Goal: Task Accomplishment & Management: Complete application form

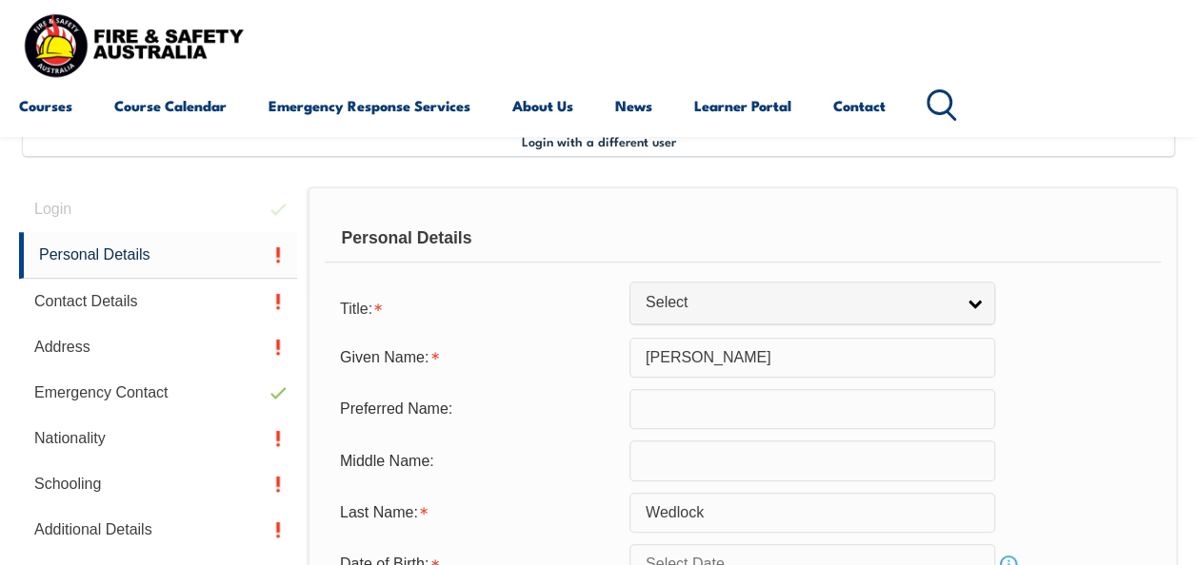
scroll to position [462, 0]
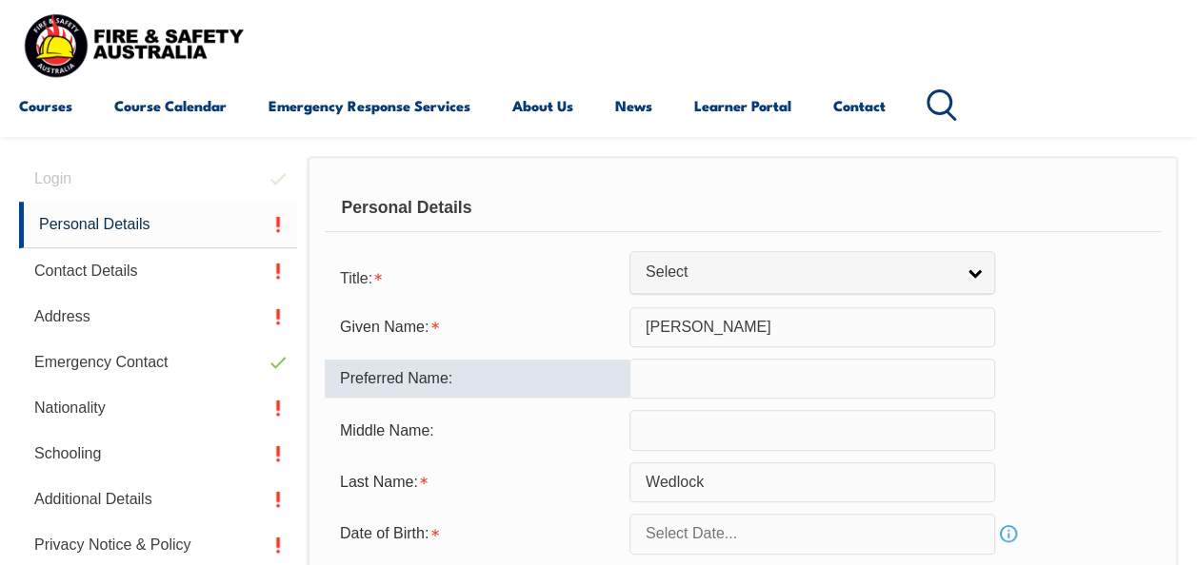
click at [683, 375] on input "text" at bounding box center [812, 379] width 366 height 40
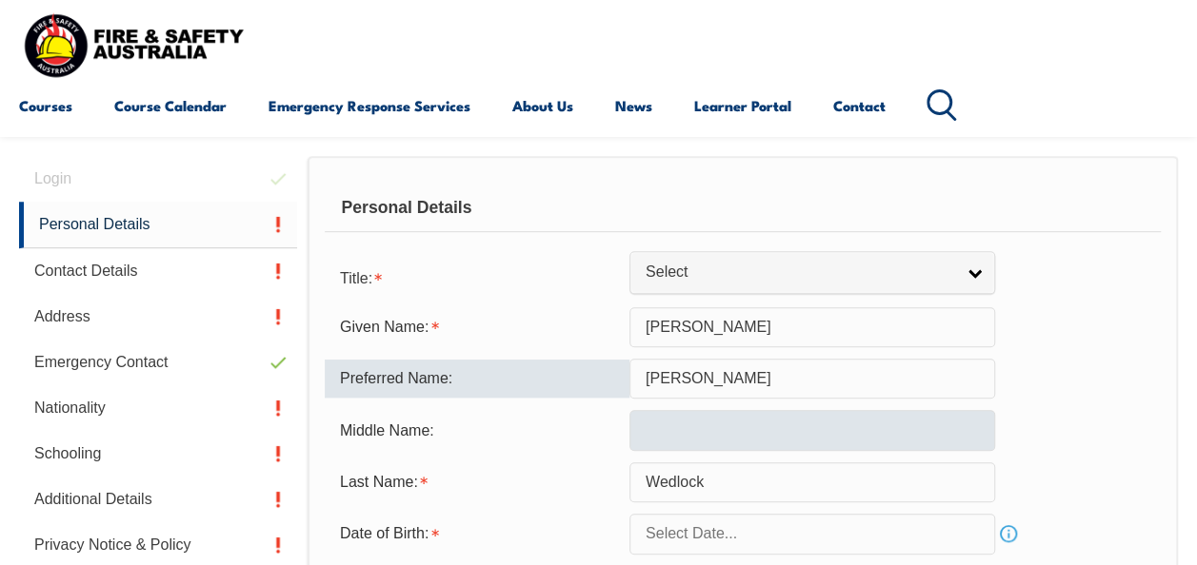
type input "Belinda"
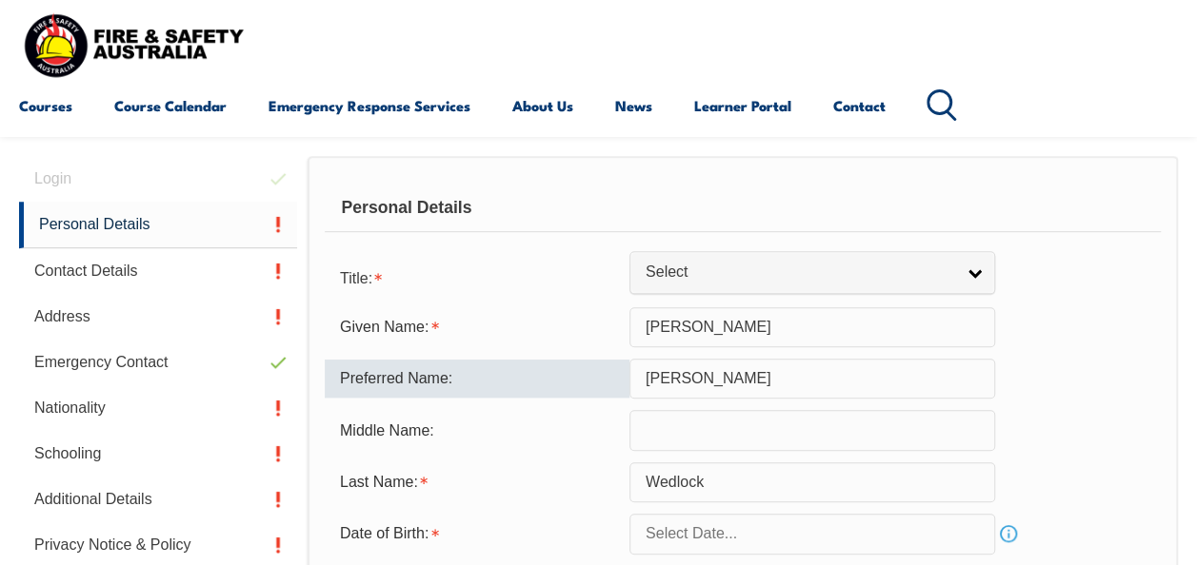
click at [686, 435] on input "text" at bounding box center [812, 430] width 366 height 40
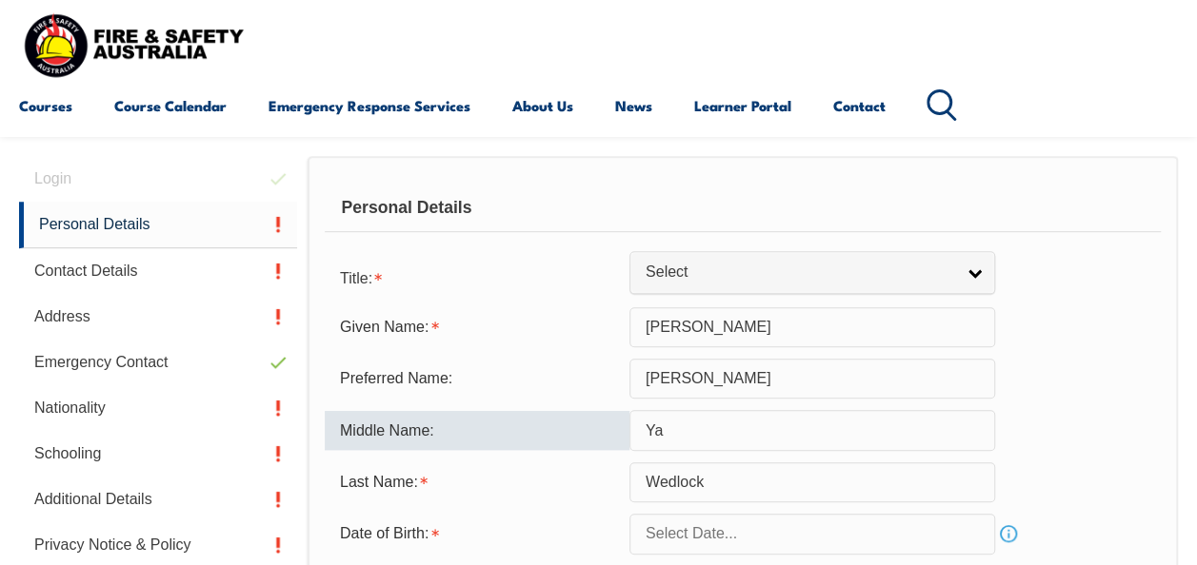
type input "Y"
type input "Jayne"
click at [830, 555] on form "Title: Mr Mrs Ms Miss Other Select Given Name: Belinda Preferred Name: Belinda …" at bounding box center [743, 490] width 836 height 464
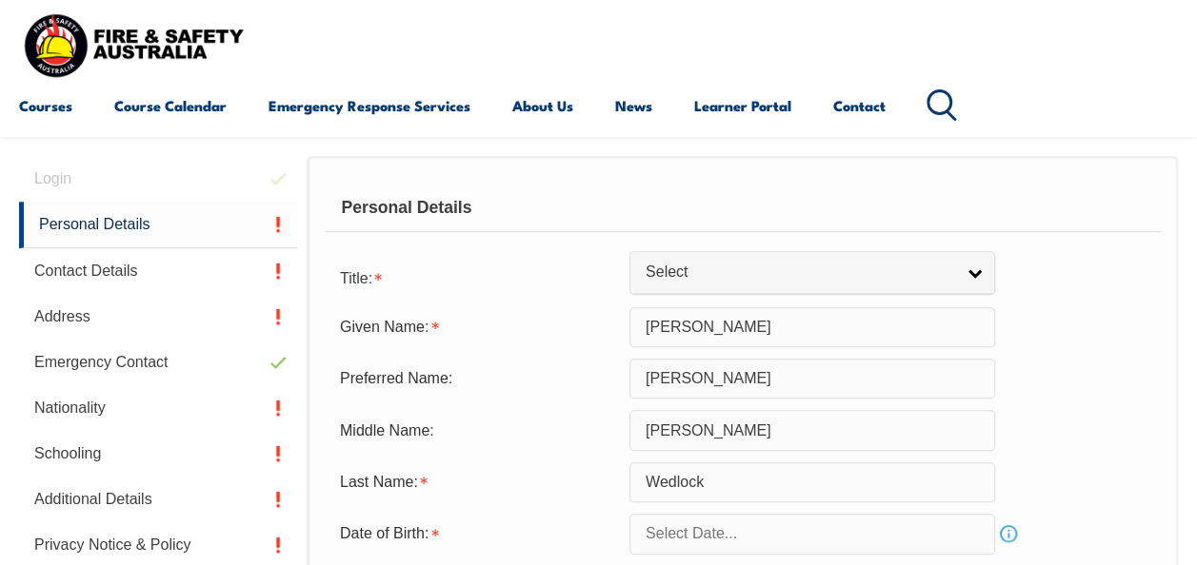
click at [838, 532] on input "text" at bounding box center [812, 534] width 366 height 40
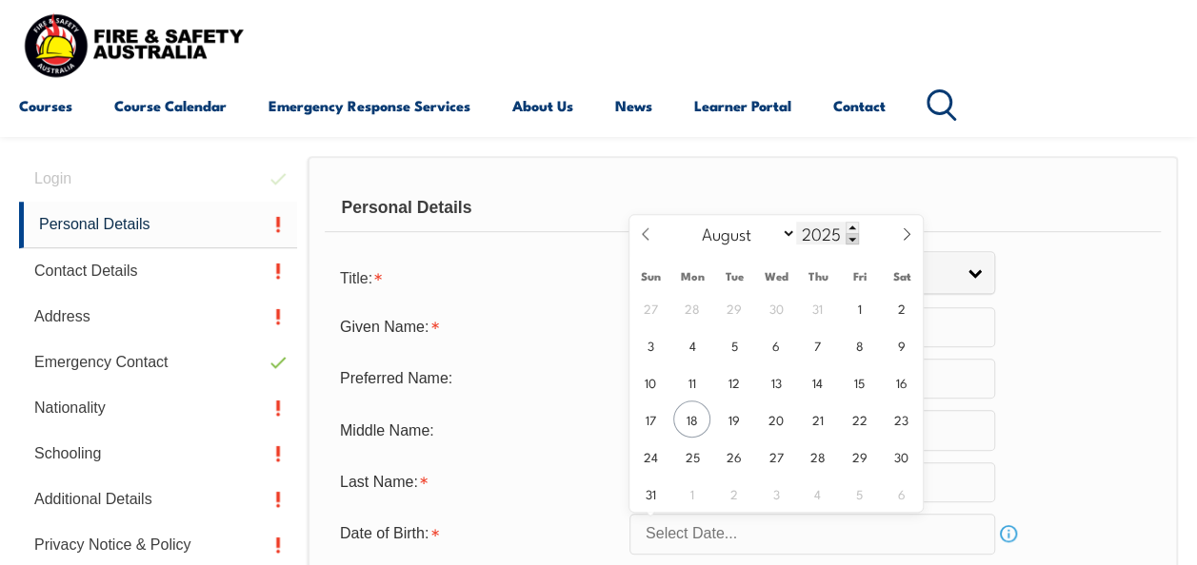
click at [851, 240] on span at bounding box center [851, 238] width 13 height 11
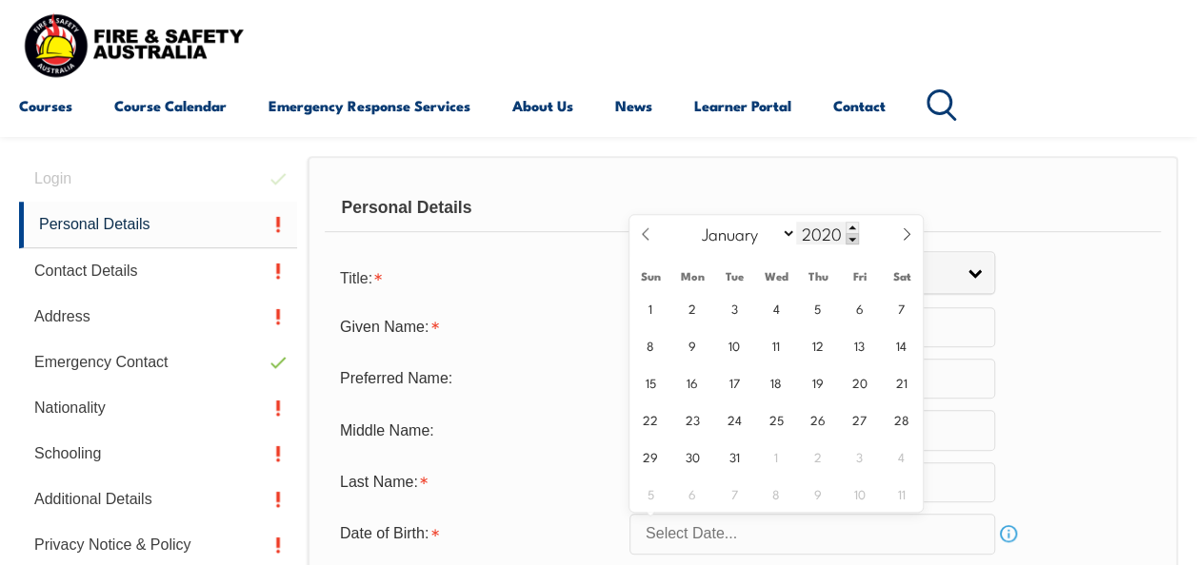
click at [851, 240] on span at bounding box center [851, 238] width 13 height 11
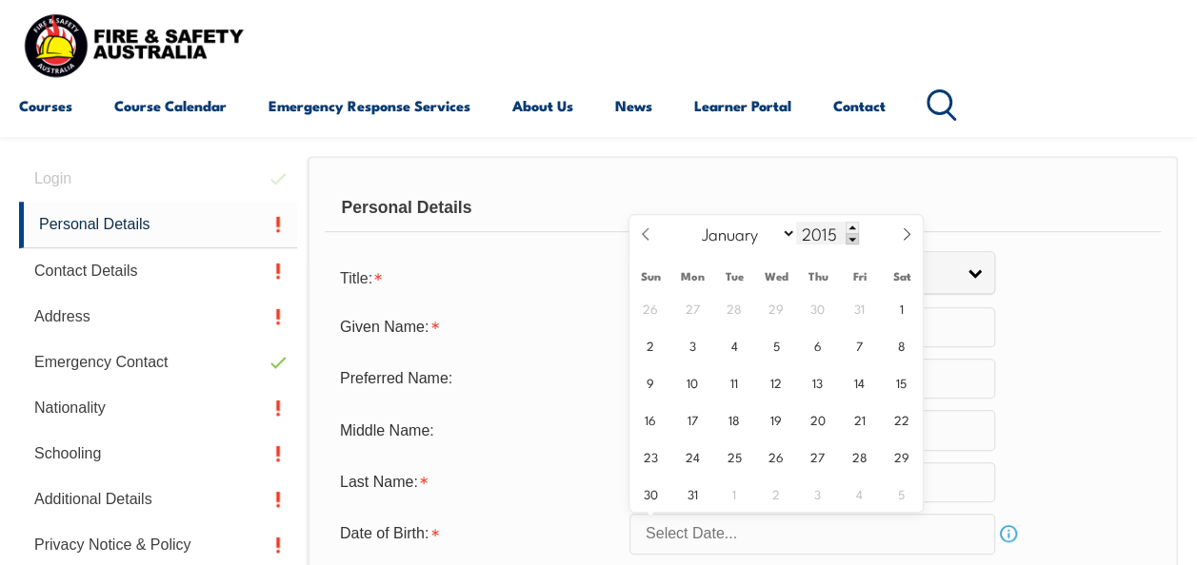
click at [851, 240] on span at bounding box center [851, 238] width 13 height 11
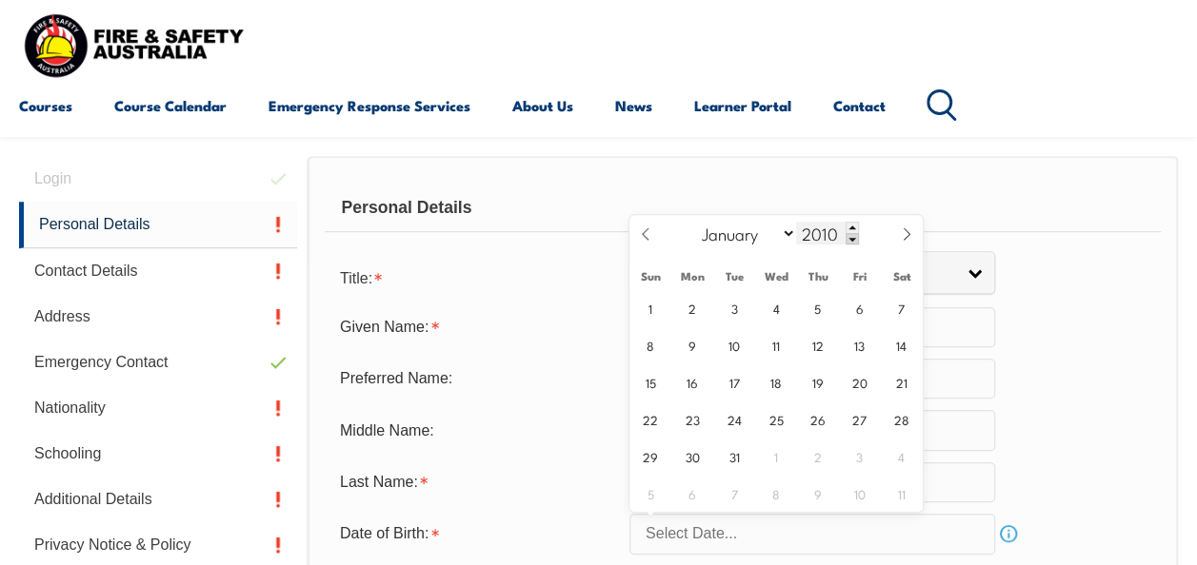
click at [851, 240] on span at bounding box center [851, 238] width 13 height 11
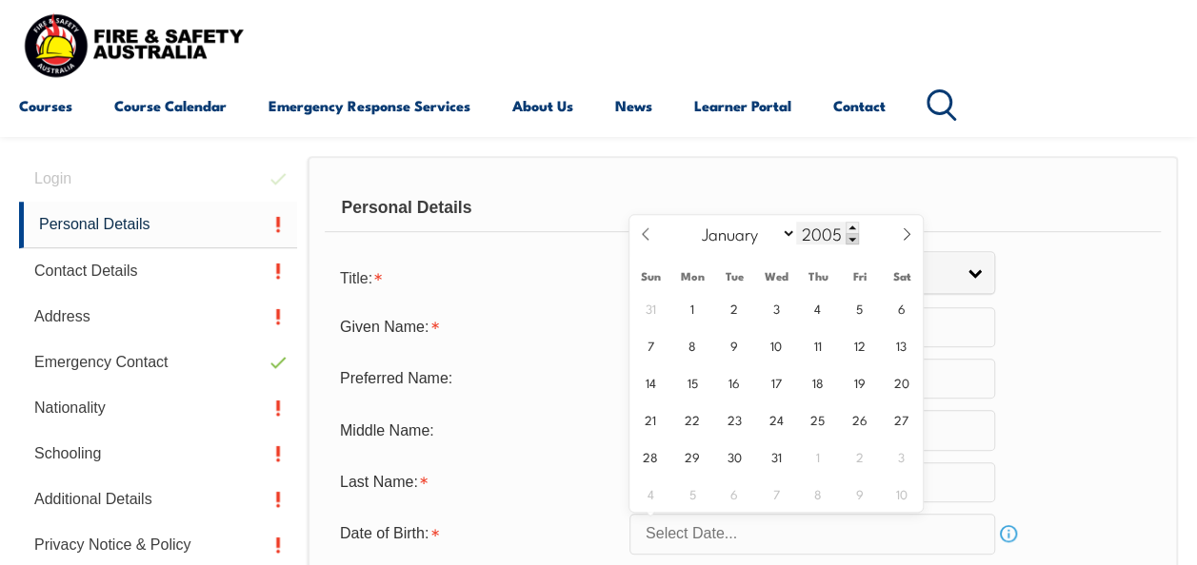
click at [851, 240] on span at bounding box center [851, 238] width 13 height 11
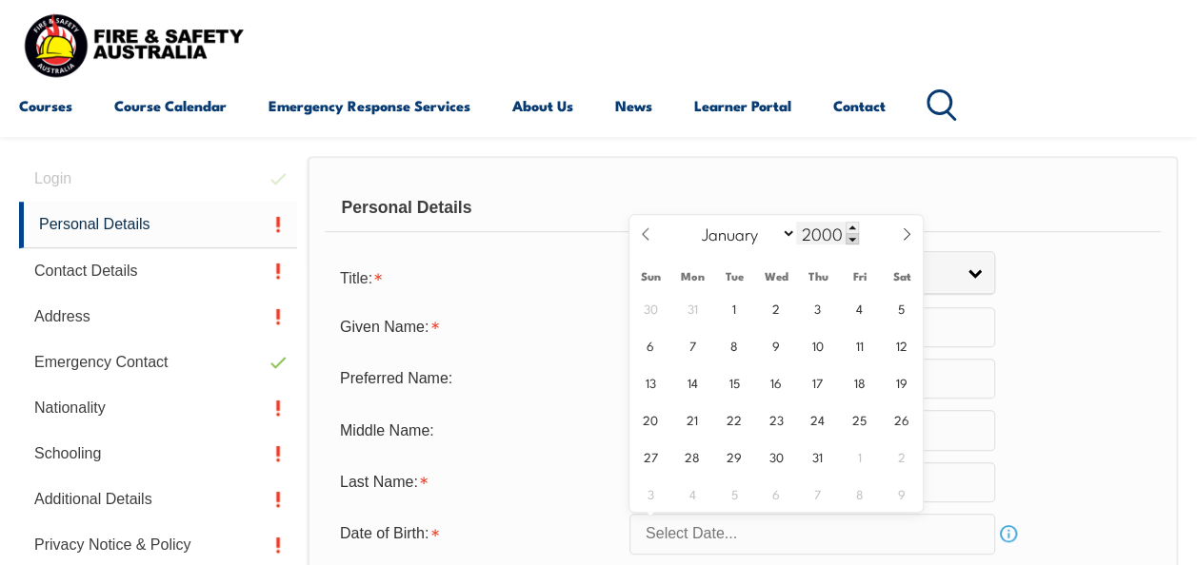
click at [851, 240] on span at bounding box center [851, 238] width 13 height 11
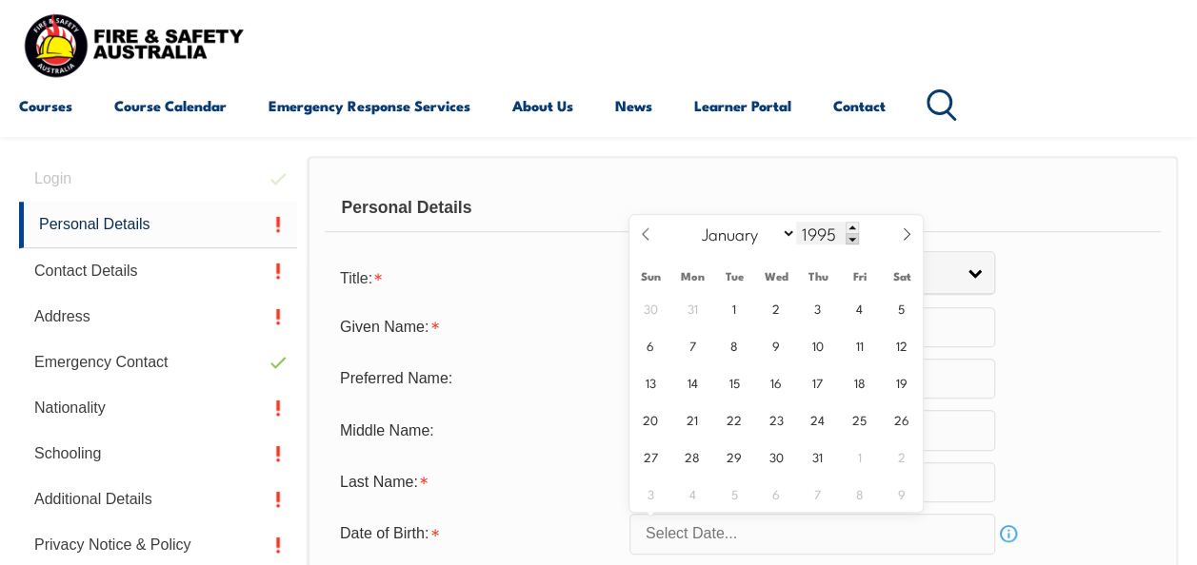
click at [851, 240] on span at bounding box center [851, 238] width 13 height 11
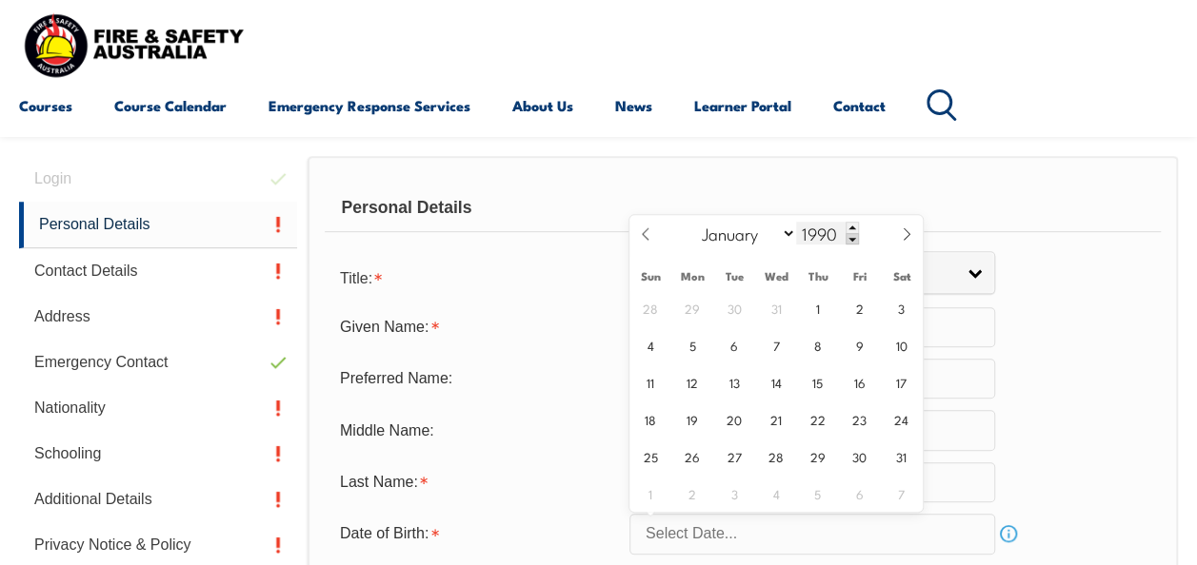
click at [851, 240] on span at bounding box center [851, 238] width 13 height 11
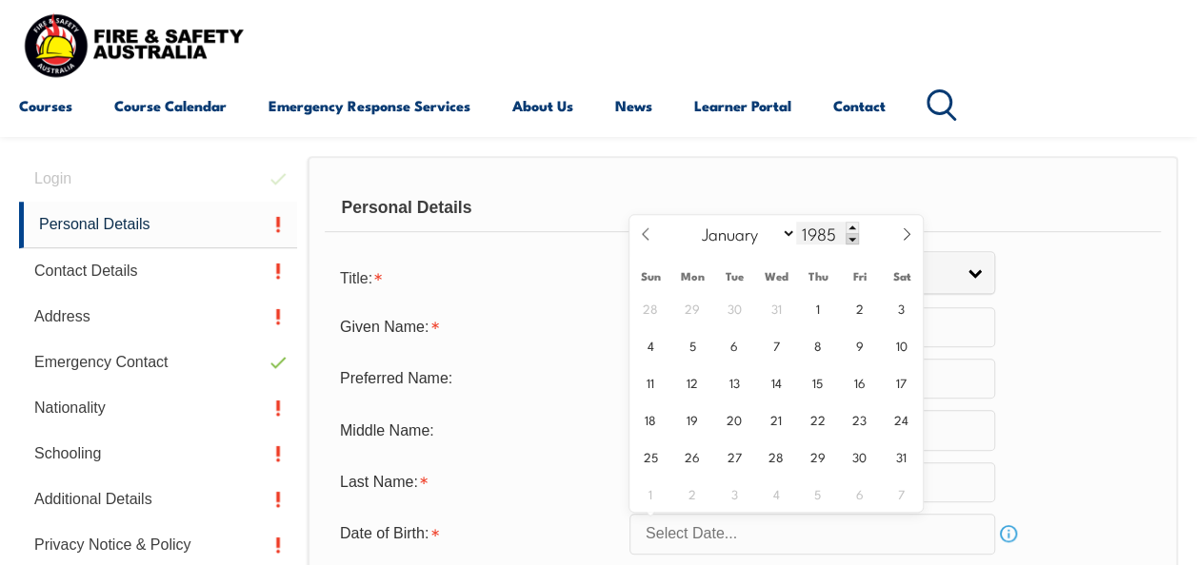
click at [851, 240] on span at bounding box center [851, 238] width 13 height 11
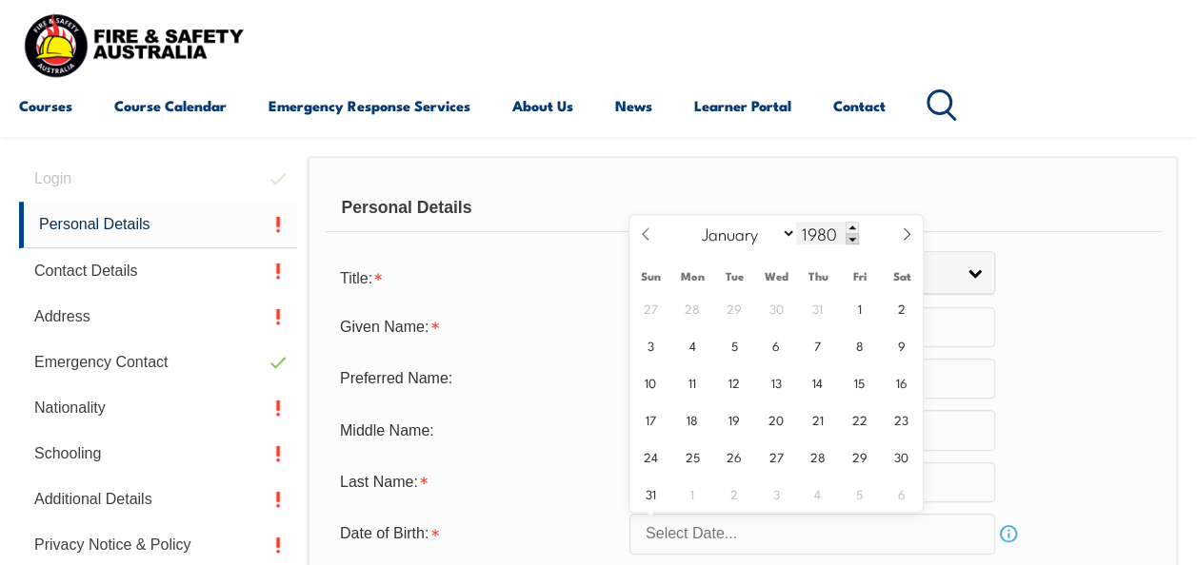
click at [851, 240] on span at bounding box center [851, 238] width 13 height 11
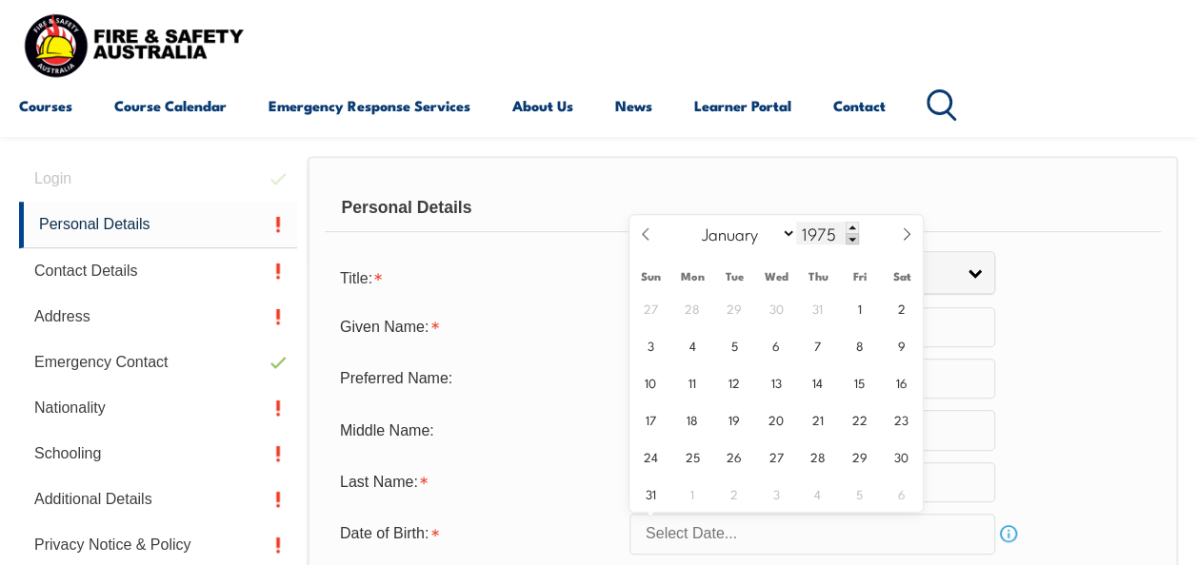
click at [851, 240] on span at bounding box center [851, 238] width 13 height 11
type input "1974"
click at [785, 230] on select "January February March April May June July August September October November De…" at bounding box center [745, 233] width 104 height 25
select select "8"
click at [693, 221] on select "January February March April May June July August September October November De…" at bounding box center [745, 233] width 104 height 25
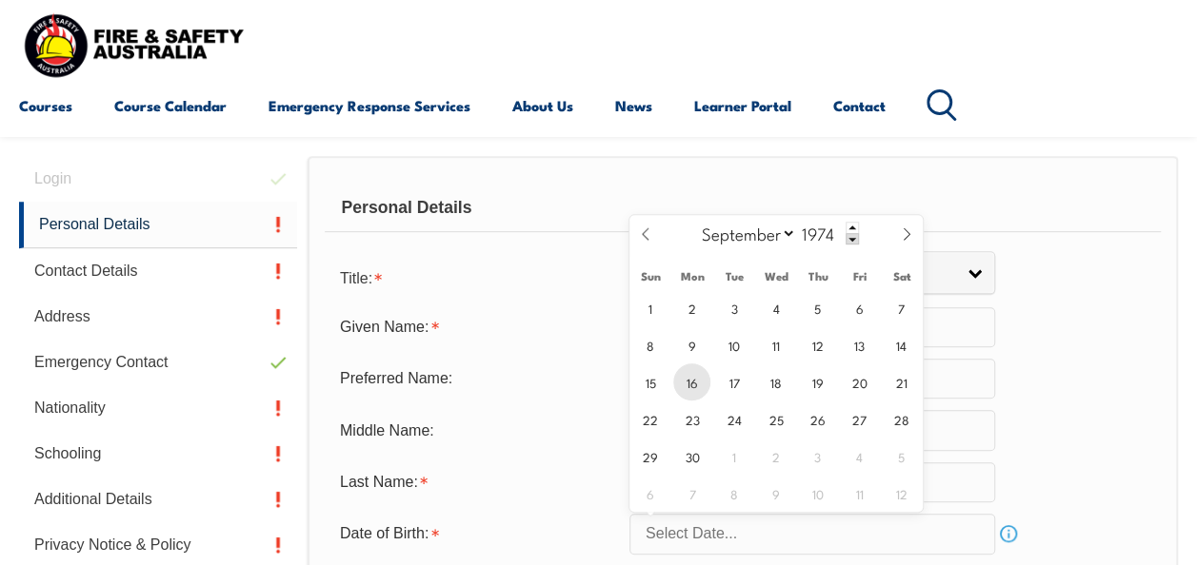
click at [696, 383] on span "16" at bounding box center [691, 382] width 37 height 37
type input "September 16, 1974"
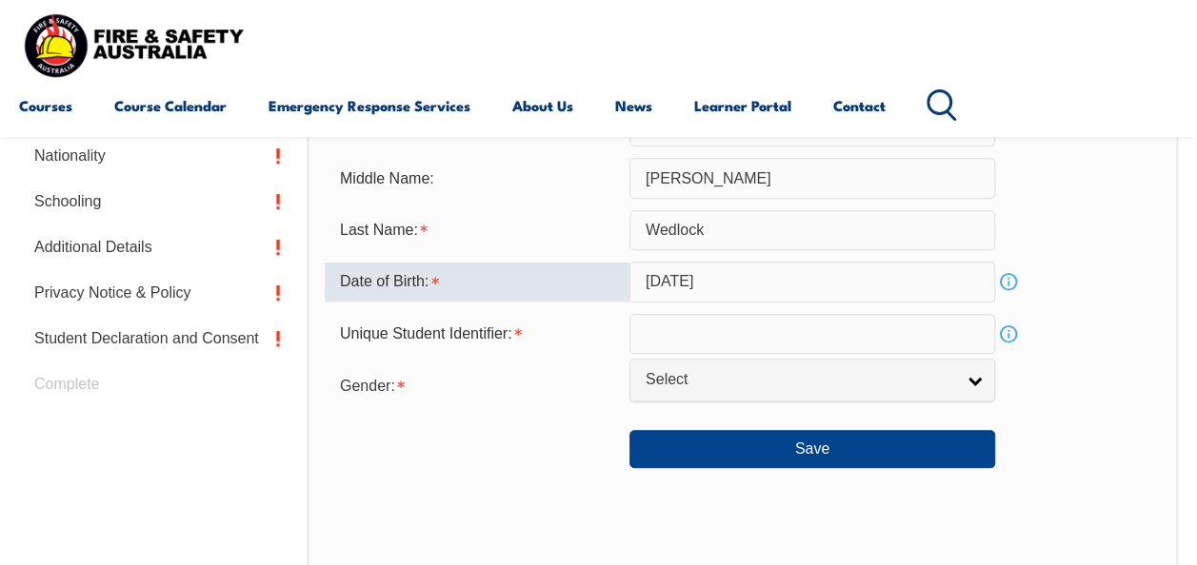
scroll to position [722, 0]
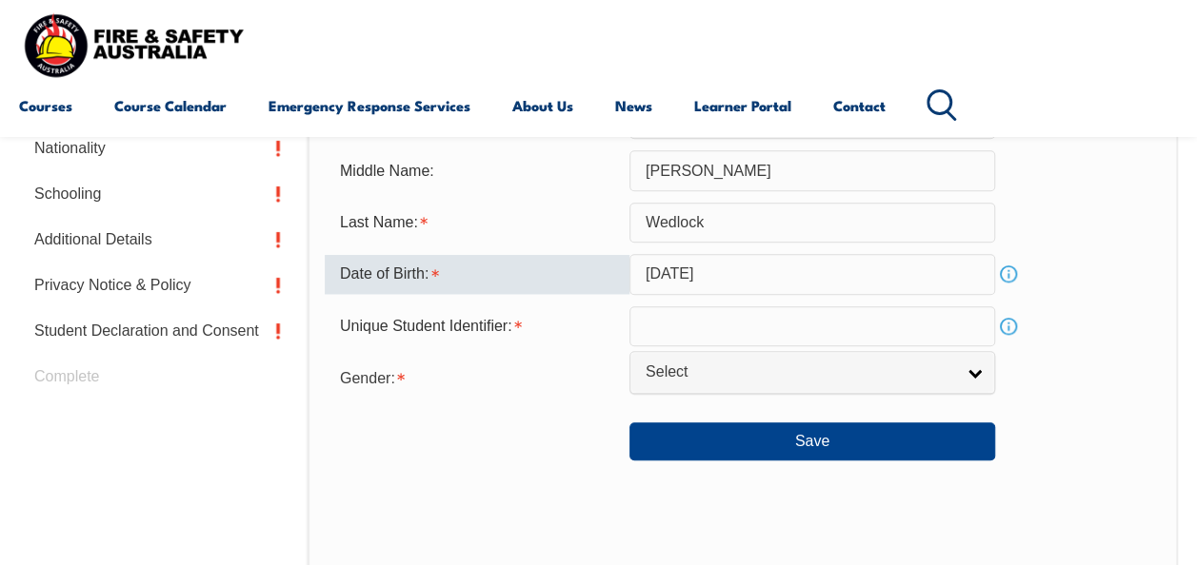
click at [847, 333] on input "text" at bounding box center [812, 327] width 366 height 40
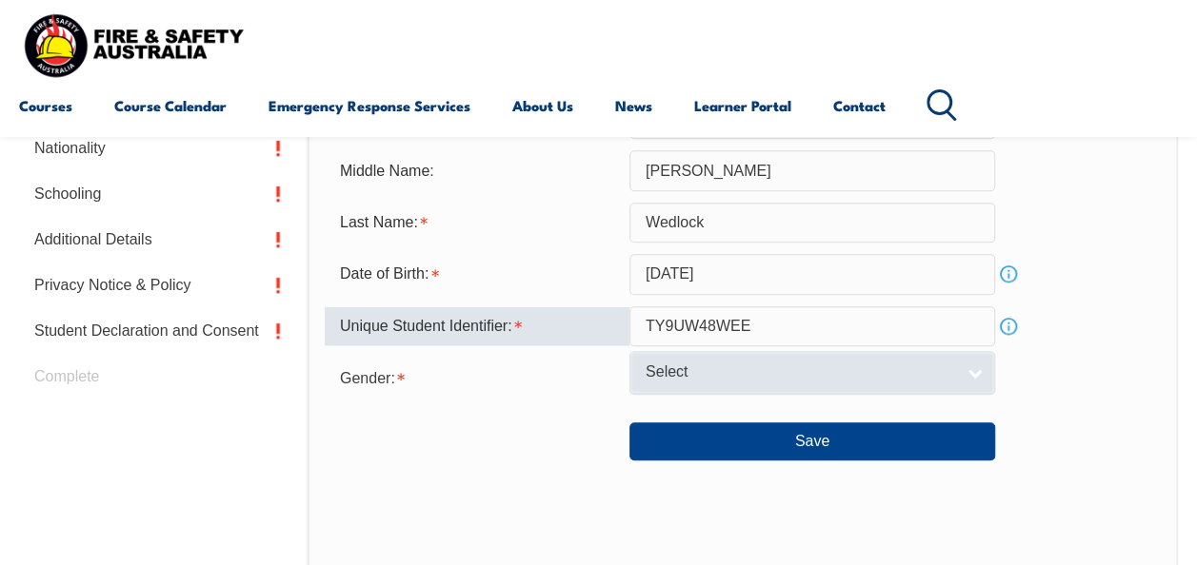
type input "TY9UW48WEE"
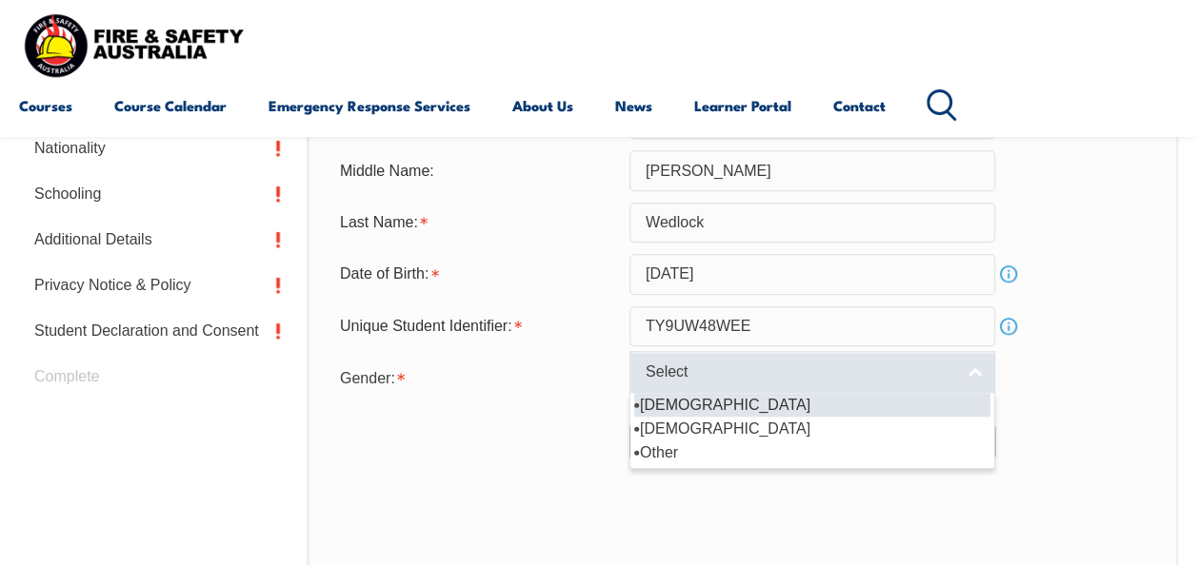
click at [963, 377] on link "Select" at bounding box center [812, 372] width 366 height 43
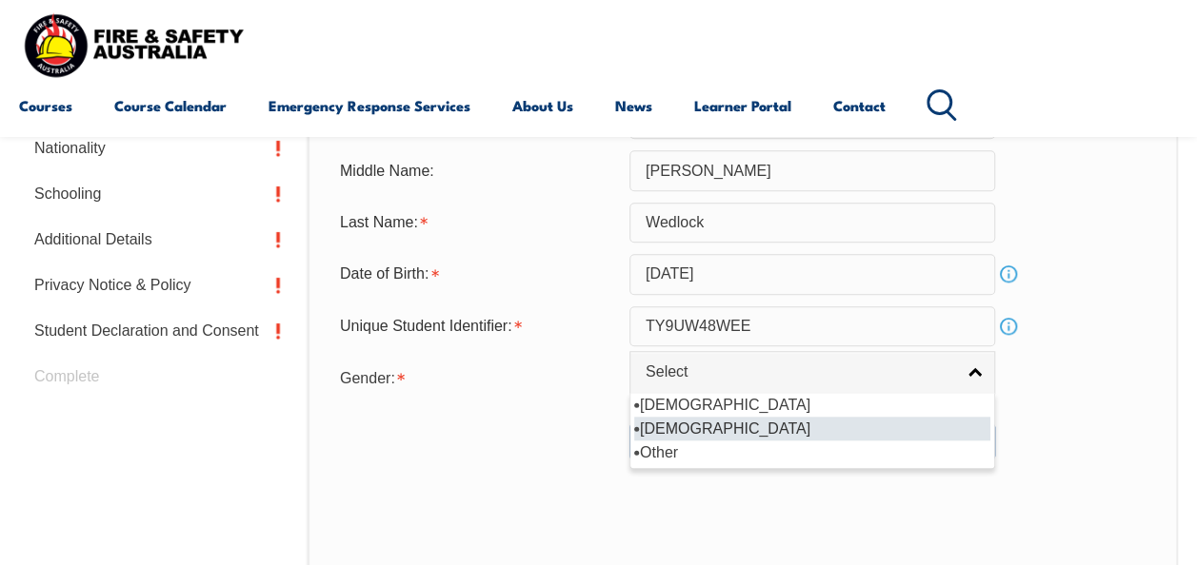
click at [686, 426] on li "Female" at bounding box center [812, 429] width 356 height 24
select select "F"
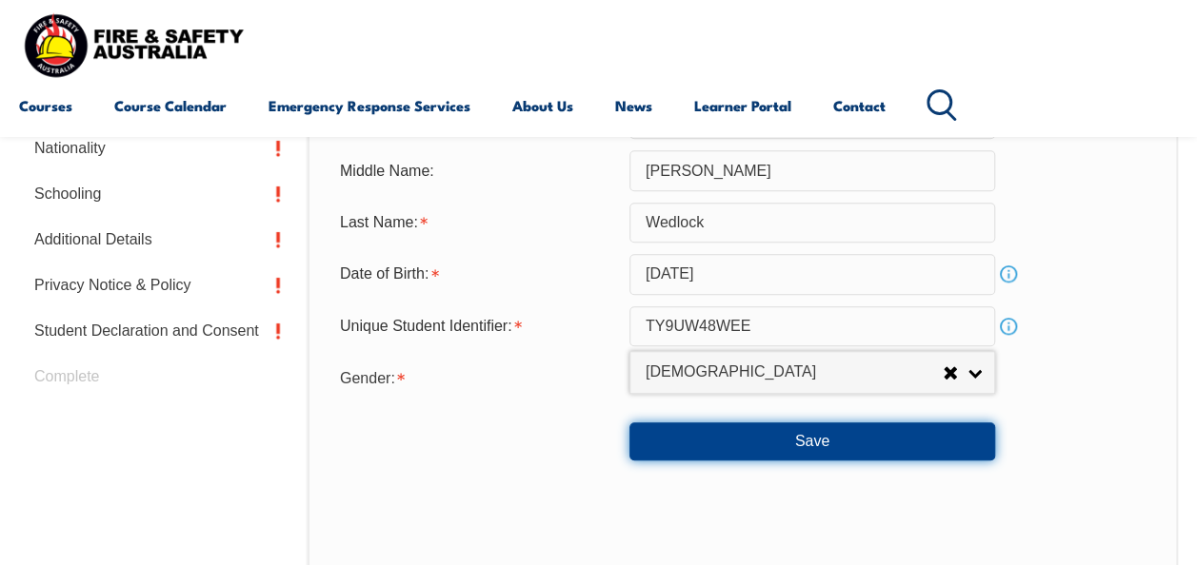
click at [773, 433] on button "Save" at bounding box center [812, 442] width 366 height 38
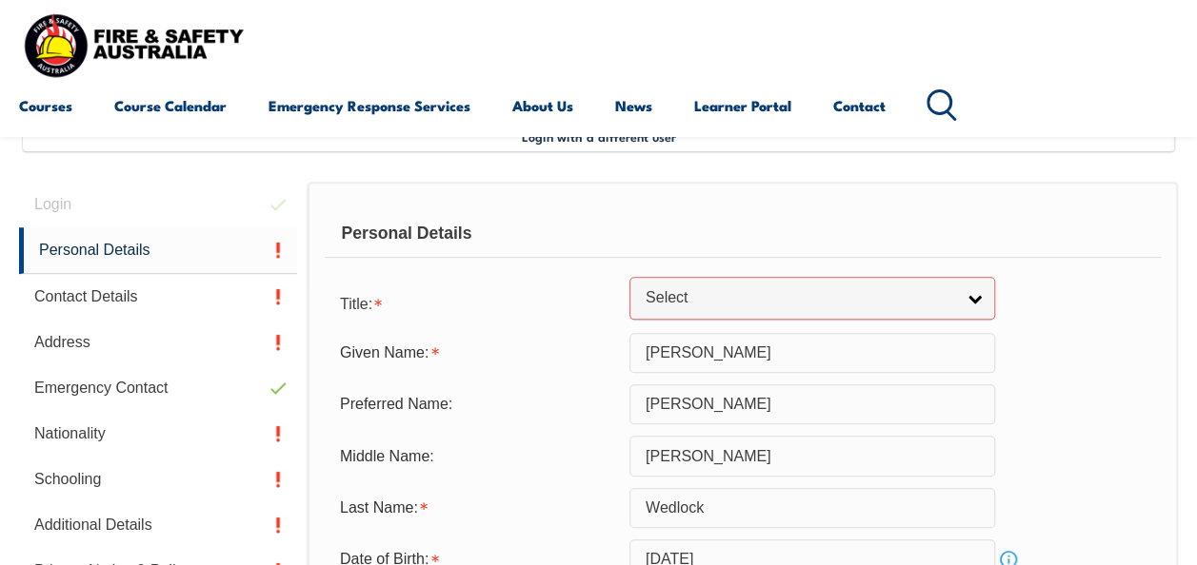
scroll to position [433, 0]
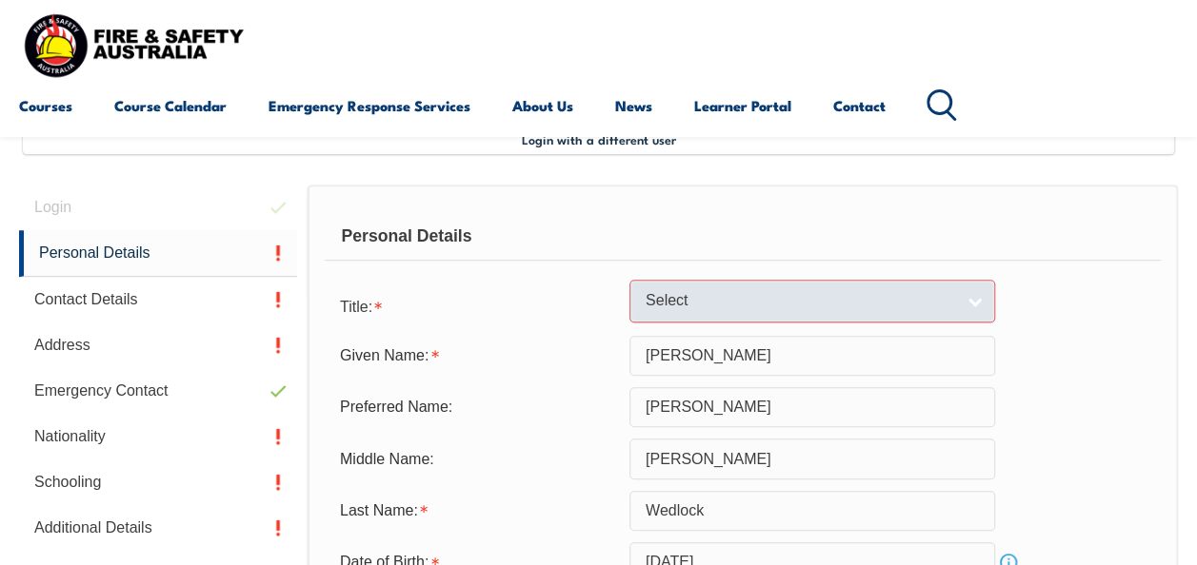
click at [971, 292] on link "Select" at bounding box center [812, 301] width 366 height 43
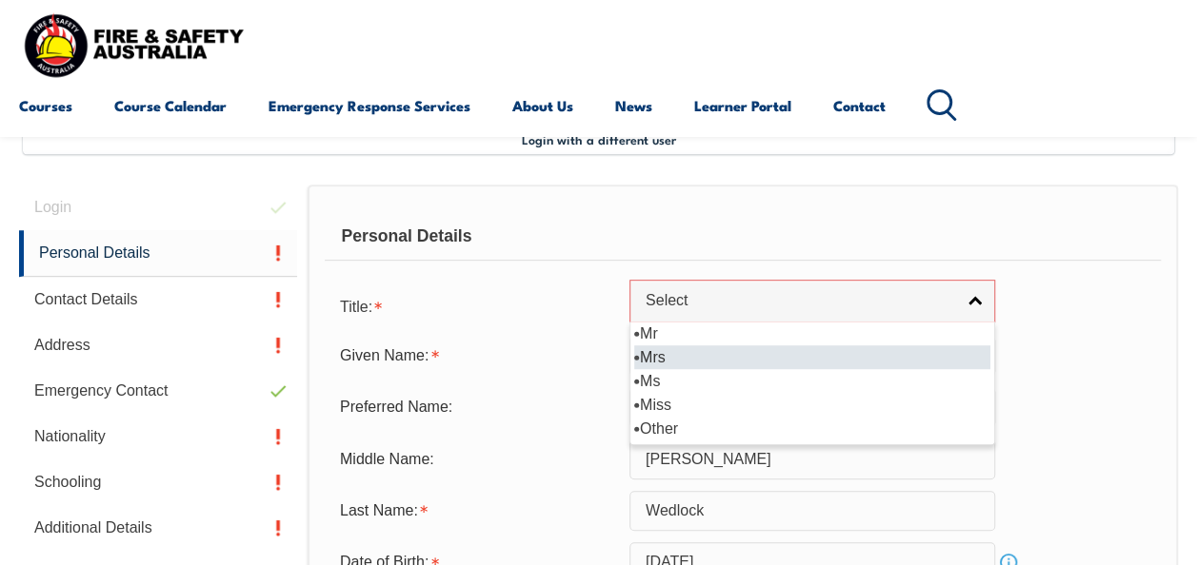
click at [786, 353] on li "Mrs" at bounding box center [812, 358] width 356 height 24
select select "Mrs"
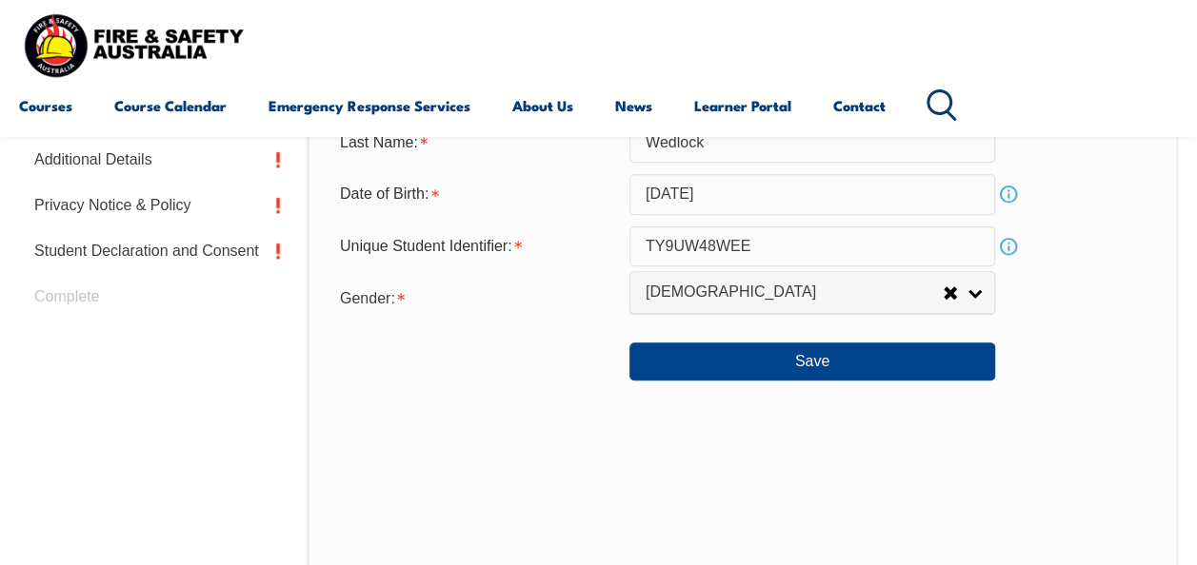
scroll to position [793, 0]
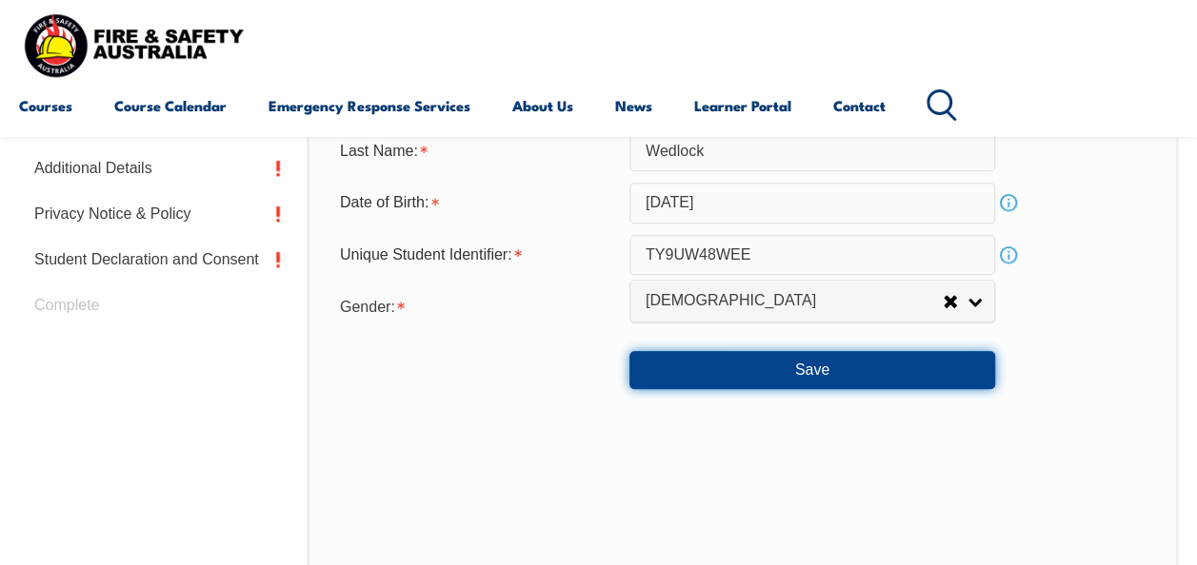
click at [879, 362] on button "Save" at bounding box center [812, 370] width 366 height 38
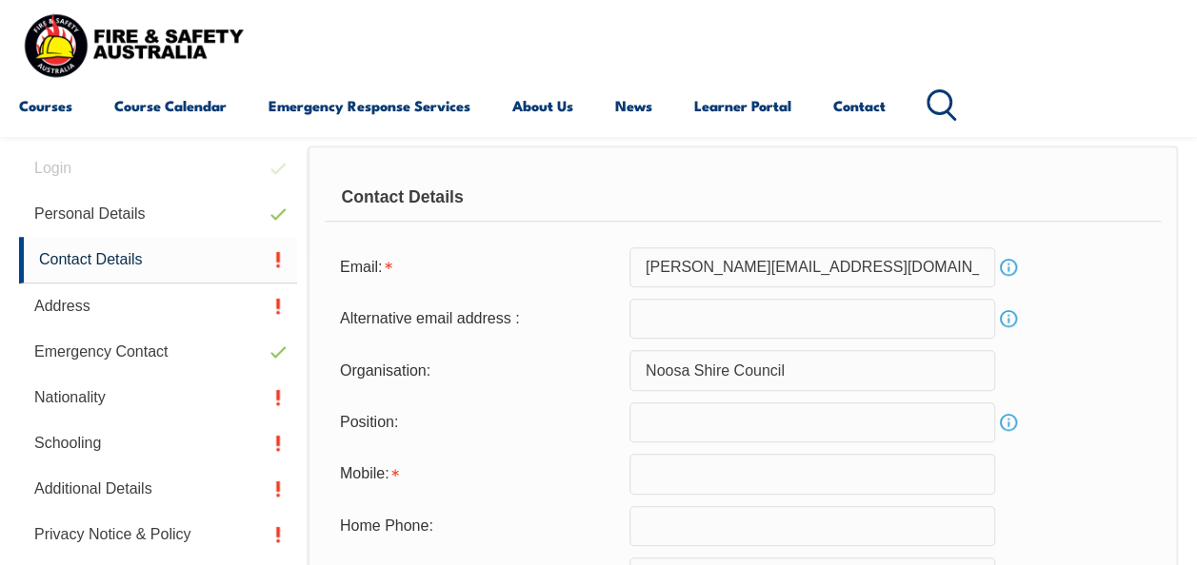
scroll to position [462, 0]
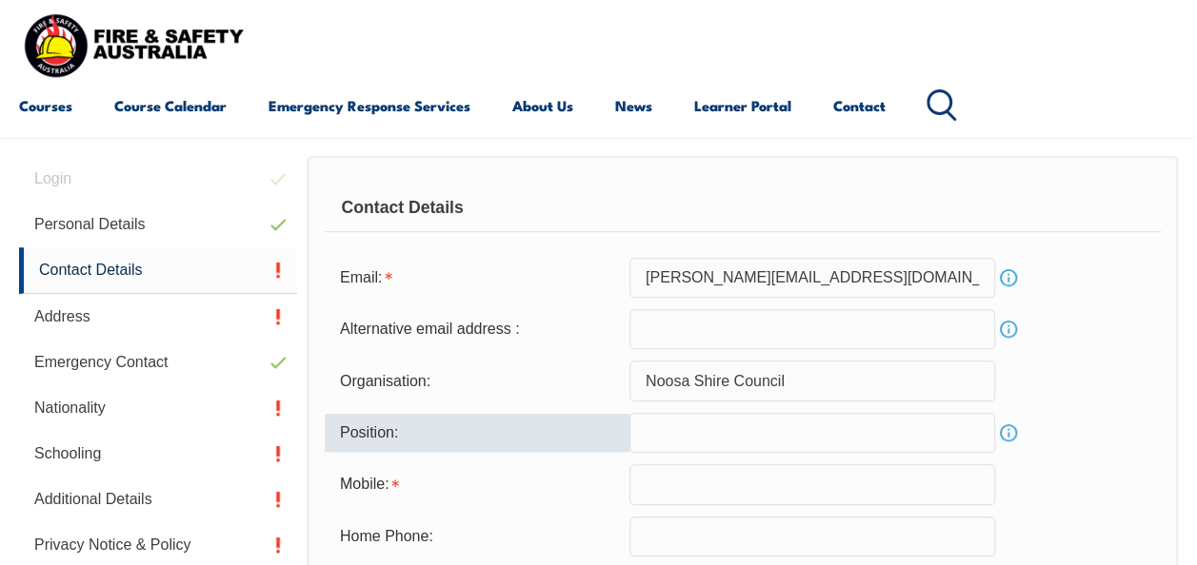
click at [812, 429] on input "text" at bounding box center [812, 433] width 366 height 40
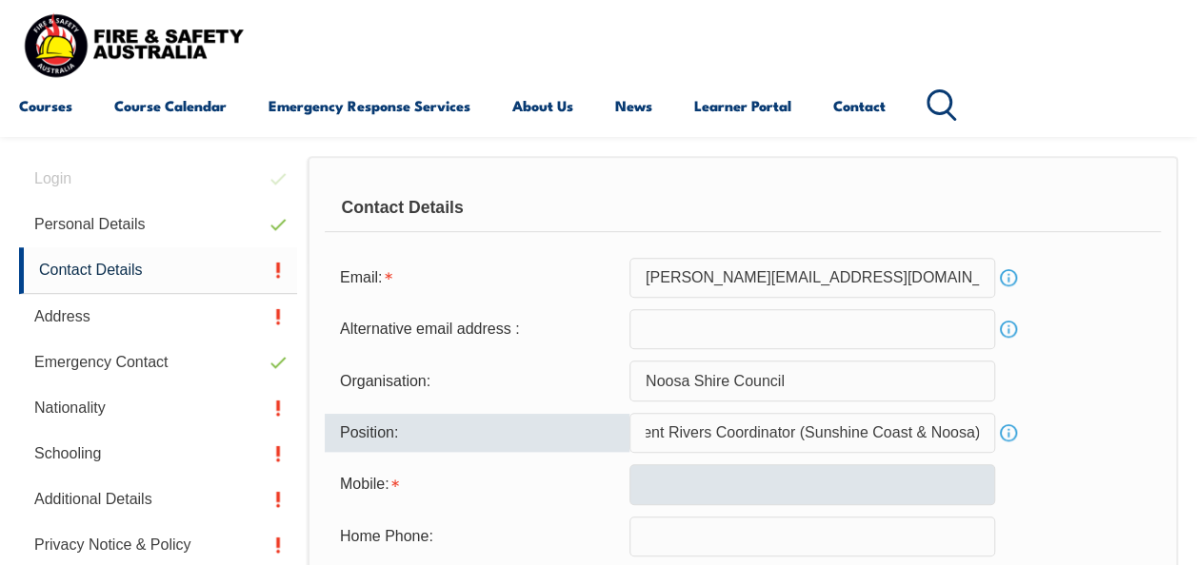
type input "Resilient Rivers Coordinator (Sunshine Coast & Noosa)"
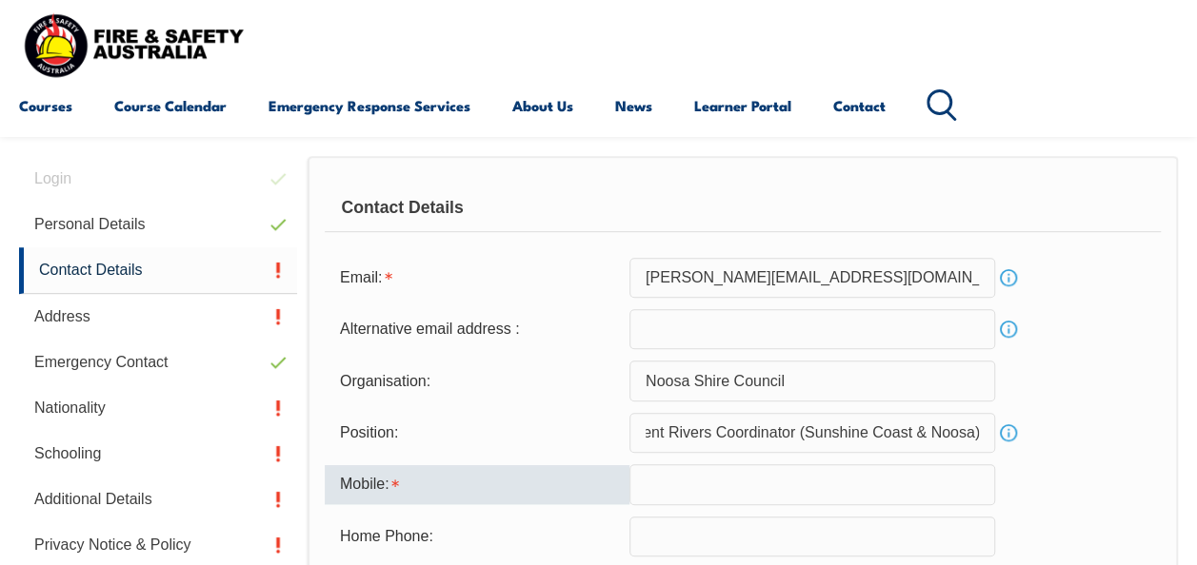
click at [805, 487] on input "text" at bounding box center [812, 485] width 366 height 40
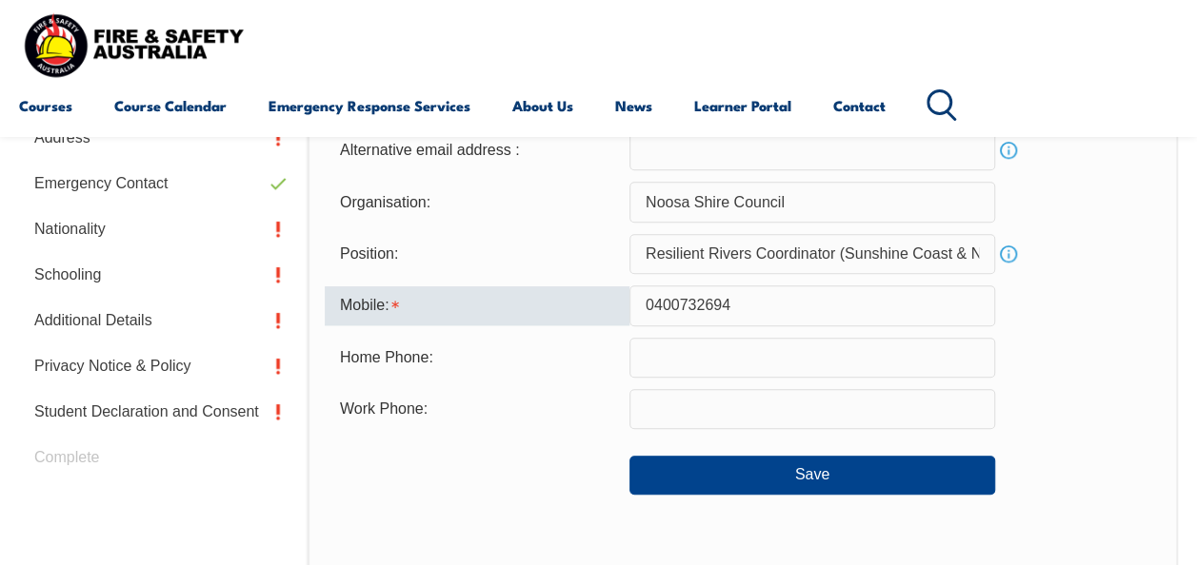
scroll to position [686, 0]
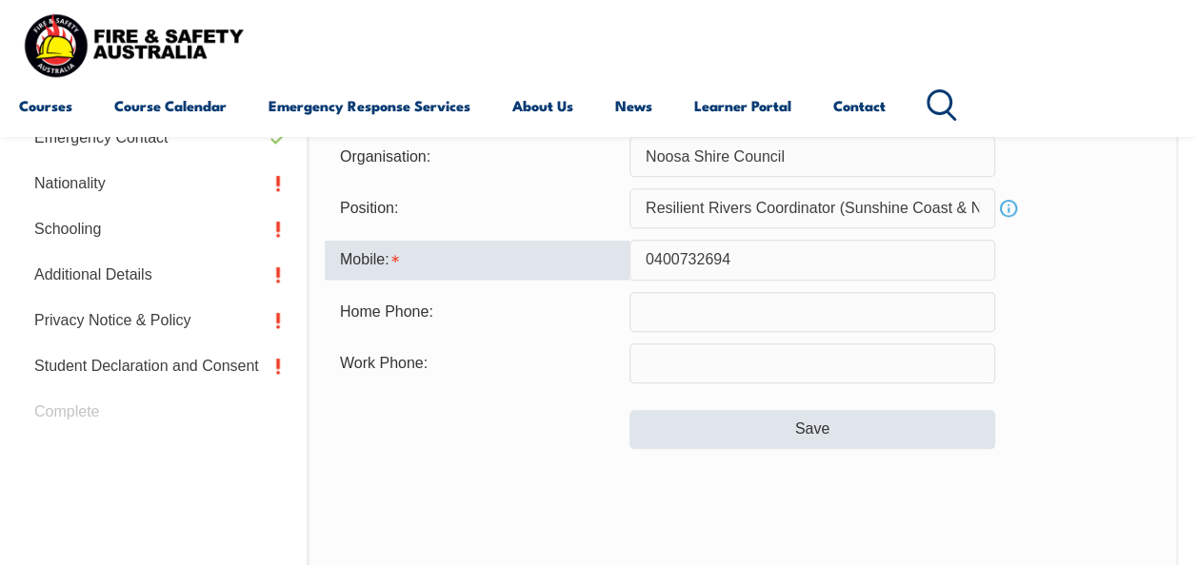
type input "0400732694"
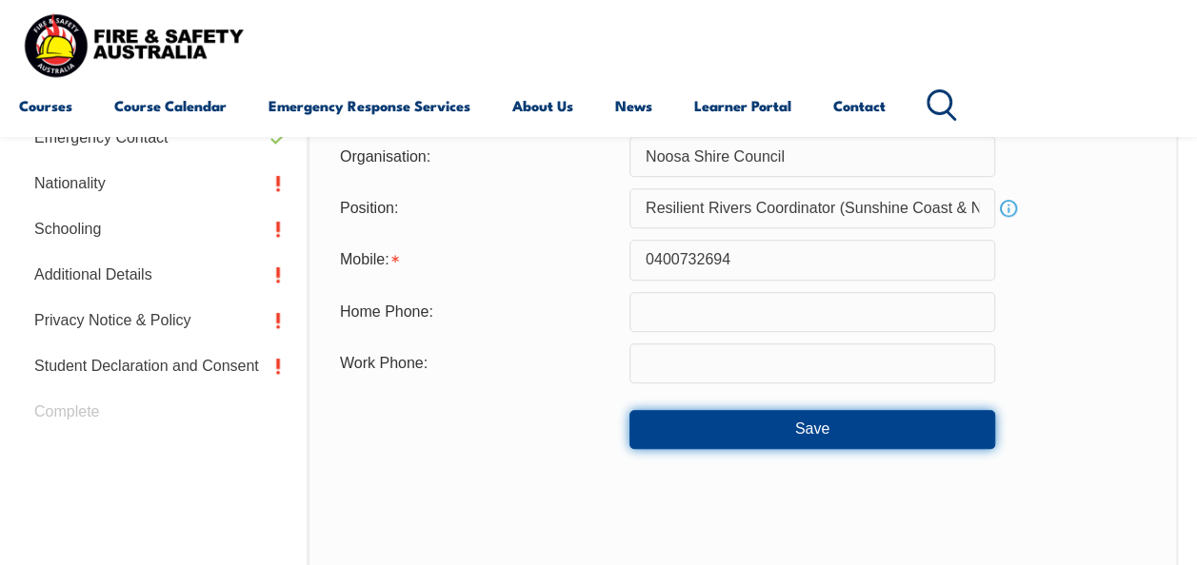
click at [891, 427] on button "Save" at bounding box center [812, 429] width 366 height 38
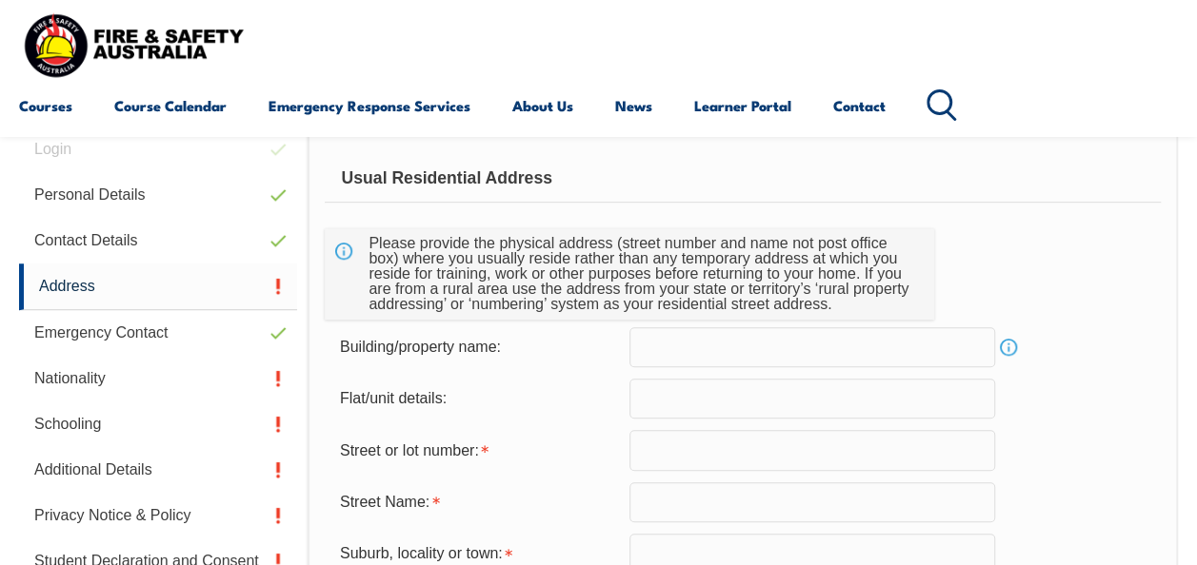
scroll to position [461, 0]
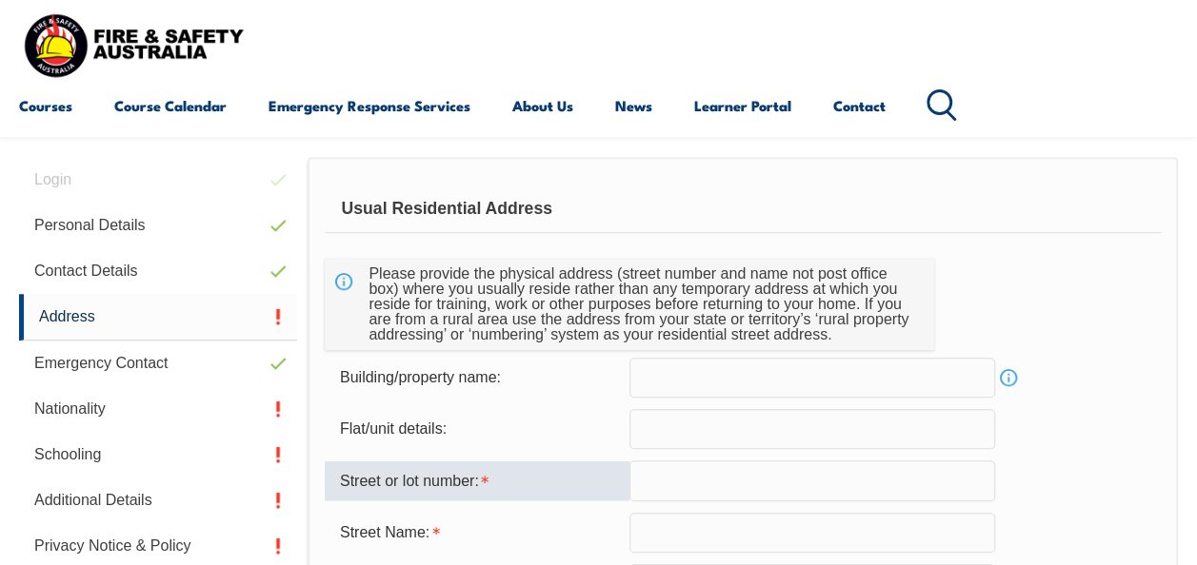
click at [780, 487] on input "text" at bounding box center [812, 481] width 366 height 40
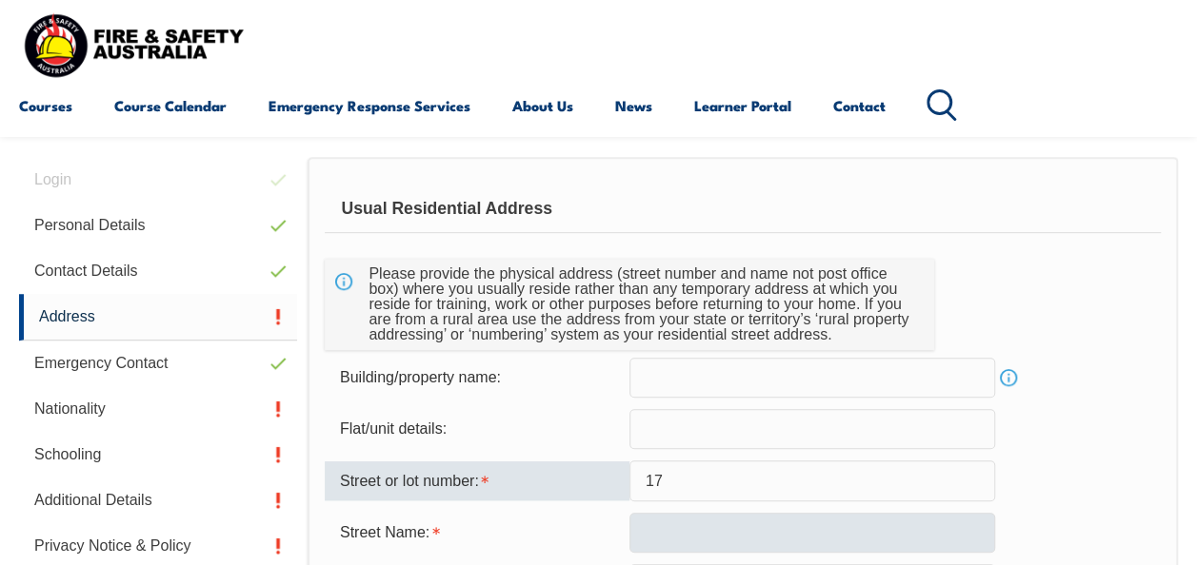
type input "17"
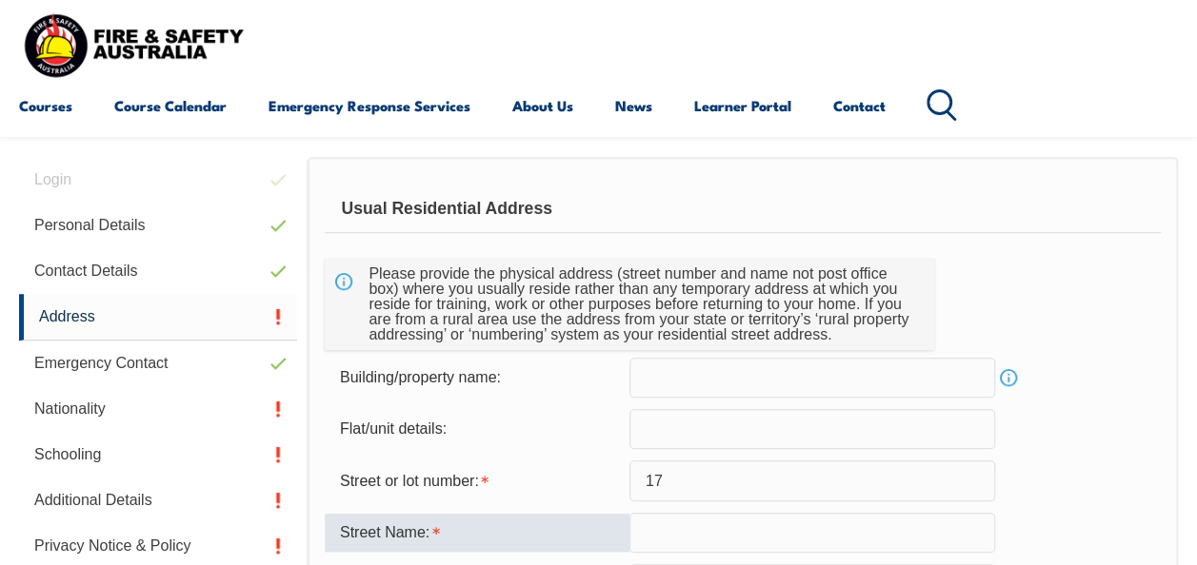
click at [762, 535] on input "text" at bounding box center [812, 533] width 366 height 40
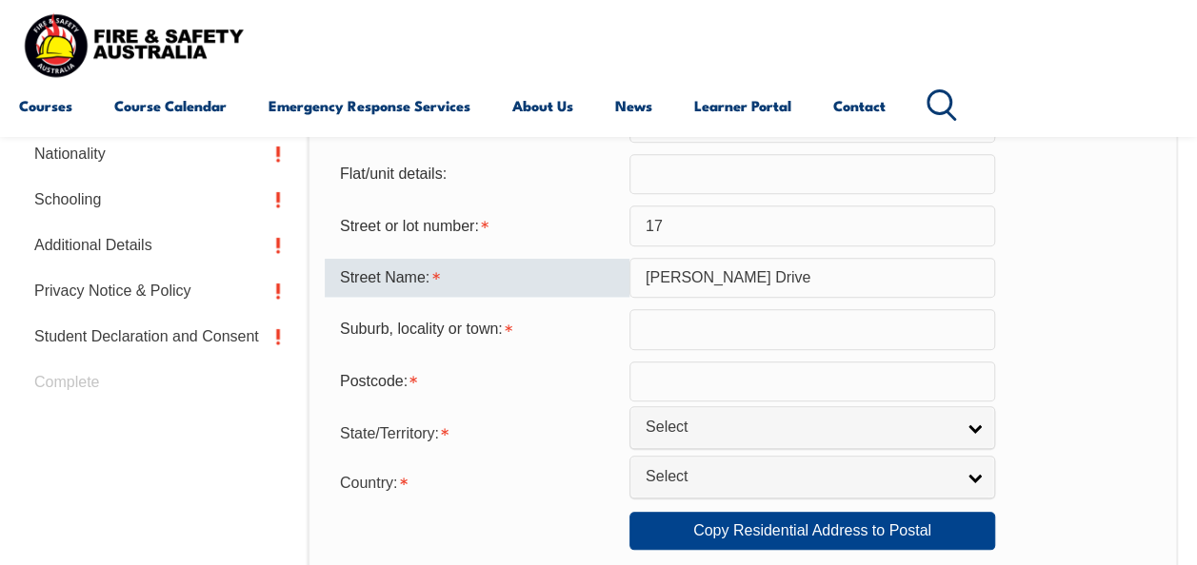
scroll to position [720, 0]
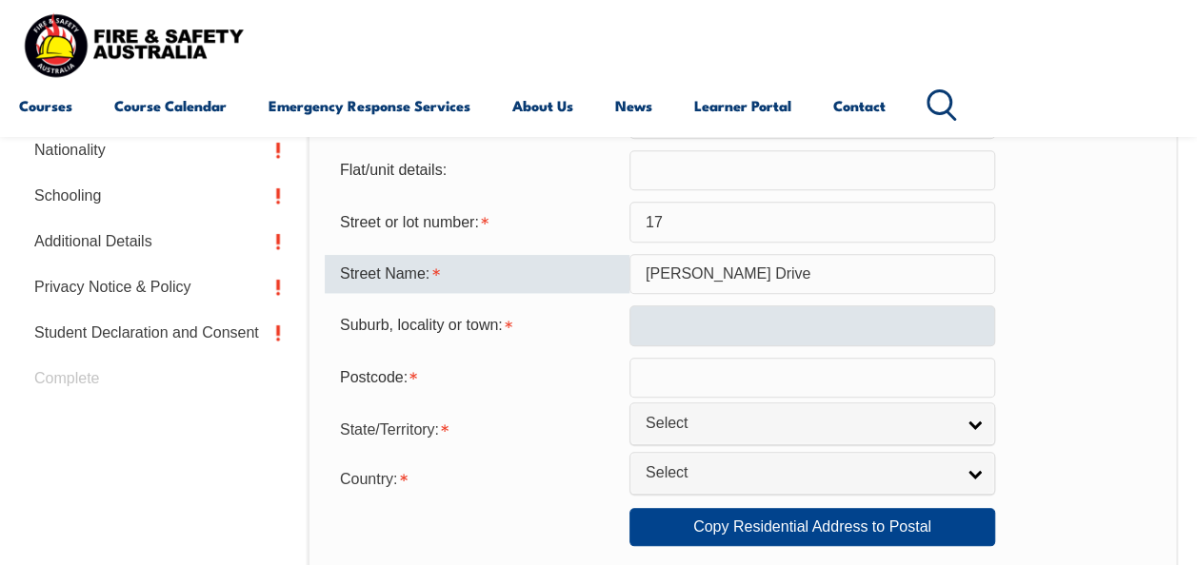
type input "Smedley Drive"
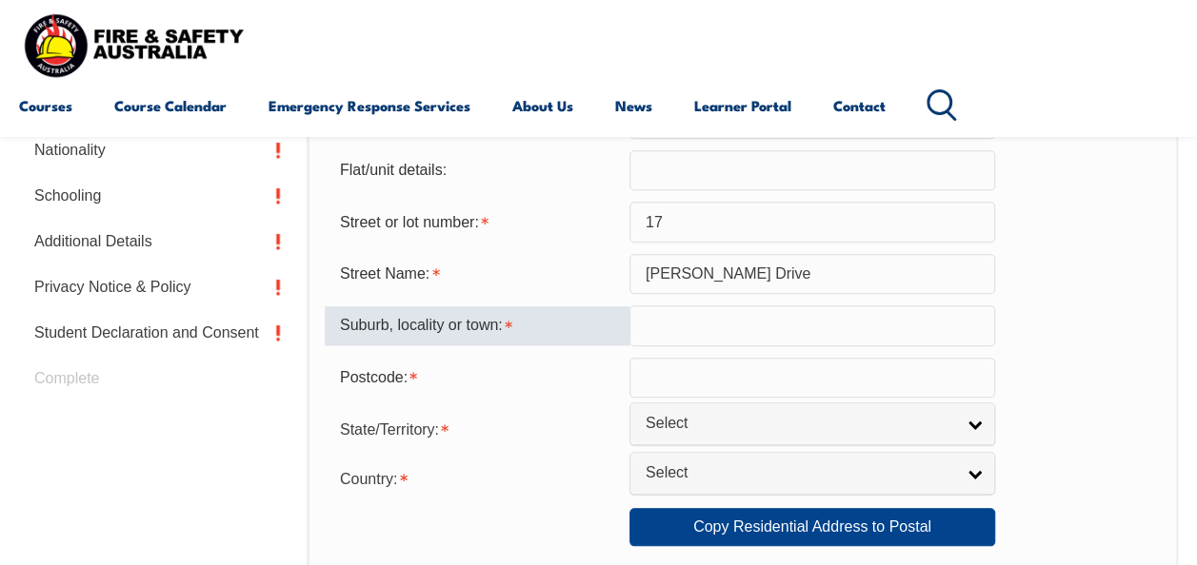
click at [744, 338] on input "text" at bounding box center [812, 326] width 366 height 40
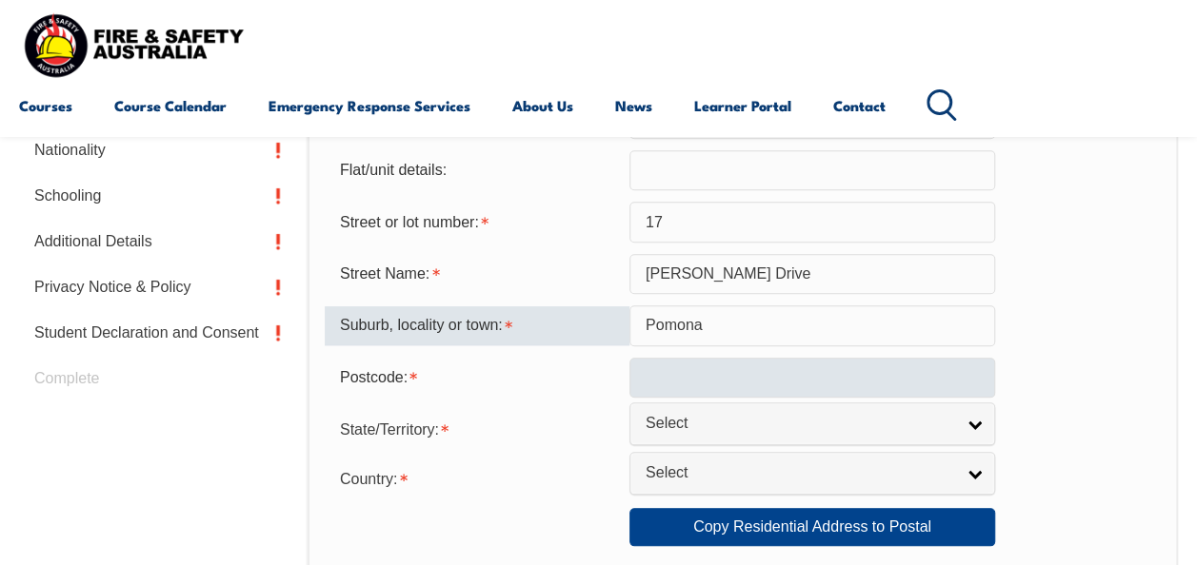
type input "Pomona"
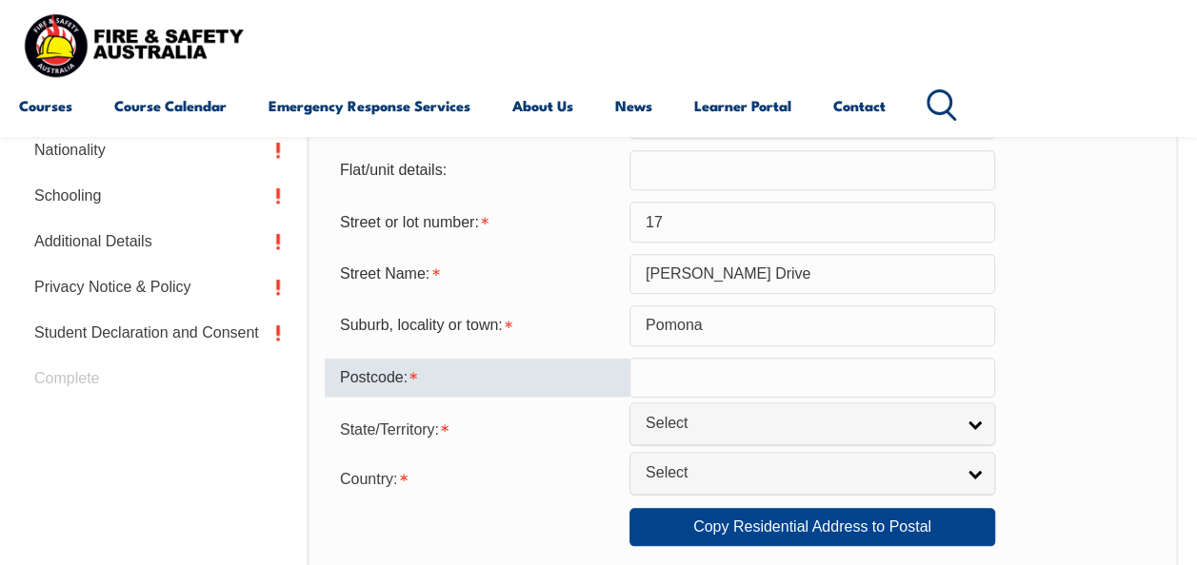
click at [775, 384] on input "text" at bounding box center [812, 378] width 366 height 40
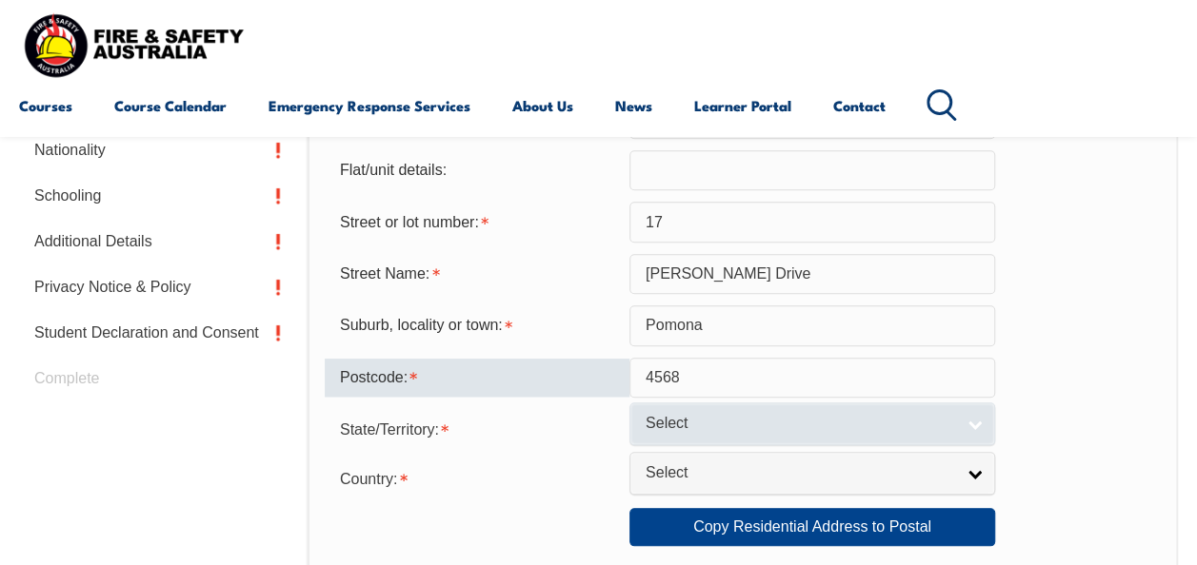
type input "4568"
click at [733, 419] on span "Select" at bounding box center [799, 424] width 308 height 20
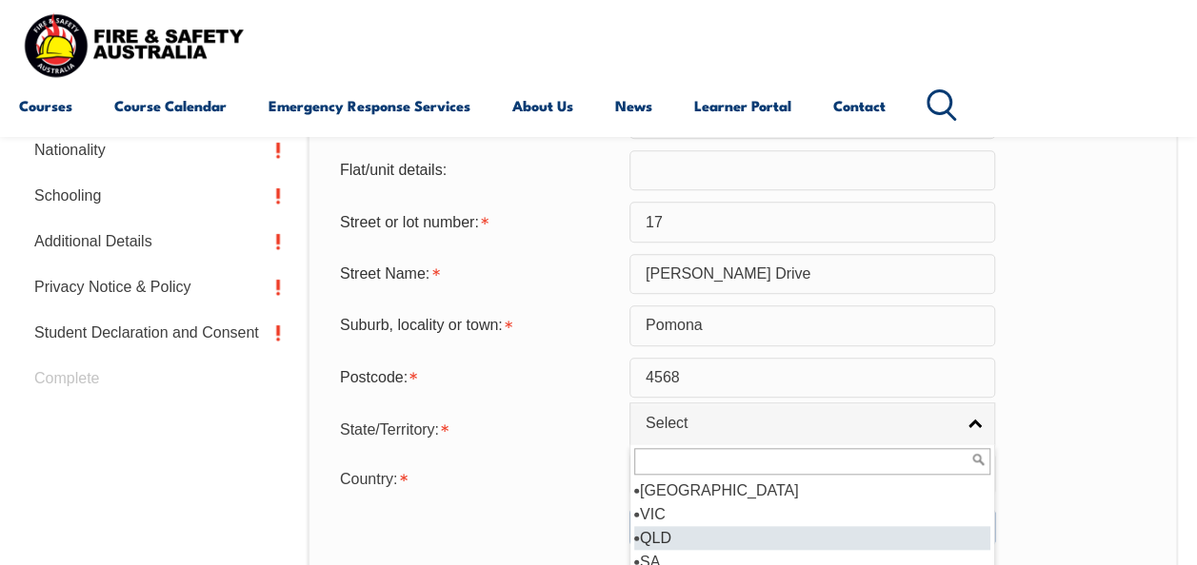
click at [682, 530] on li "QLD" at bounding box center [812, 538] width 356 height 24
select select "QLD"
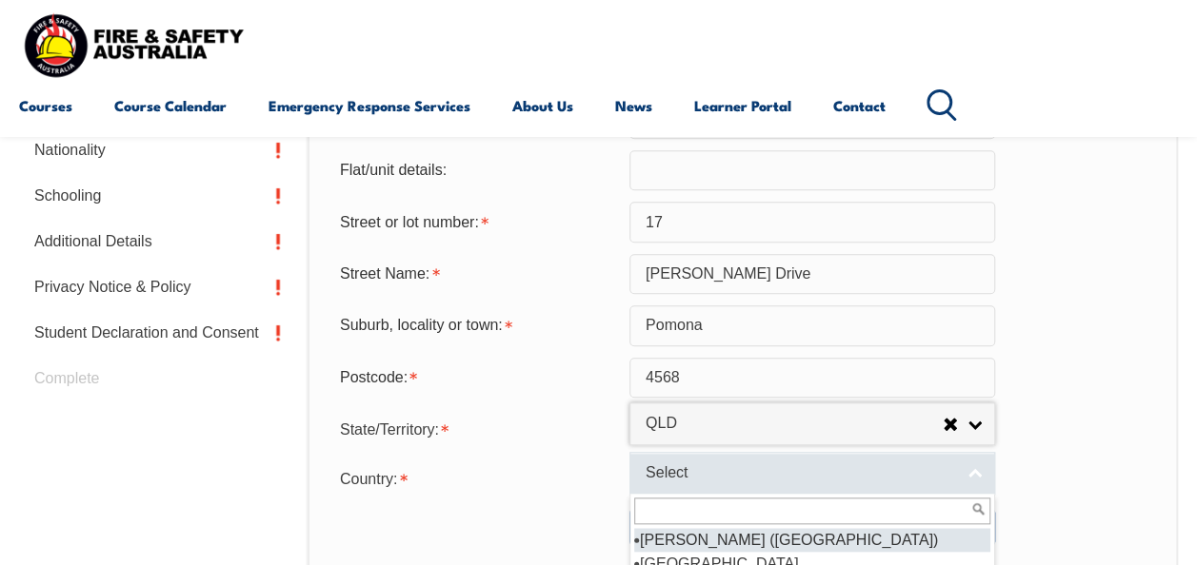
click at [695, 474] on span "Select" at bounding box center [799, 474] width 308 height 20
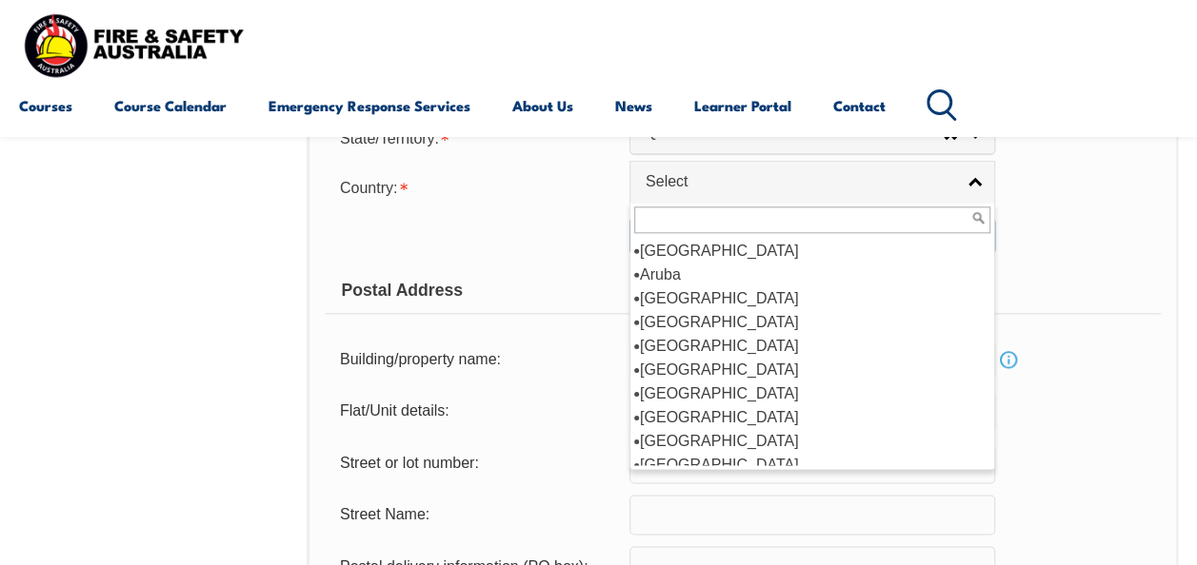
scroll to position [303, 0]
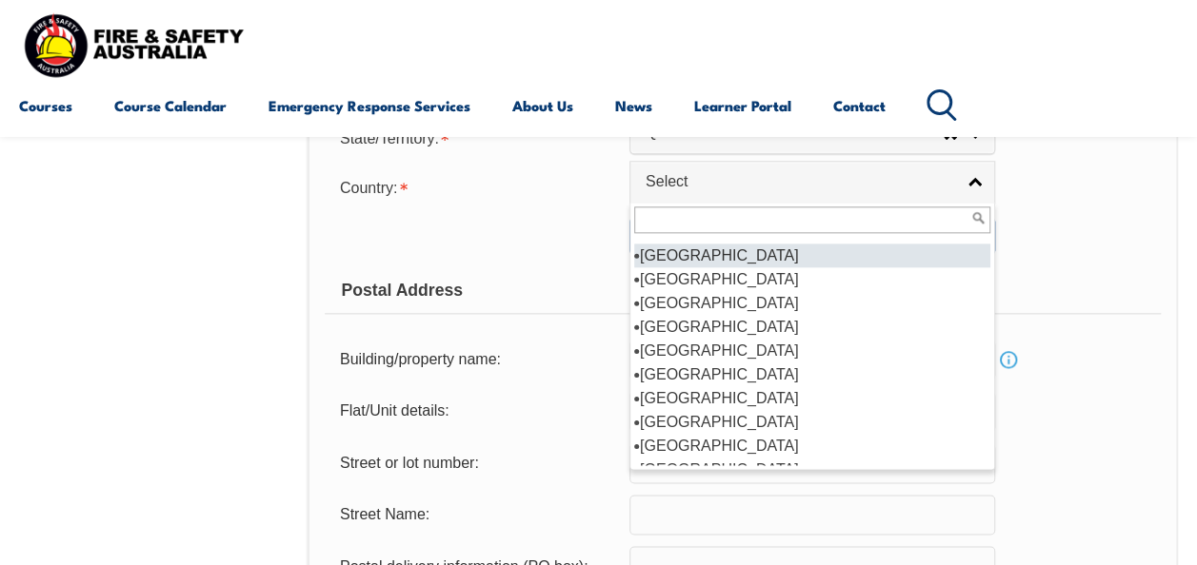
click at [702, 248] on li "Australia" at bounding box center [812, 256] width 356 height 24
select select "1101"
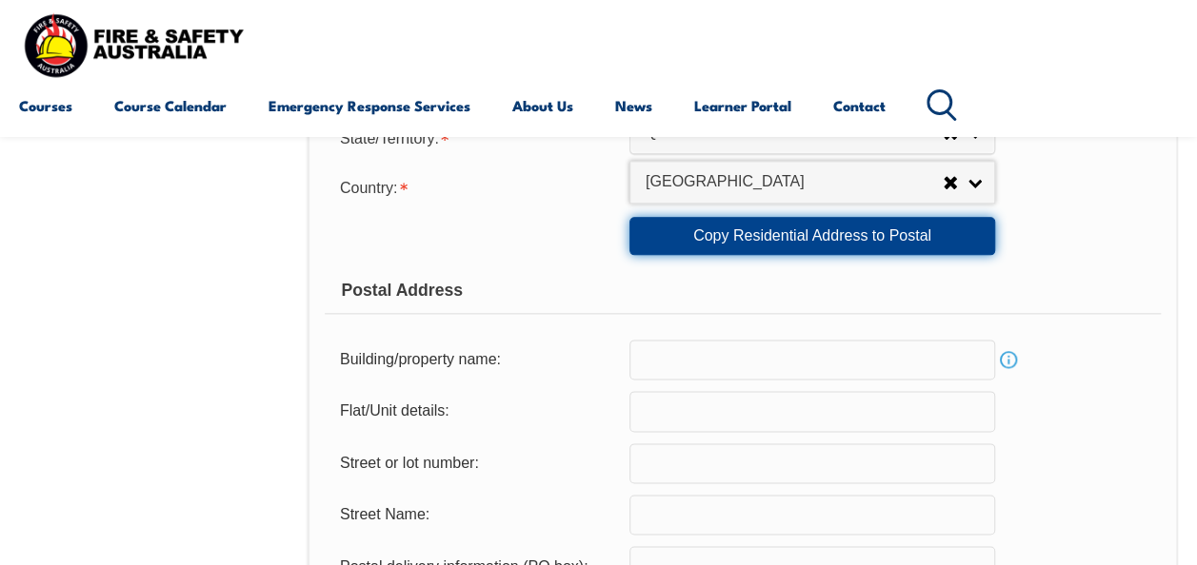
click at [904, 232] on link "Copy Residential Address to Postal" at bounding box center [812, 236] width 366 height 38
type input "17"
type input "Smedley Drive"
type input "Pomona"
select select "QLD"
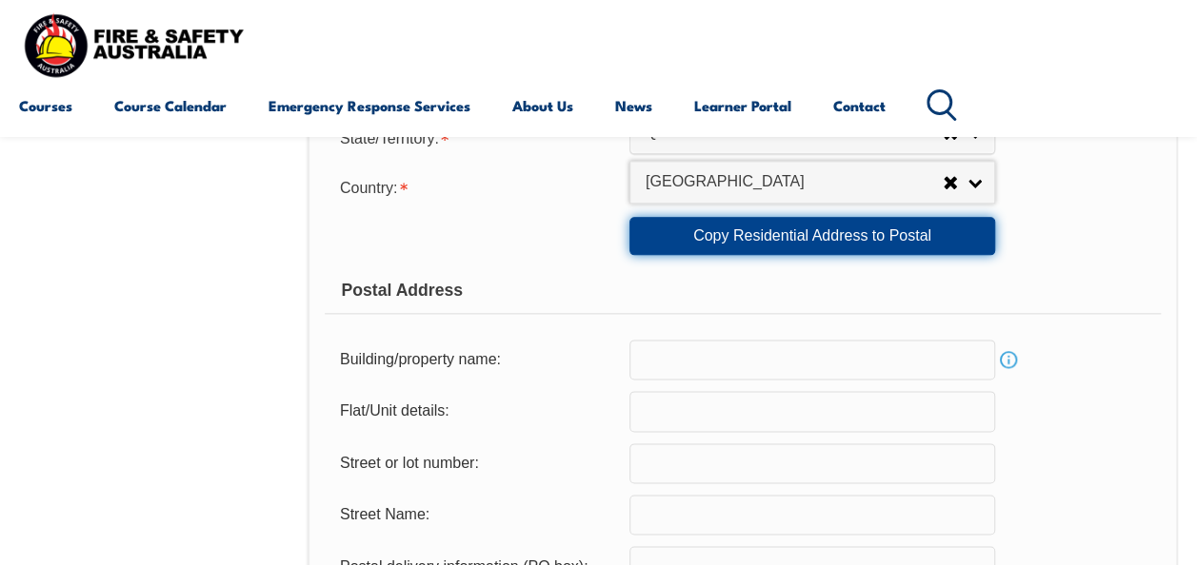
type input "4568"
select select "1101"
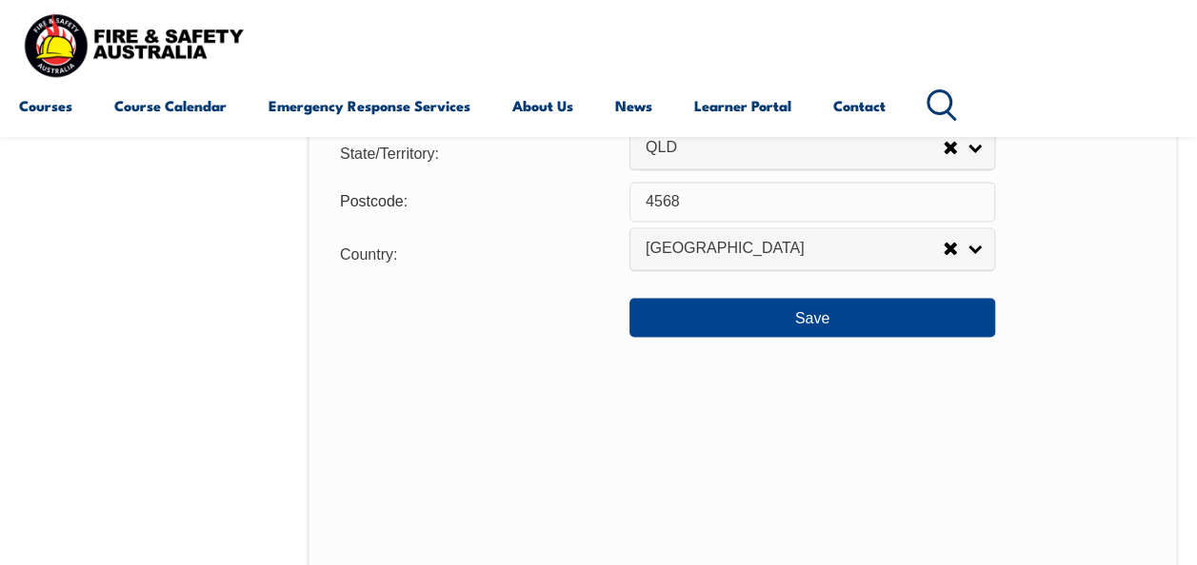
scroll to position [1553, 0]
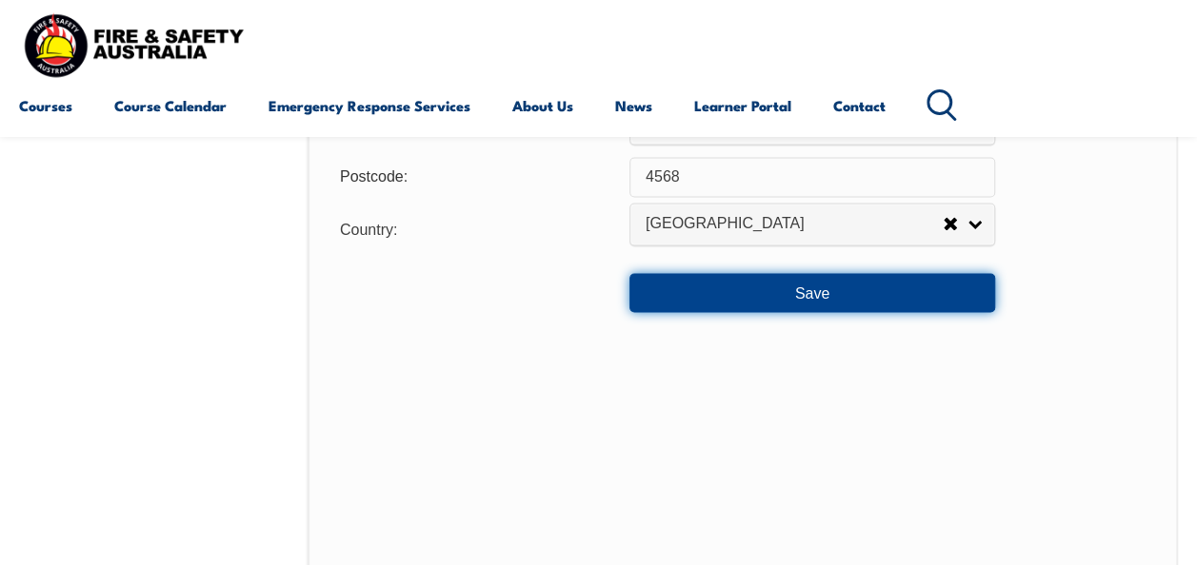
click at [860, 297] on button "Save" at bounding box center [812, 292] width 366 height 38
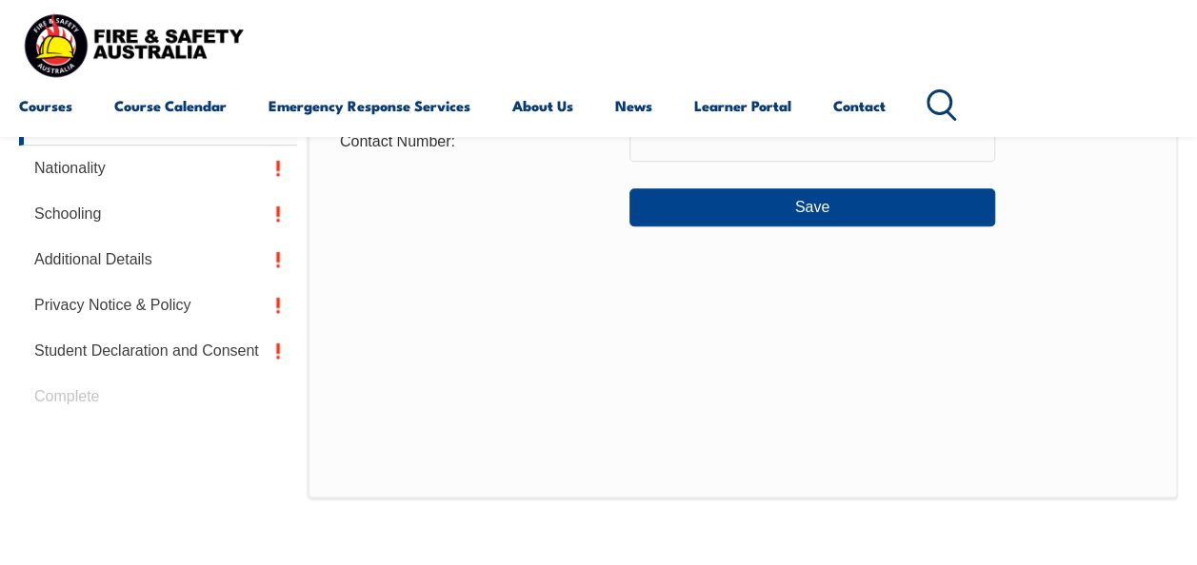
scroll to position [462, 0]
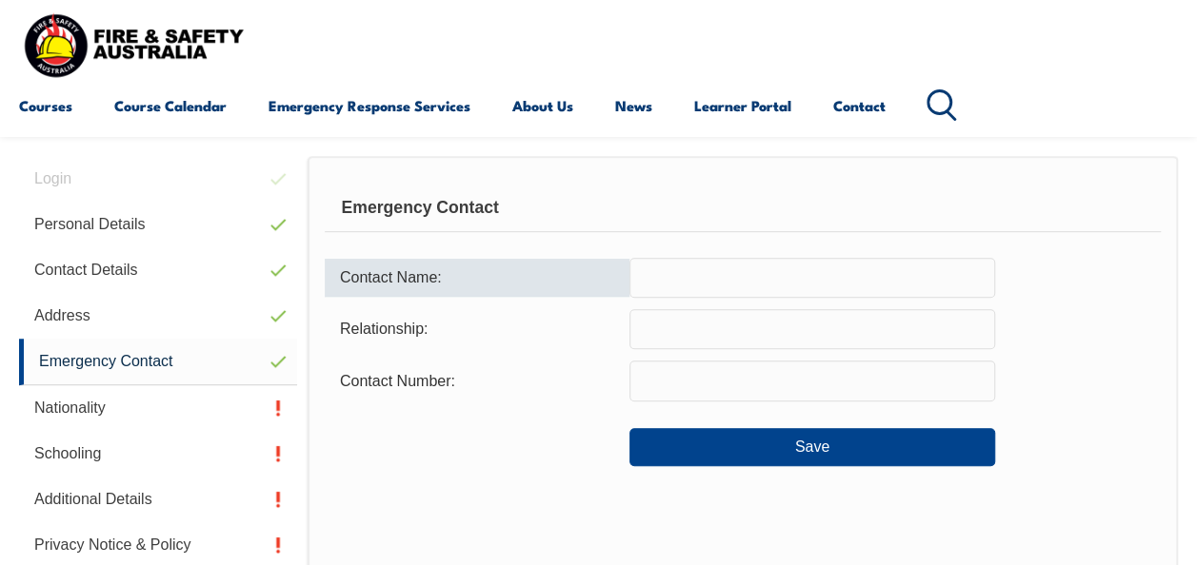
click at [693, 284] on input "text" at bounding box center [812, 278] width 366 height 40
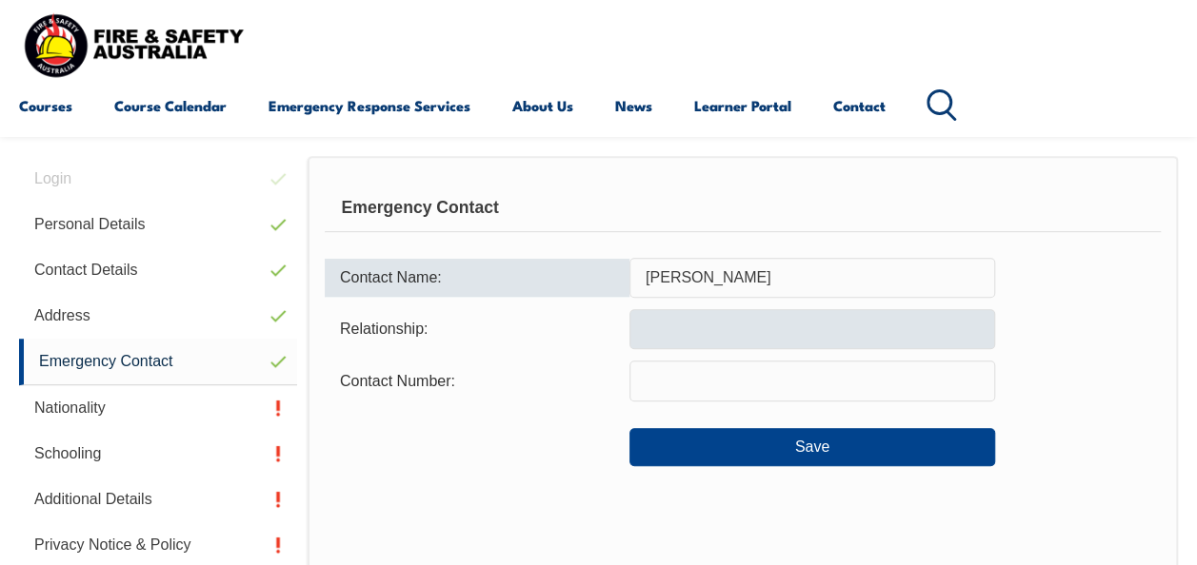
type input "Brad Wedlock"
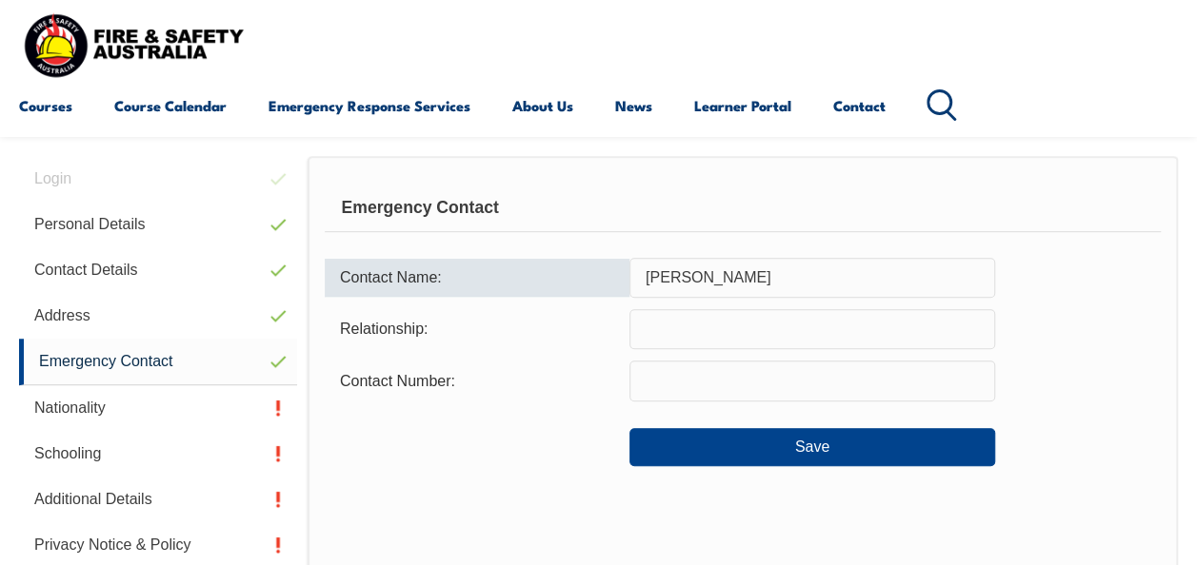
click at [680, 337] on input "text" at bounding box center [812, 329] width 366 height 40
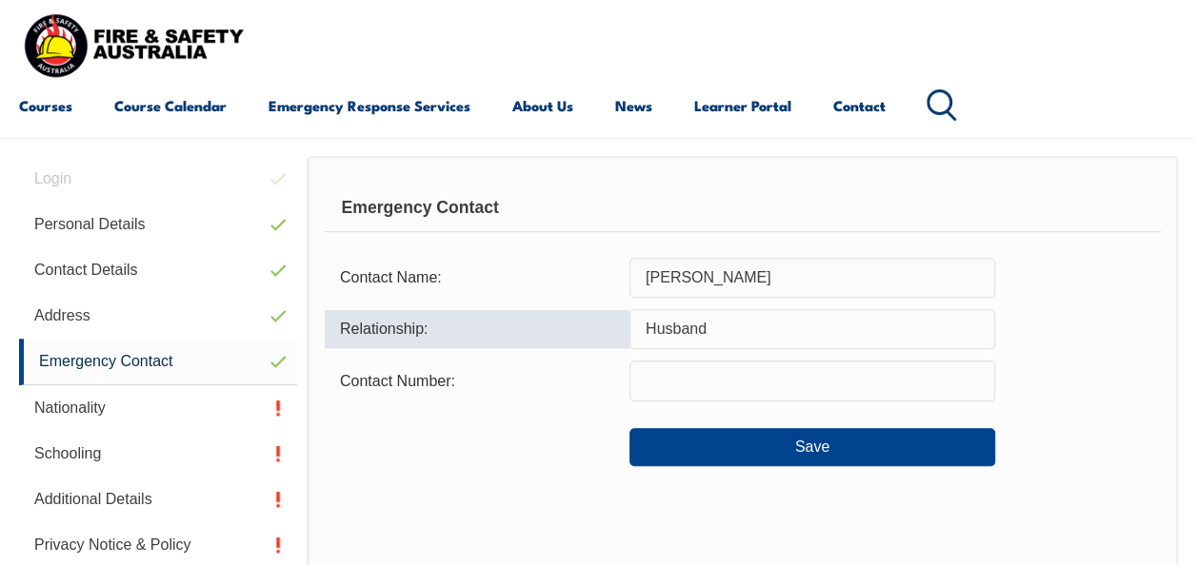
type input "Husband"
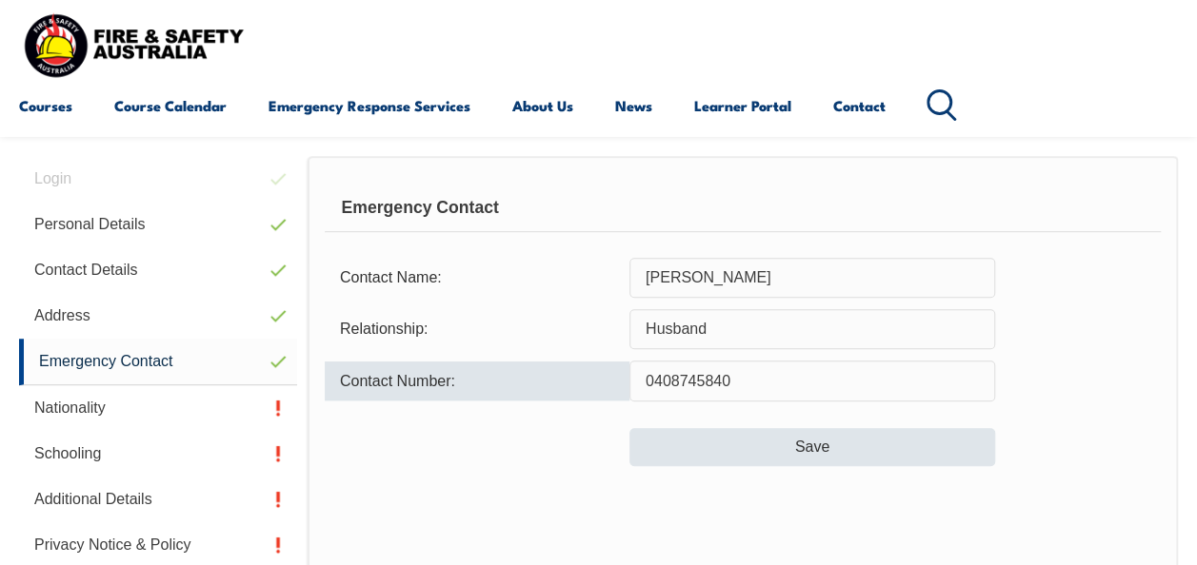
type input "0408745840"
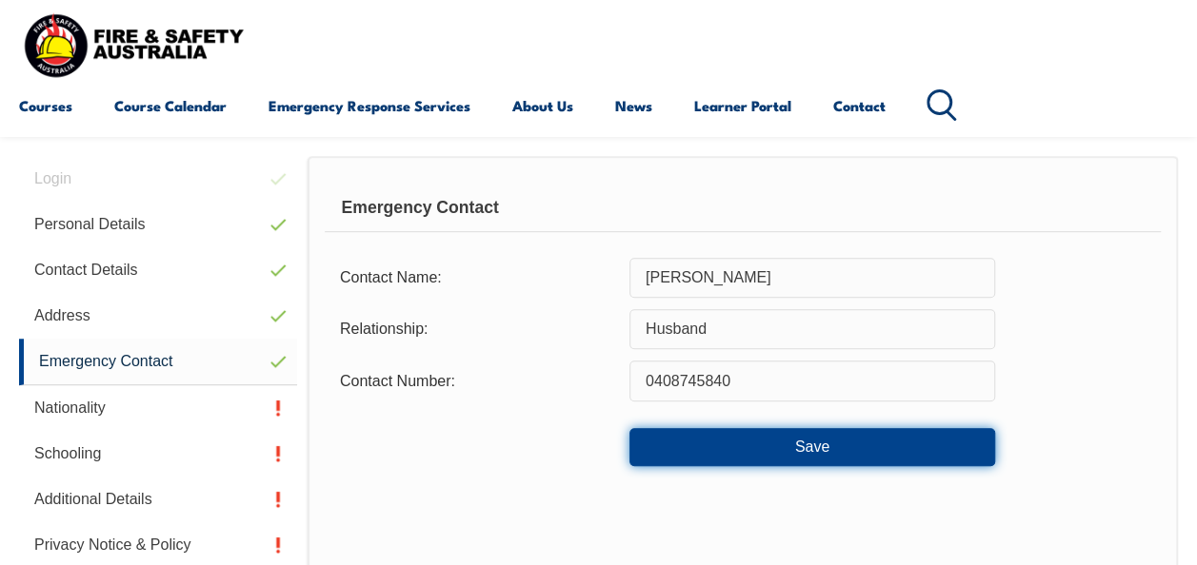
click at [763, 430] on button "Save" at bounding box center [812, 447] width 366 height 38
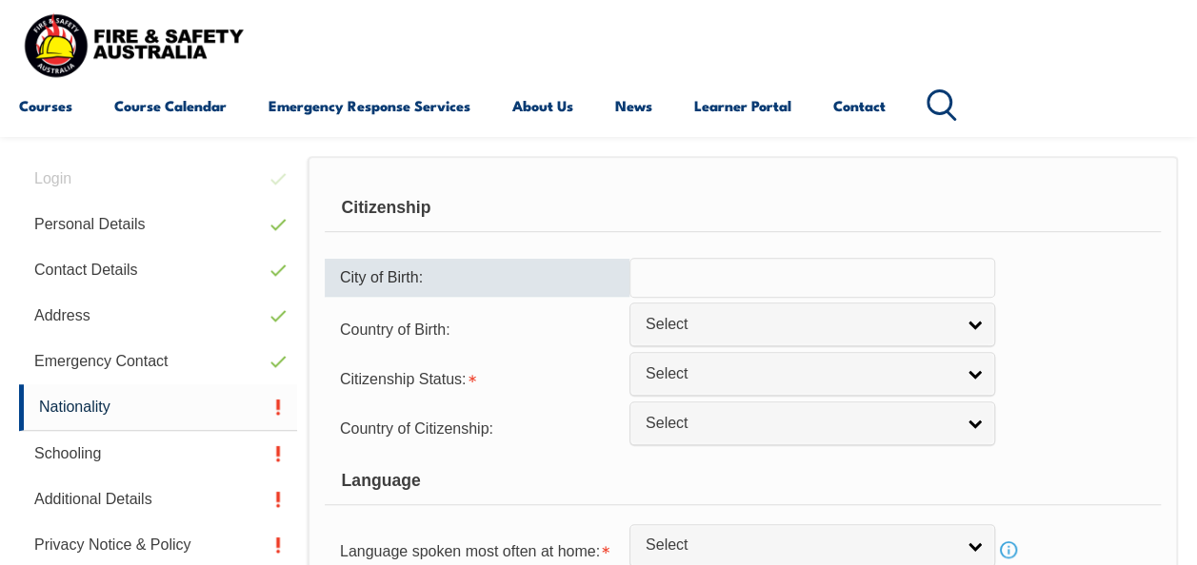
click at [714, 272] on input "text" at bounding box center [812, 278] width 366 height 40
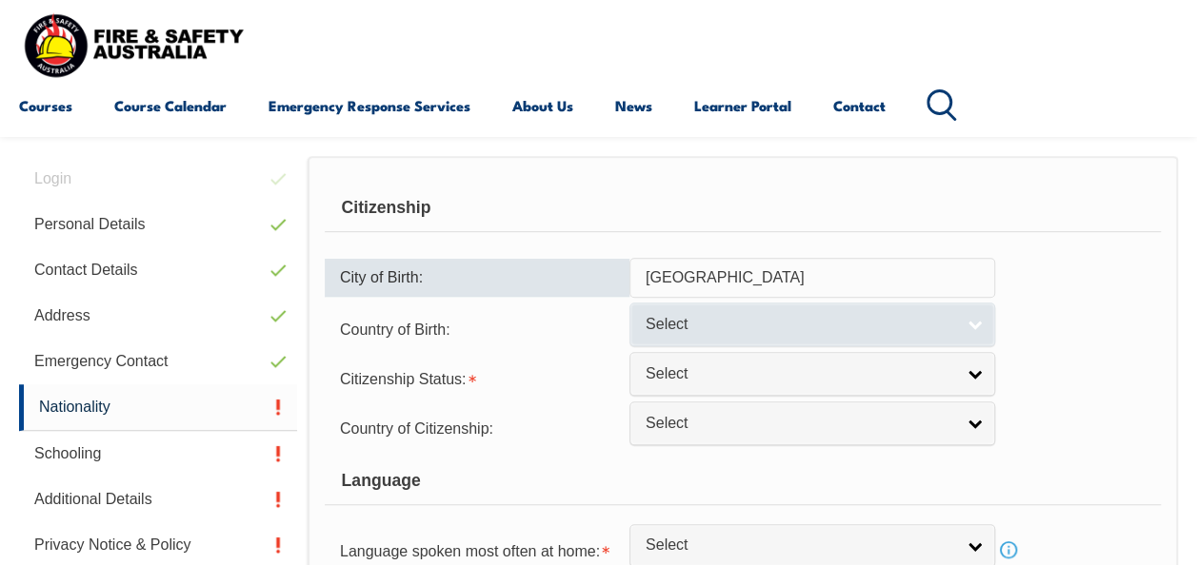
type input "Brisbane"
click at [704, 318] on span "Select" at bounding box center [799, 325] width 308 height 20
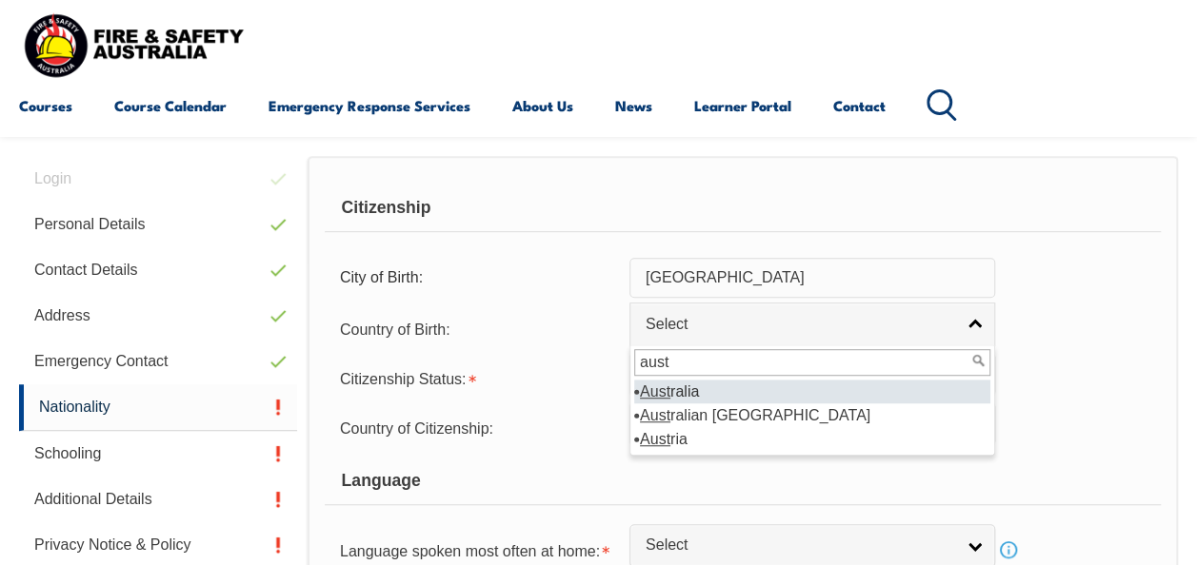
type input "aust"
click at [705, 389] on li "Aust ralia" at bounding box center [812, 392] width 356 height 24
select select "1101"
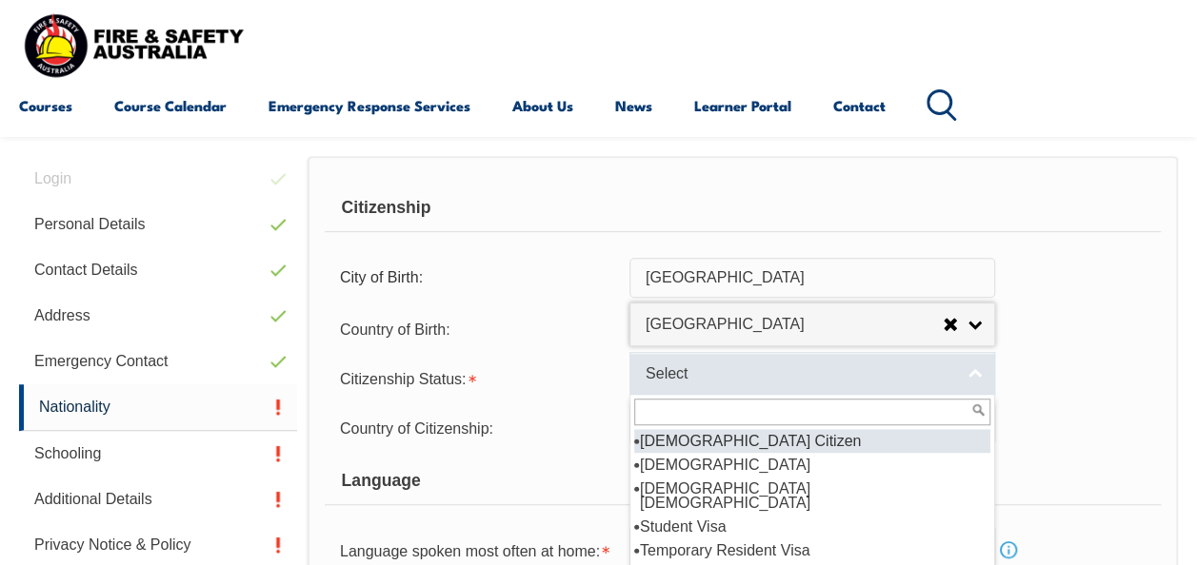
click at [703, 374] on span "Select" at bounding box center [799, 375] width 308 height 20
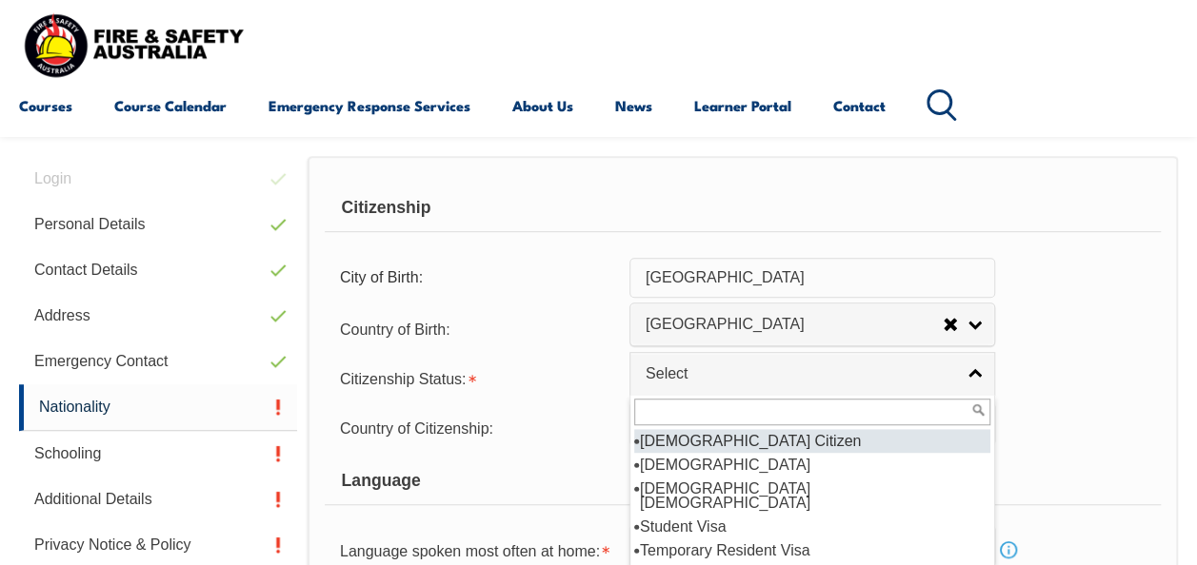
click at [681, 432] on li "Australian Citizen" at bounding box center [812, 441] width 356 height 24
select select "1"
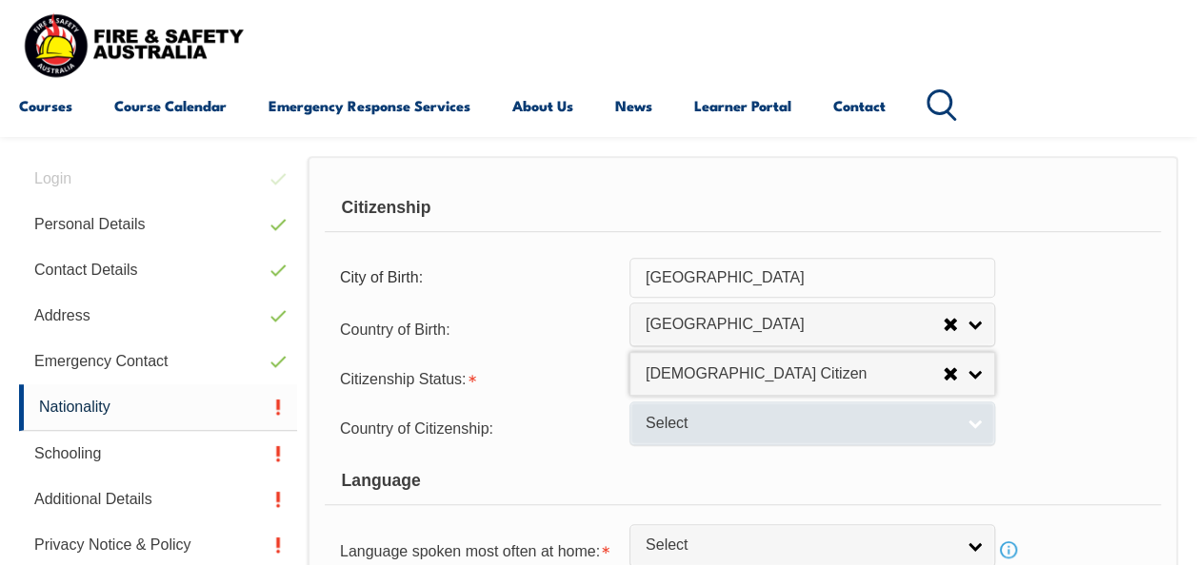
click at [680, 419] on span "Select" at bounding box center [799, 424] width 308 height 20
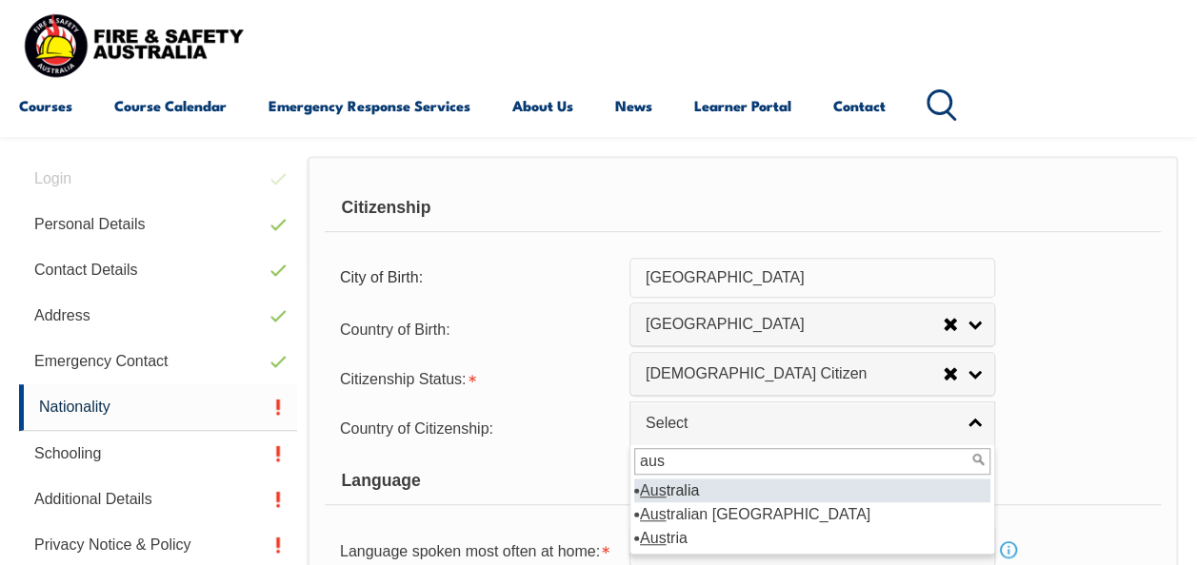
type input "aus"
click at [664, 491] on em "Aus" at bounding box center [653, 491] width 27 height 16
select select "1101"
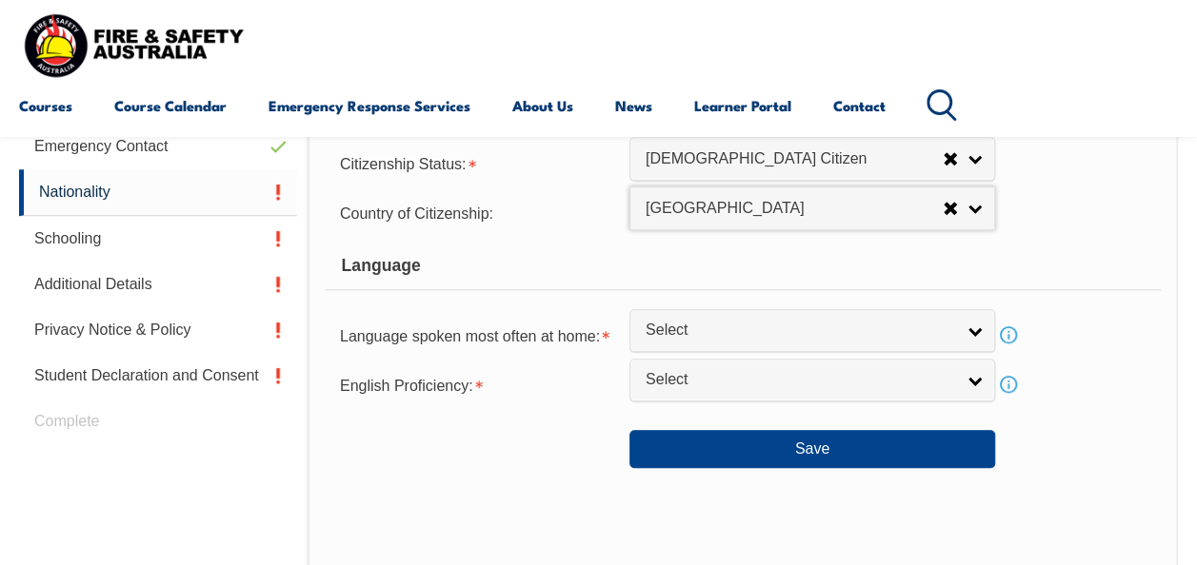
scroll to position [682, 0]
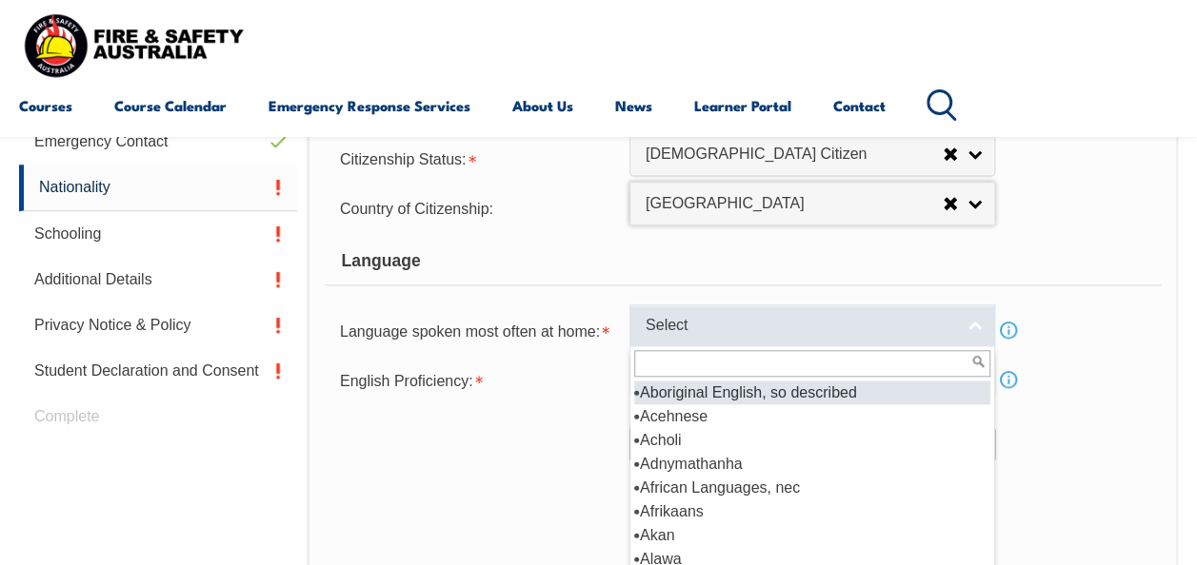
click at [811, 322] on span "Select" at bounding box center [799, 326] width 308 height 20
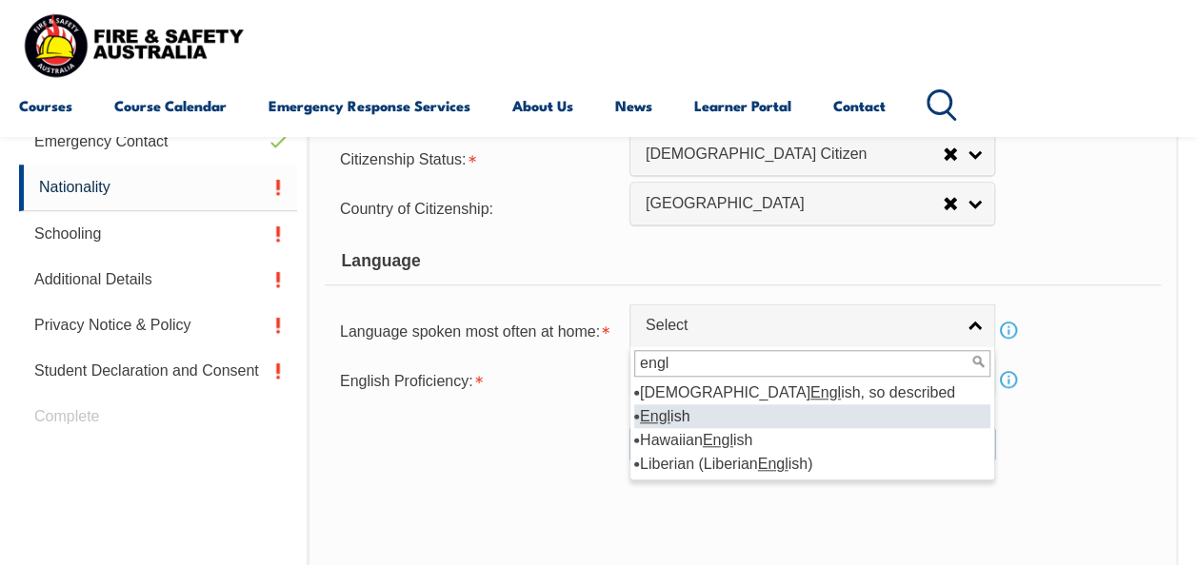
type input "engl"
click at [683, 418] on li "Engl ish" at bounding box center [812, 417] width 356 height 24
select select "1201"
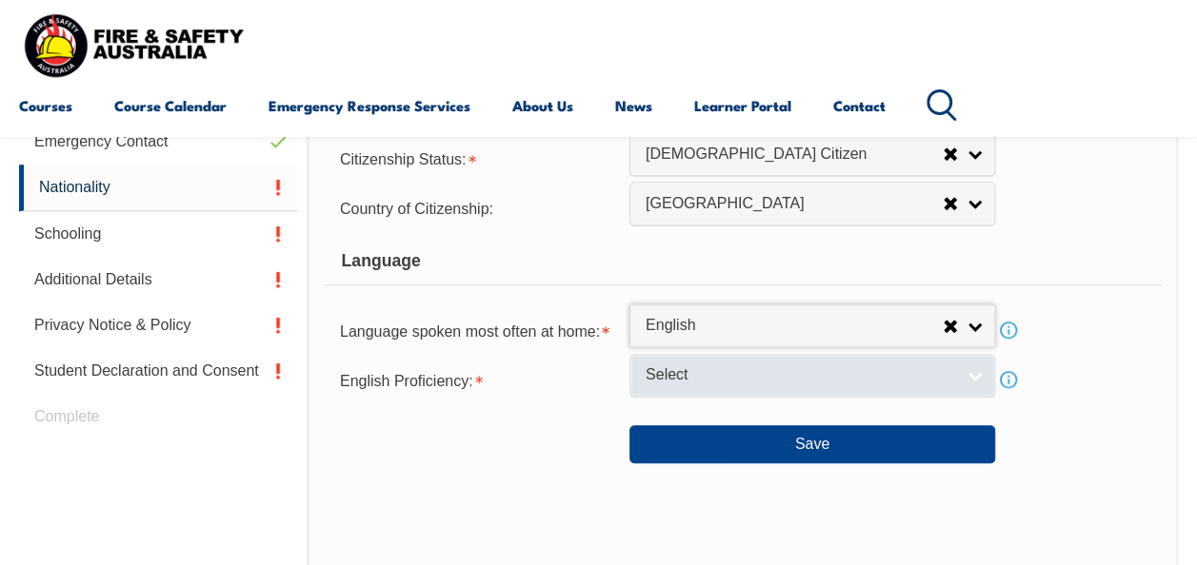
click at [683, 373] on span "Select" at bounding box center [799, 376] width 308 height 20
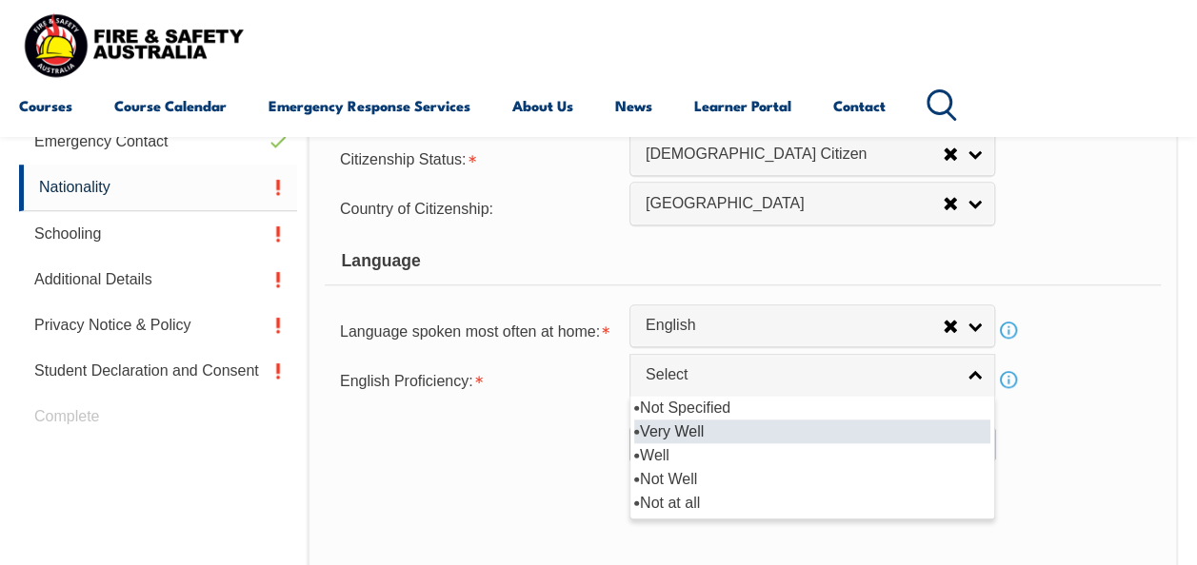
click at [701, 429] on li "Very Well" at bounding box center [812, 432] width 356 height 24
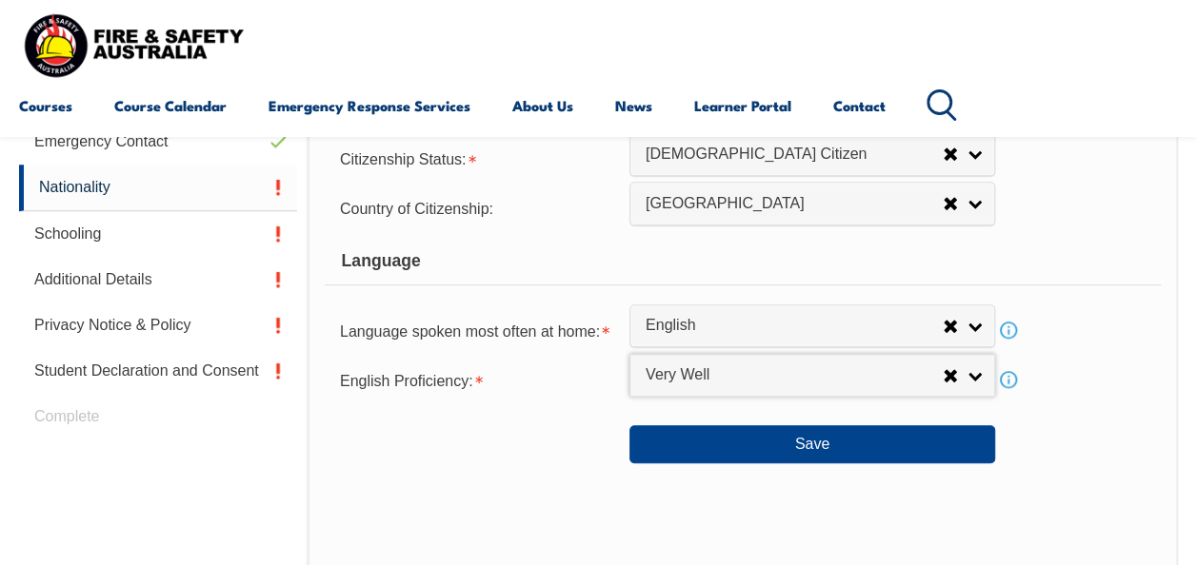
select select "1"
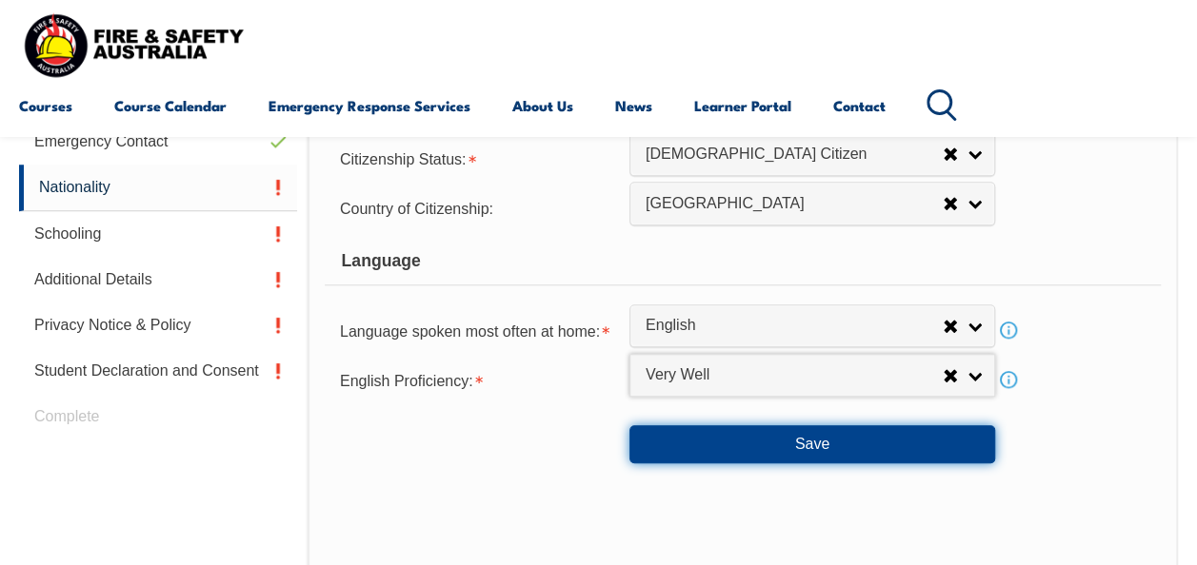
click at [804, 439] on button "Save" at bounding box center [812, 444] width 366 height 38
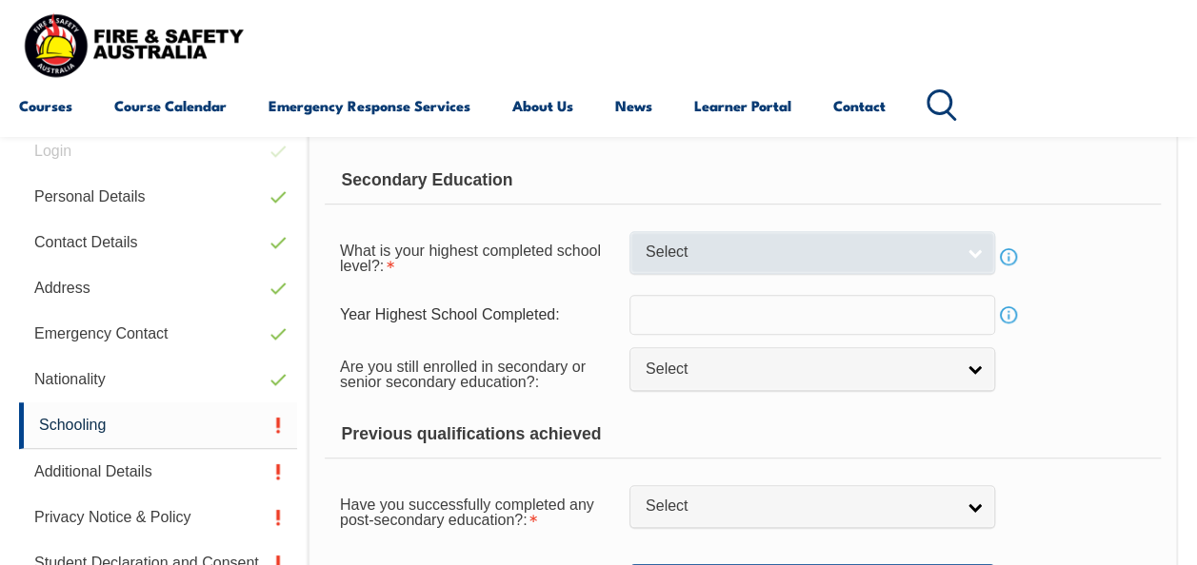
scroll to position [462, 0]
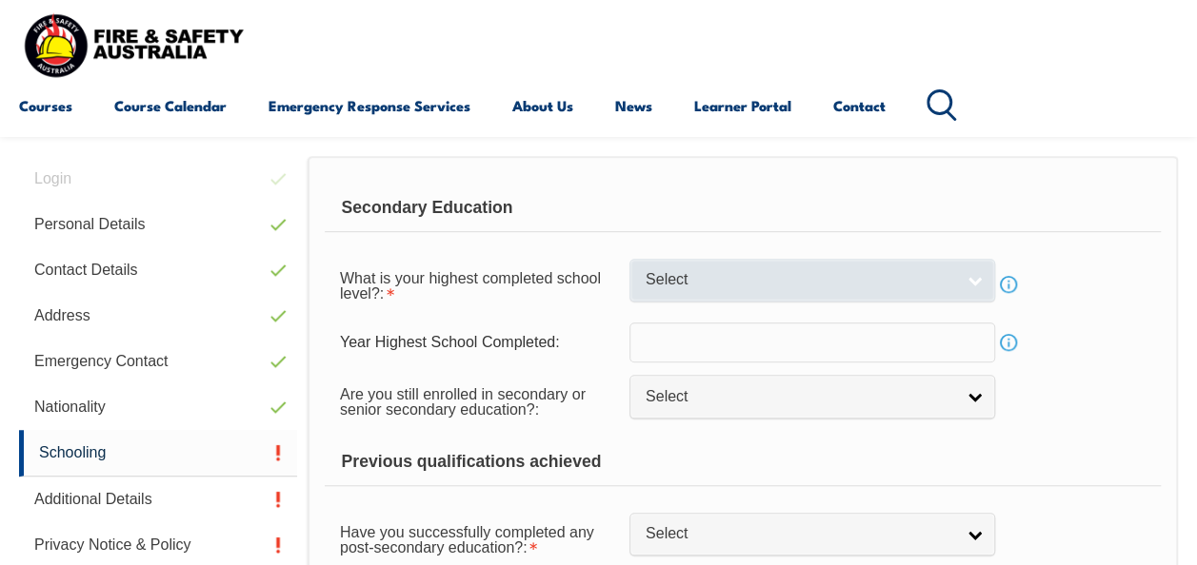
click at [801, 284] on span "Select" at bounding box center [799, 280] width 308 height 20
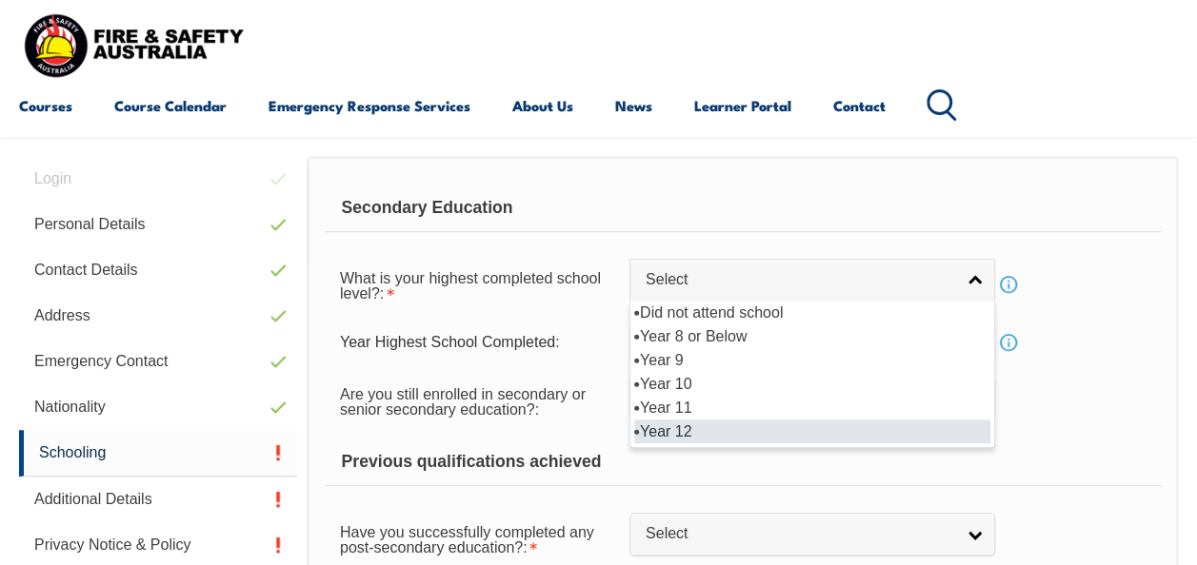
click at [702, 425] on li "Year 12" at bounding box center [812, 432] width 356 height 24
select select "12"
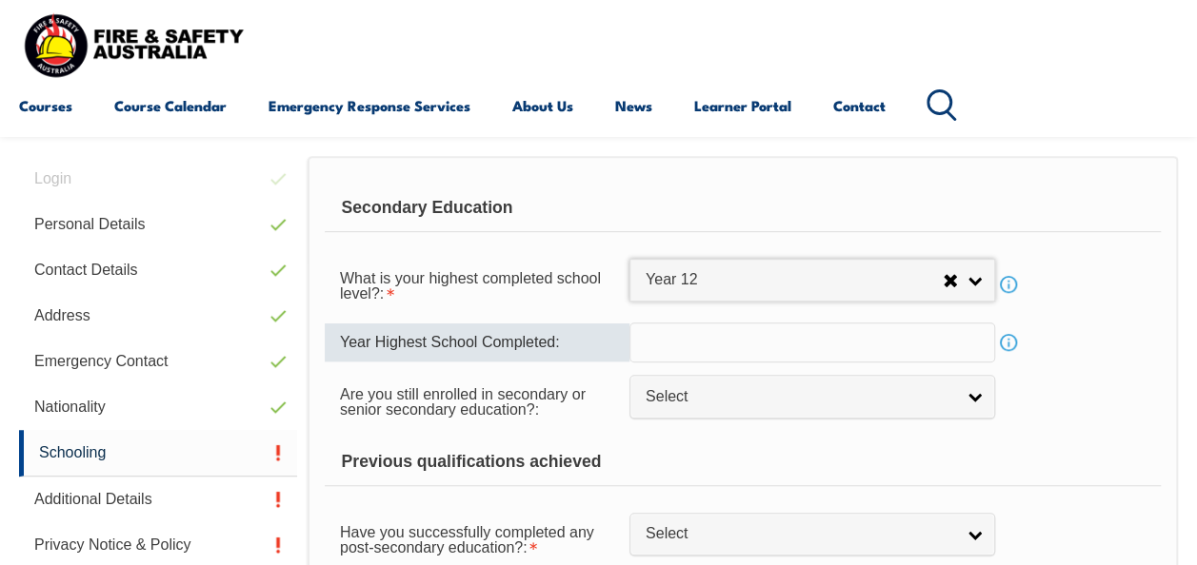
click at [720, 341] on input "text" at bounding box center [812, 343] width 366 height 40
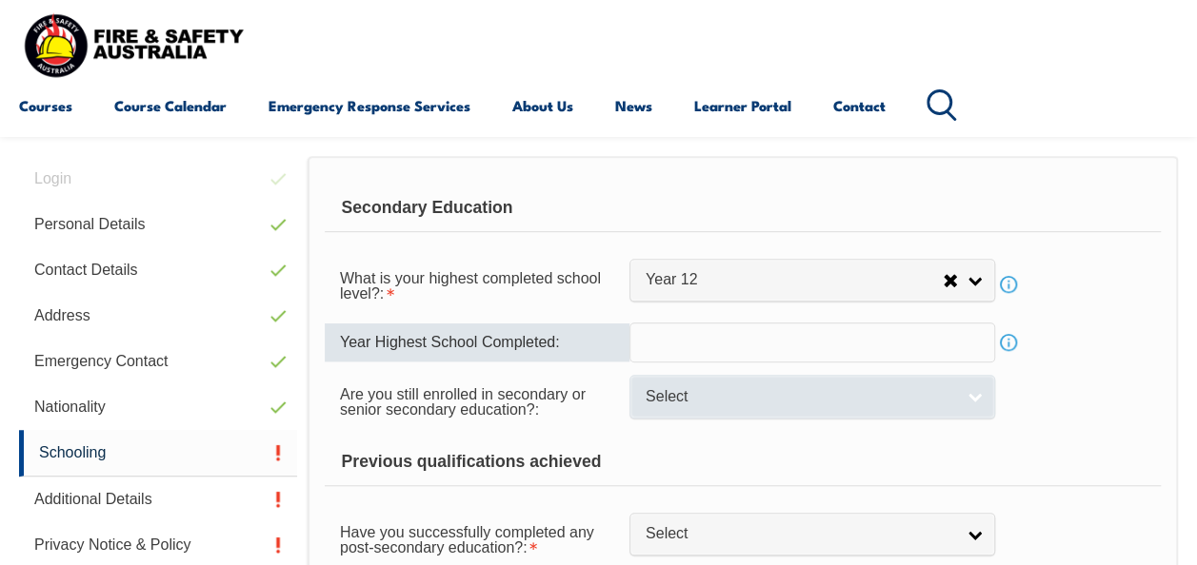
click at [735, 402] on span "Select" at bounding box center [799, 397] width 308 height 20
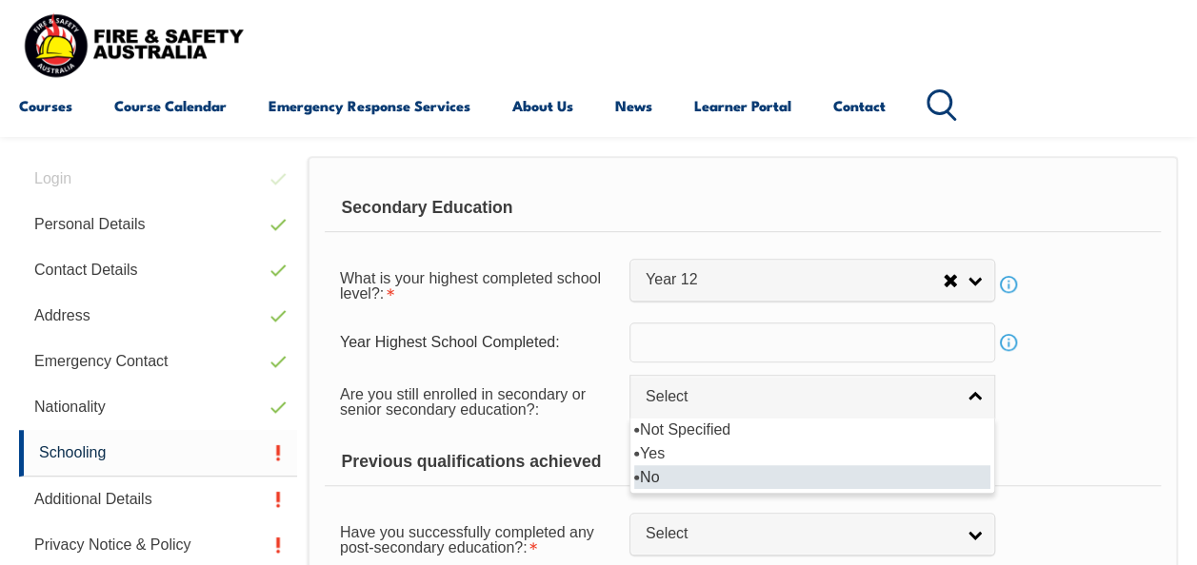
click at [684, 478] on li "No" at bounding box center [812, 477] width 356 height 24
select select "false"
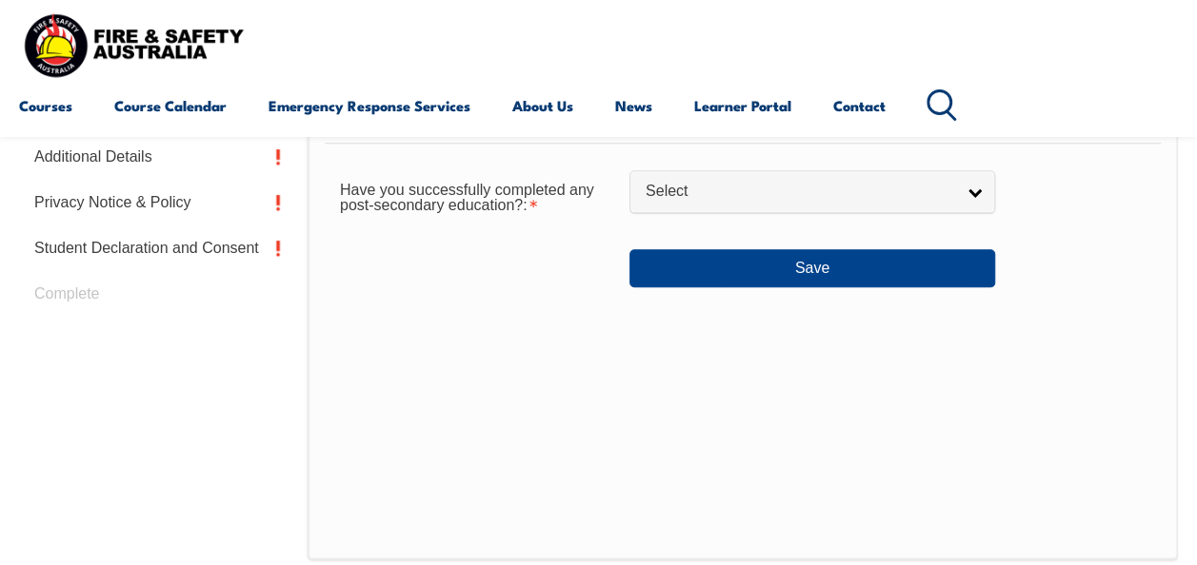
scroll to position [794, 0]
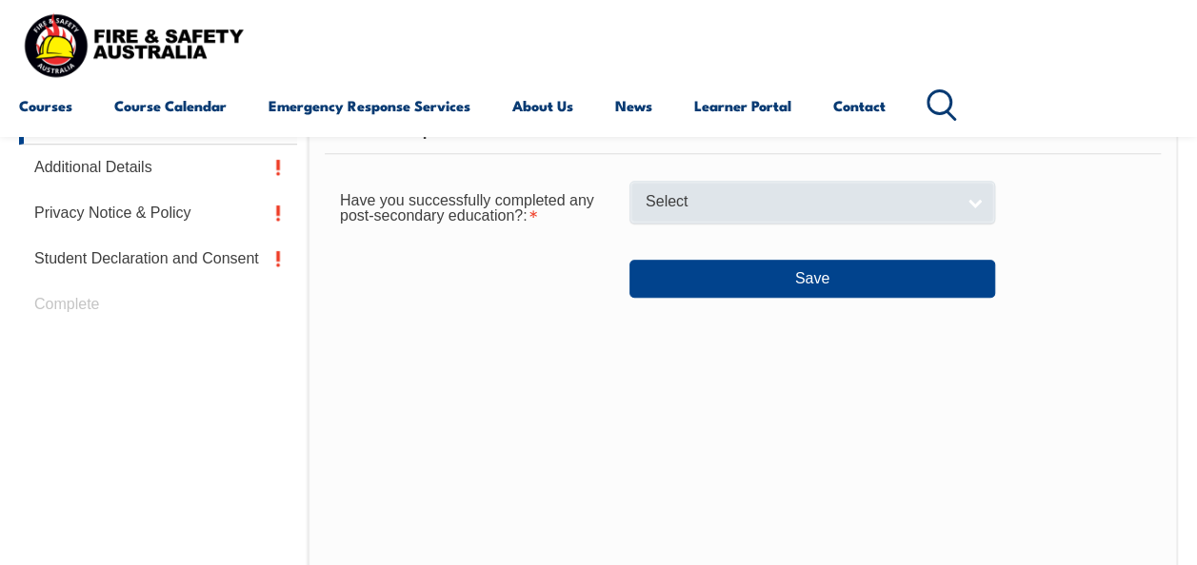
click at [711, 202] on span "Select" at bounding box center [799, 202] width 308 height 20
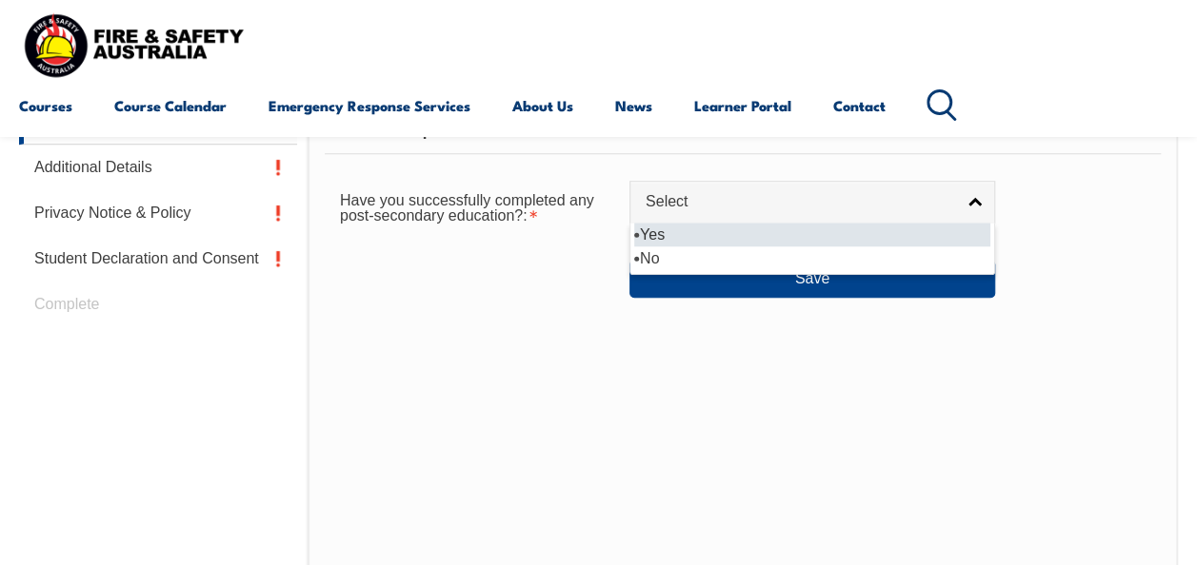
click at [678, 234] on li "Yes" at bounding box center [812, 235] width 356 height 24
select select "true"
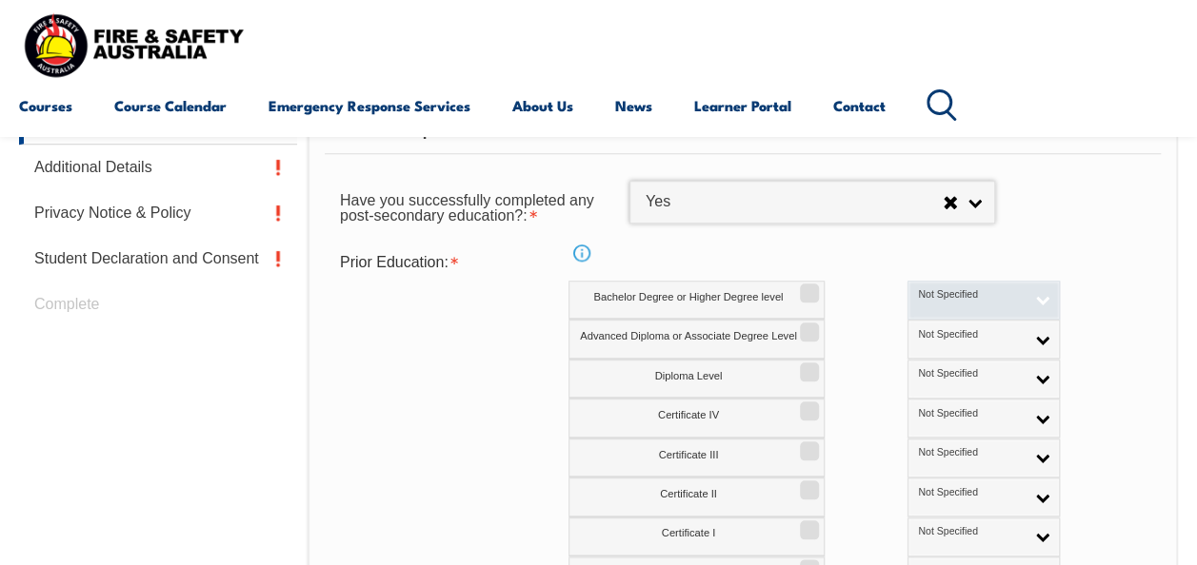
click at [960, 293] on link "Not Specified" at bounding box center [983, 300] width 152 height 39
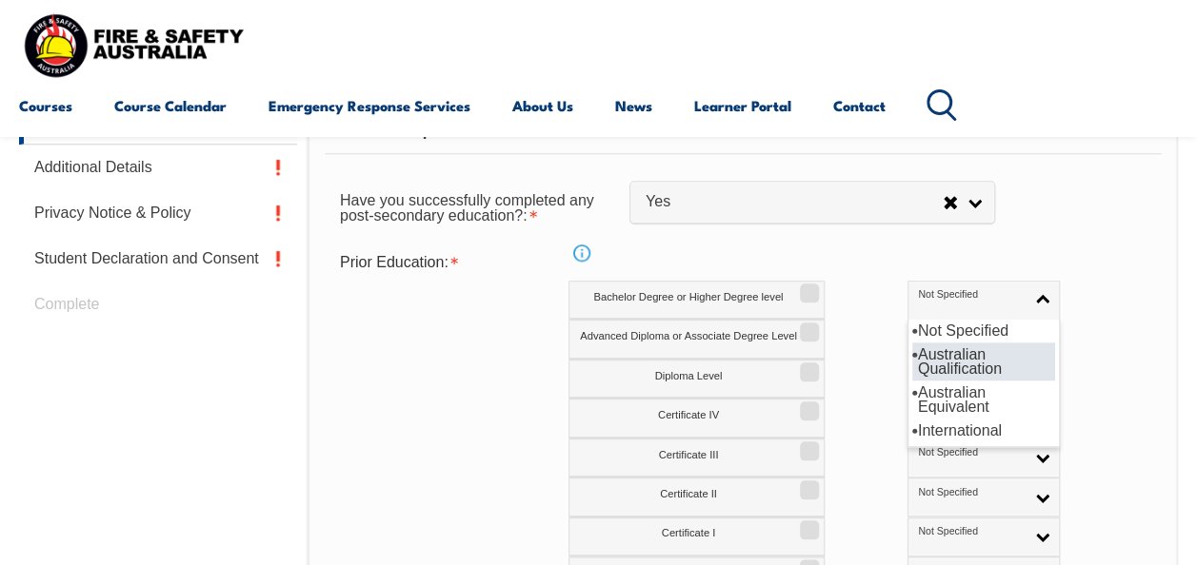
click at [912, 358] on li "Australian Qualification" at bounding box center [983, 362] width 143 height 38
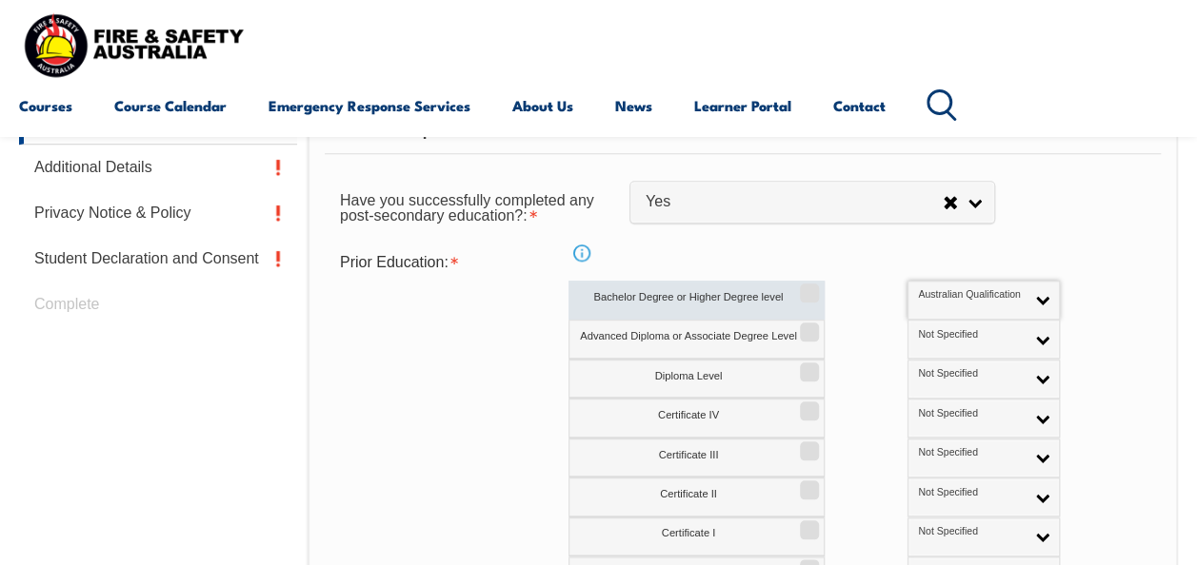
click at [805, 287] on input "Bachelor Degree or Higher Degree level" at bounding box center [806, 287] width 11 height 2
checkbox input "true"
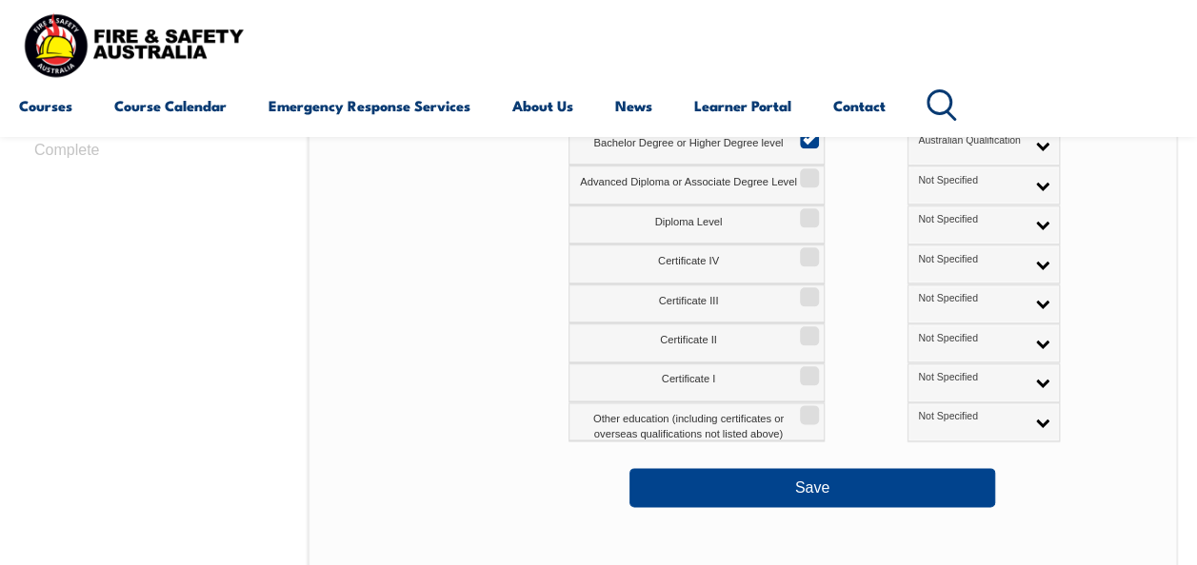
scroll to position [958, 0]
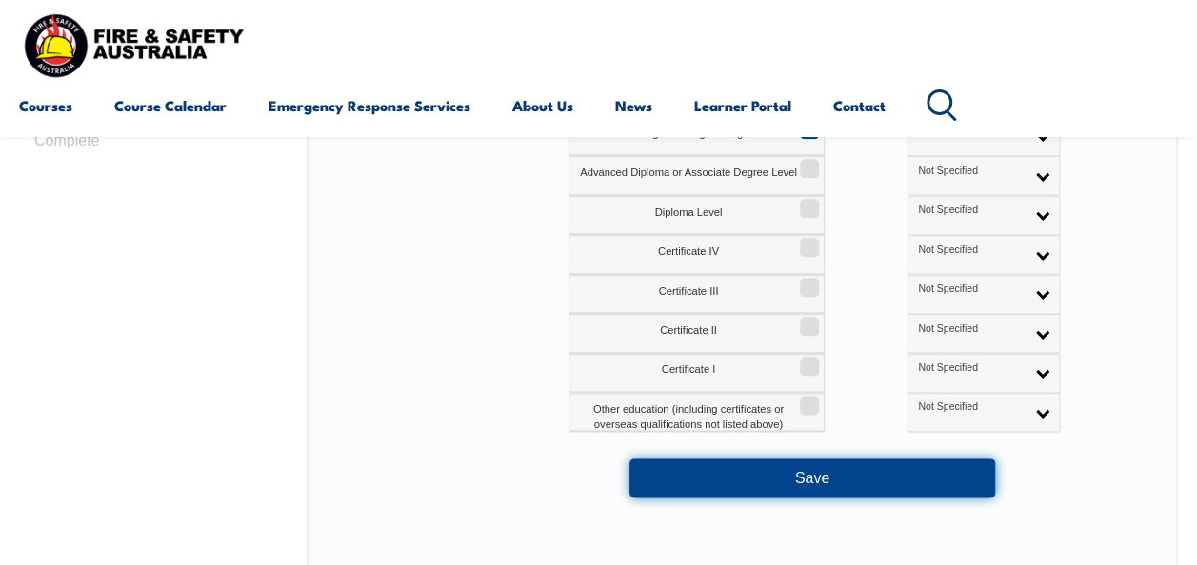
click at [838, 472] on button "Save" at bounding box center [812, 478] width 366 height 38
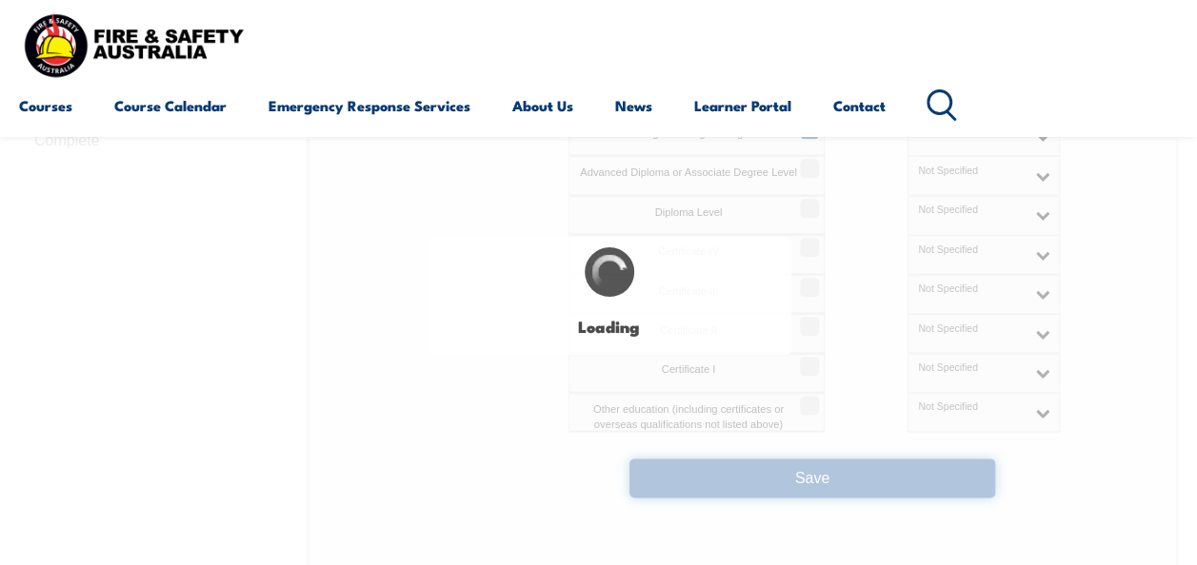
select select
select select "false"
select select "true"
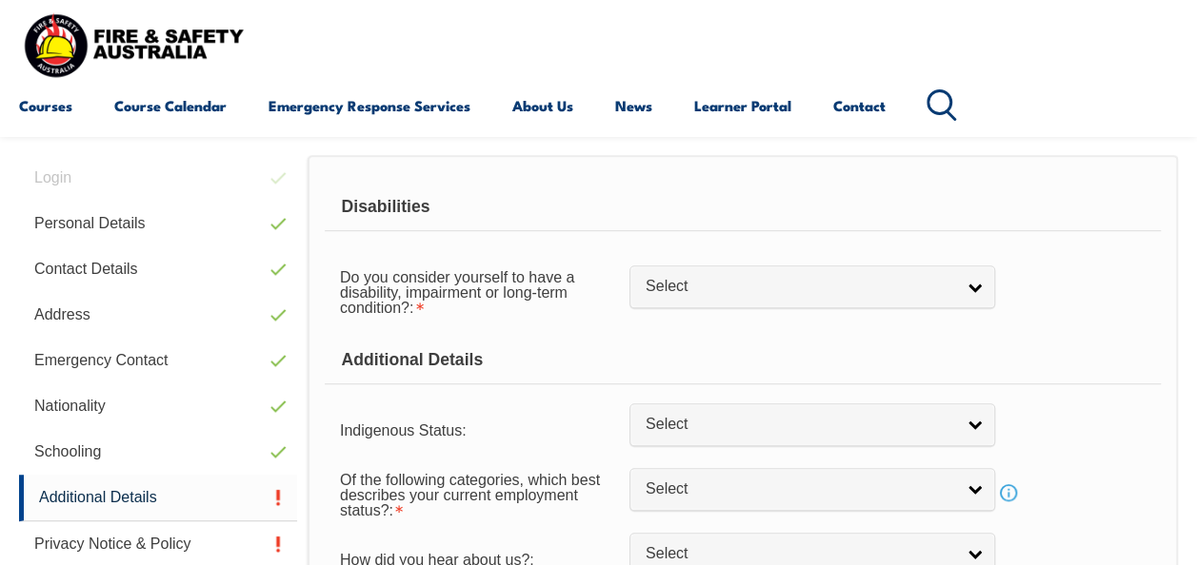
scroll to position [462, 0]
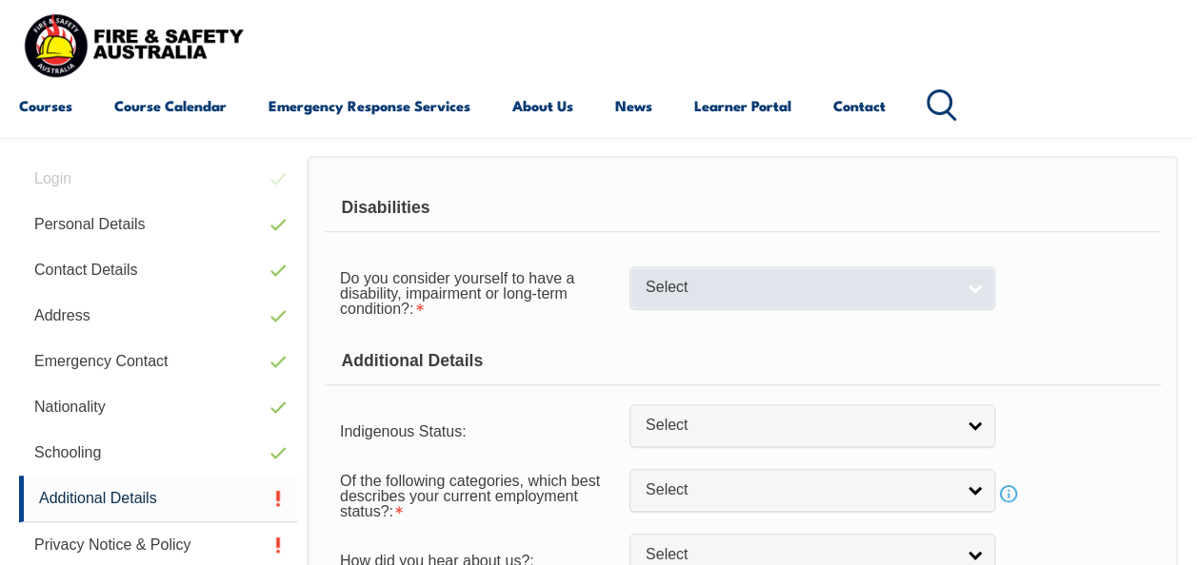
click at [883, 279] on span "Select" at bounding box center [799, 288] width 308 height 20
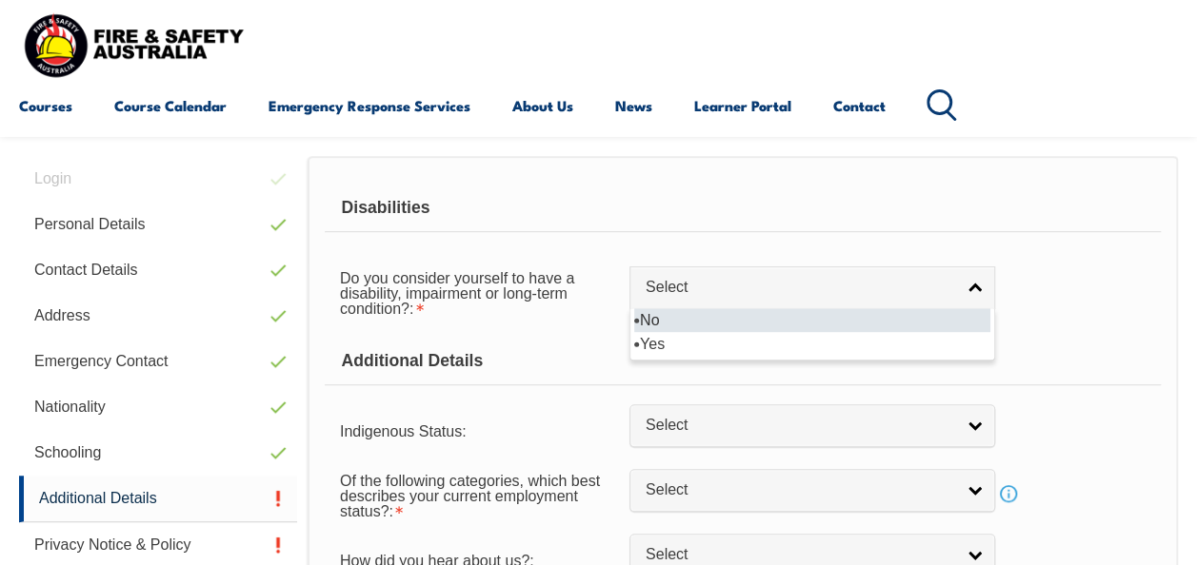
click at [796, 321] on li "No" at bounding box center [812, 320] width 356 height 24
select select "false"
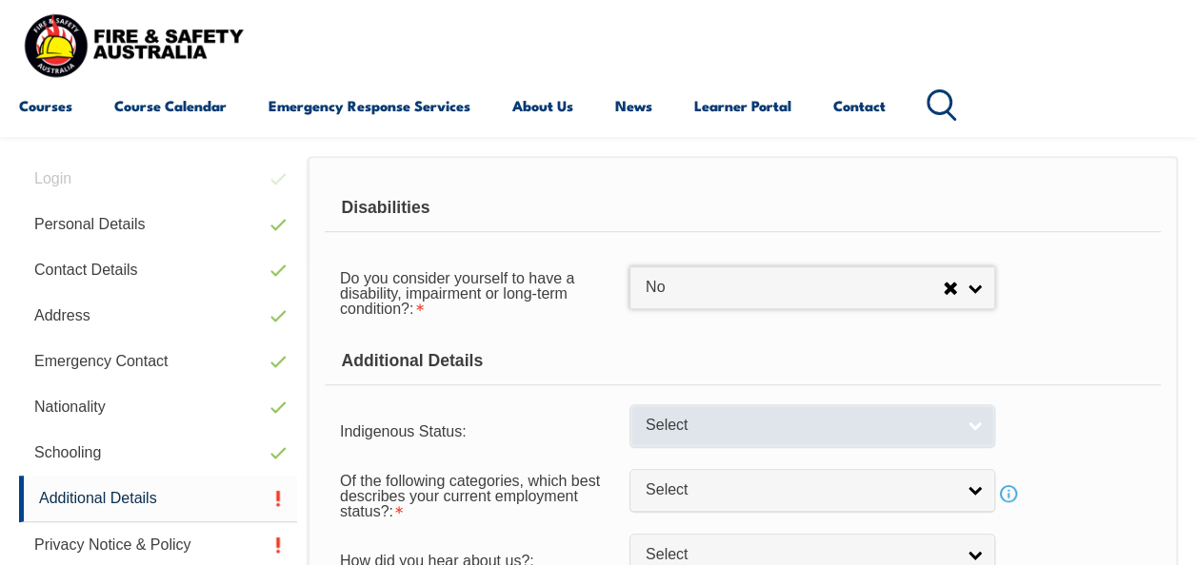
click at [842, 416] on span "Select" at bounding box center [799, 426] width 308 height 20
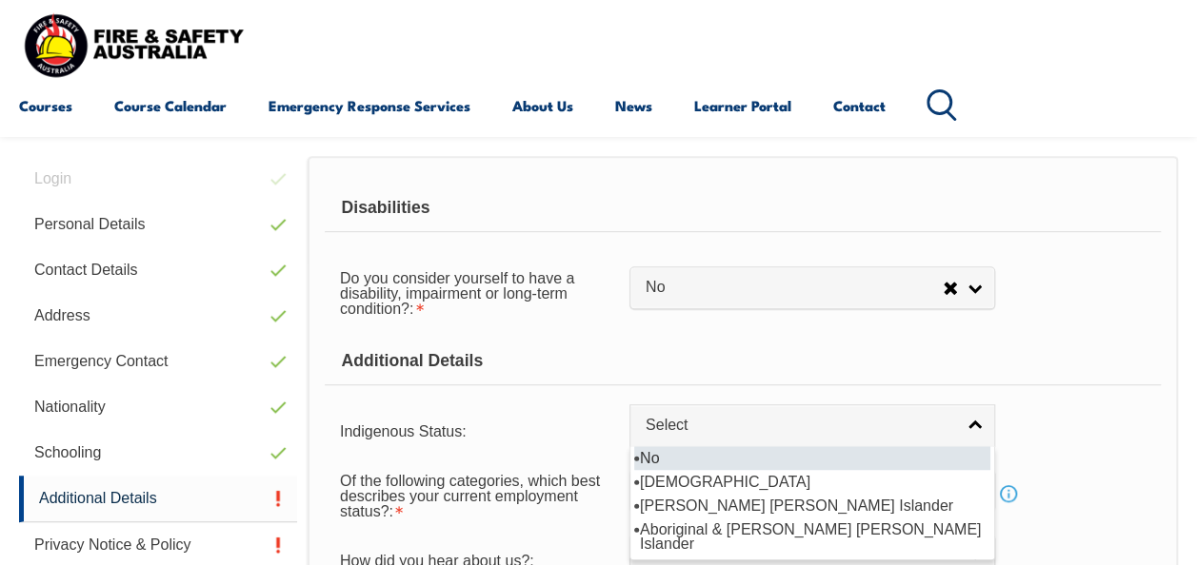
click at [718, 460] on li "No" at bounding box center [812, 458] width 356 height 24
select select "4"
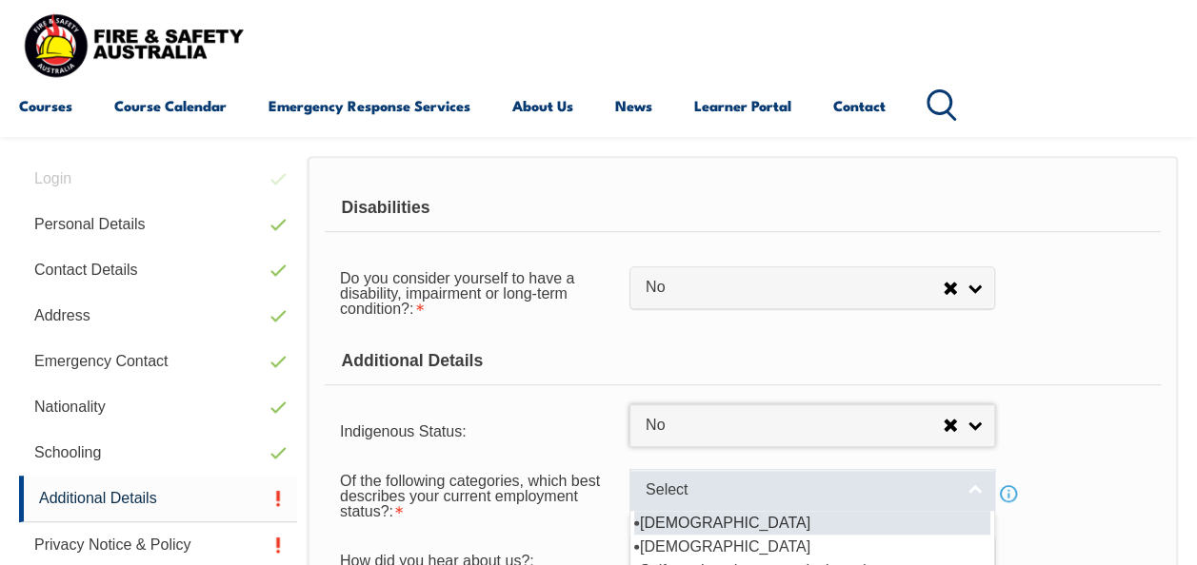
click at [892, 481] on span "Select" at bounding box center [799, 491] width 308 height 20
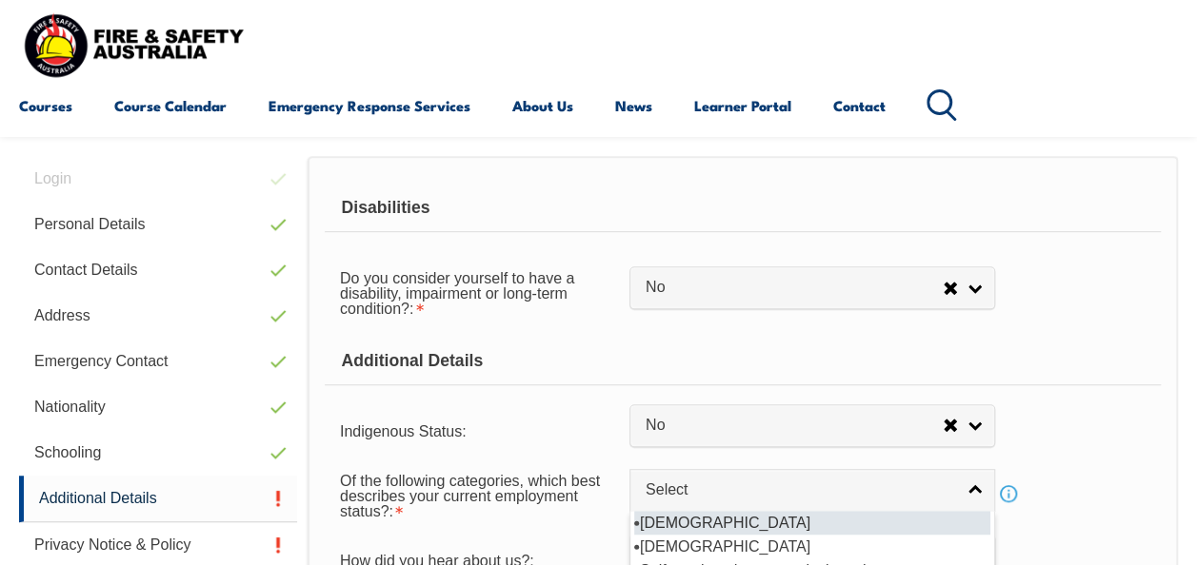
click at [853, 527] on li "Full-time employee" at bounding box center [812, 523] width 356 height 24
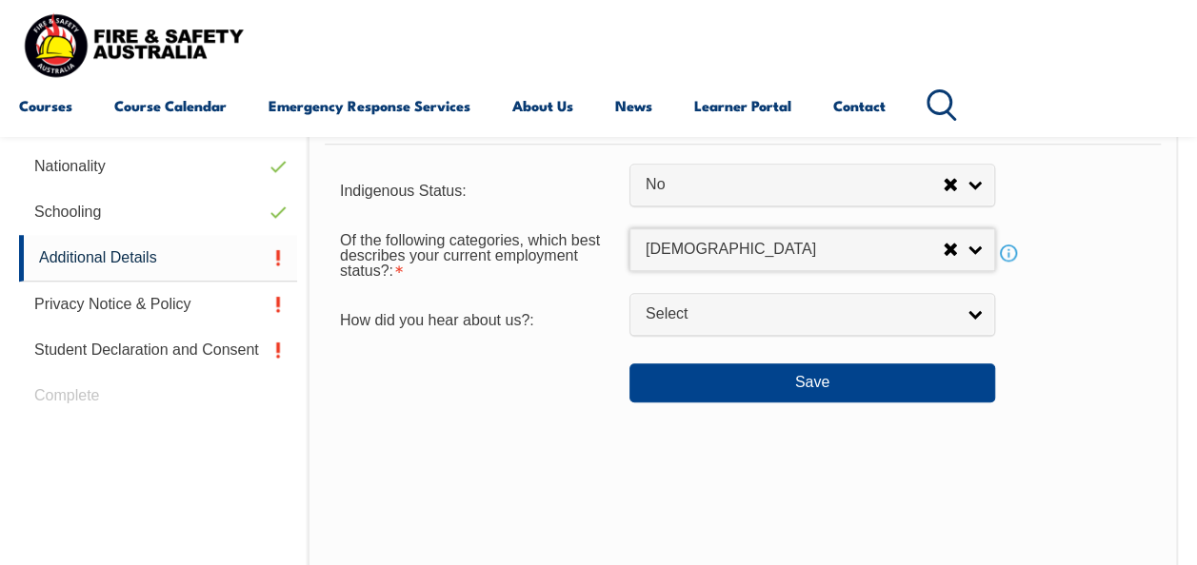
scroll to position [707, 0]
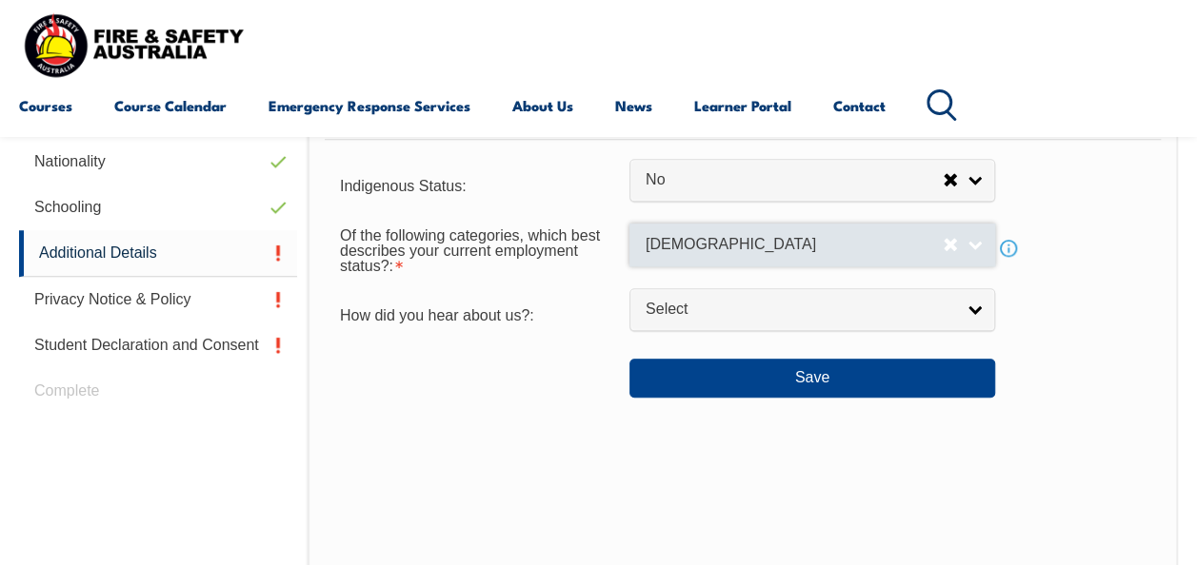
click at [848, 237] on span "Full-time employee" at bounding box center [793, 245] width 297 height 20
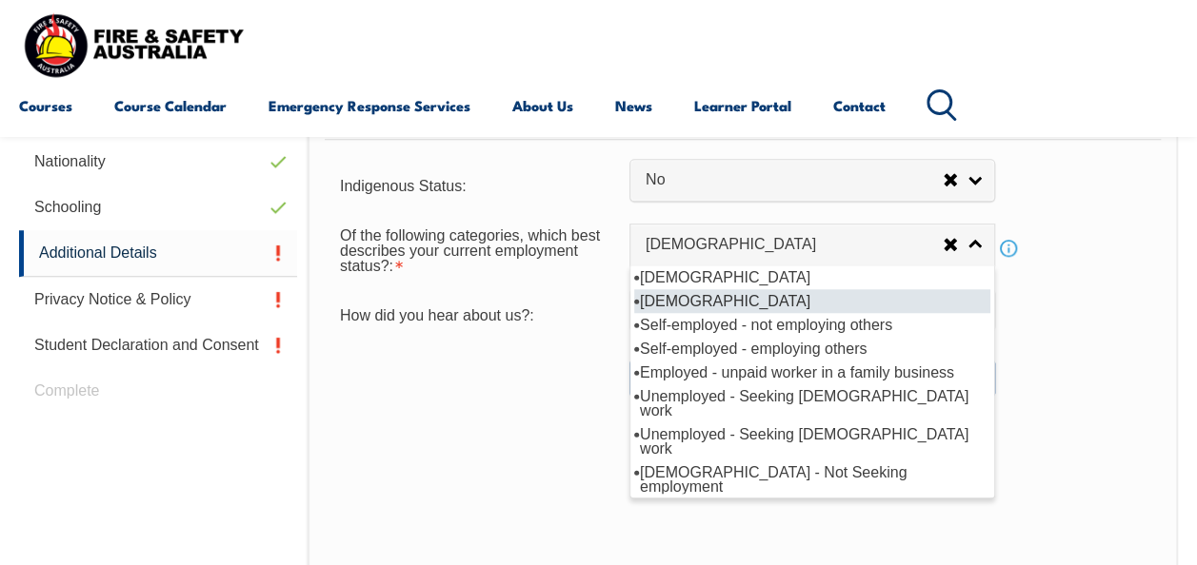
click at [757, 299] on li "Part-time employee" at bounding box center [812, 301] width 356 height 24
select select "2"
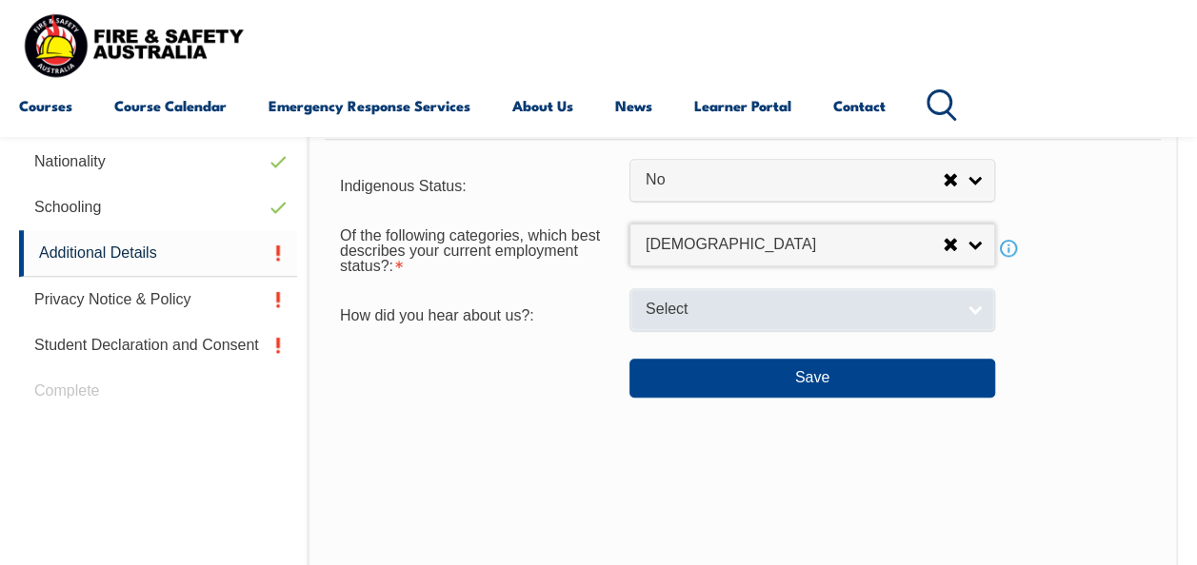
click at [748, 313] on span "Select" at bounding box center [799, 310] width 308 height 20
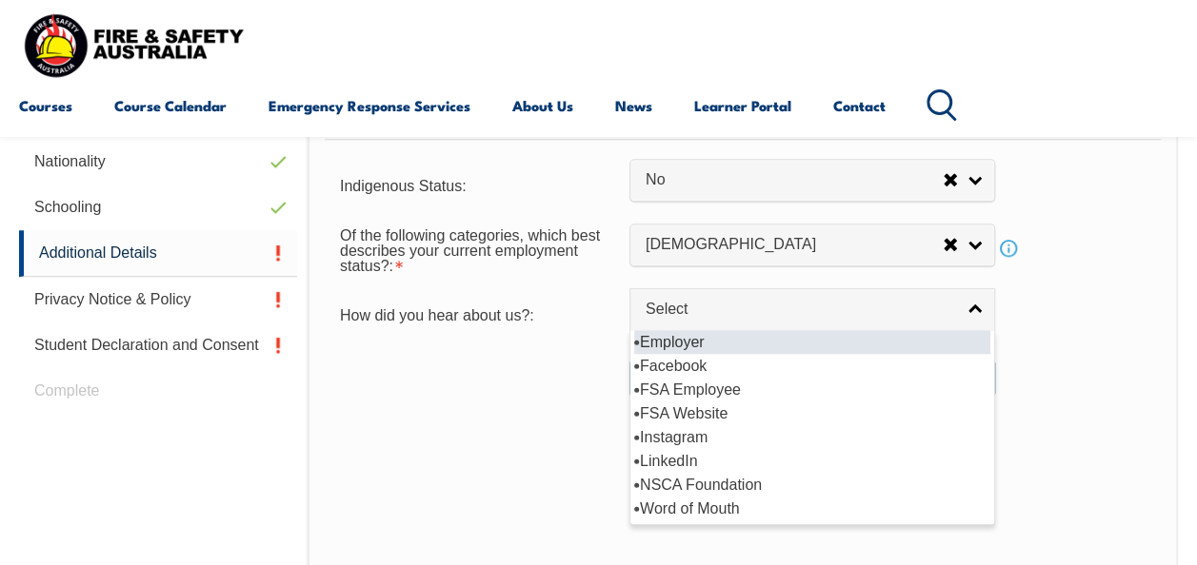
click at [714, 338] on li "Employer" at bounding box center [812, 342] width 356 height 24
select select "8019"
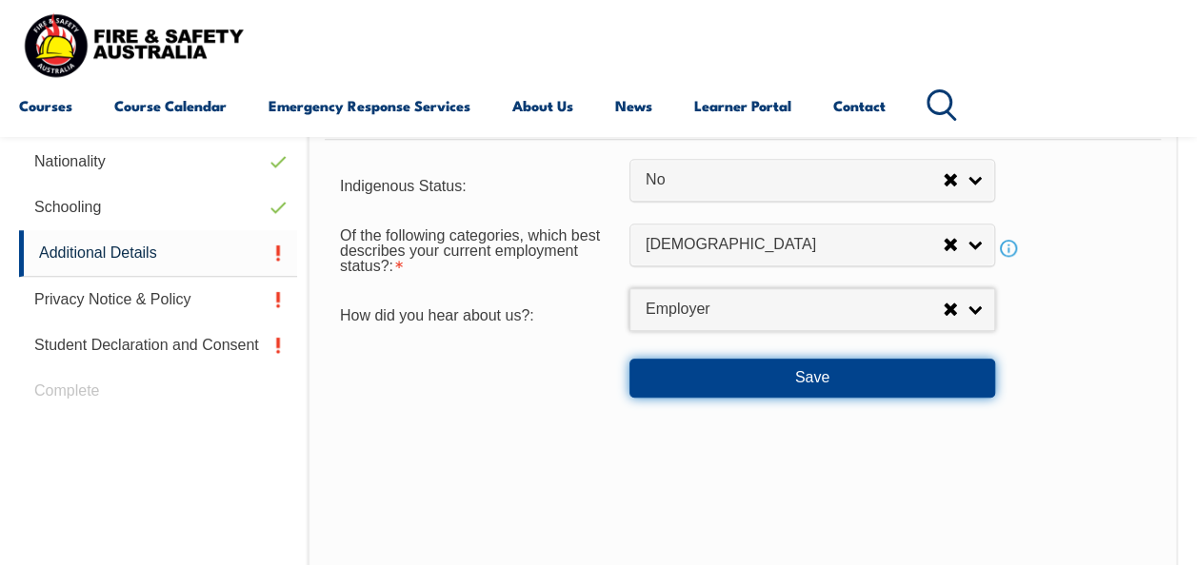
click at [739, 376] on button "Save" at bounding box center [812, 378] width 366 height 38
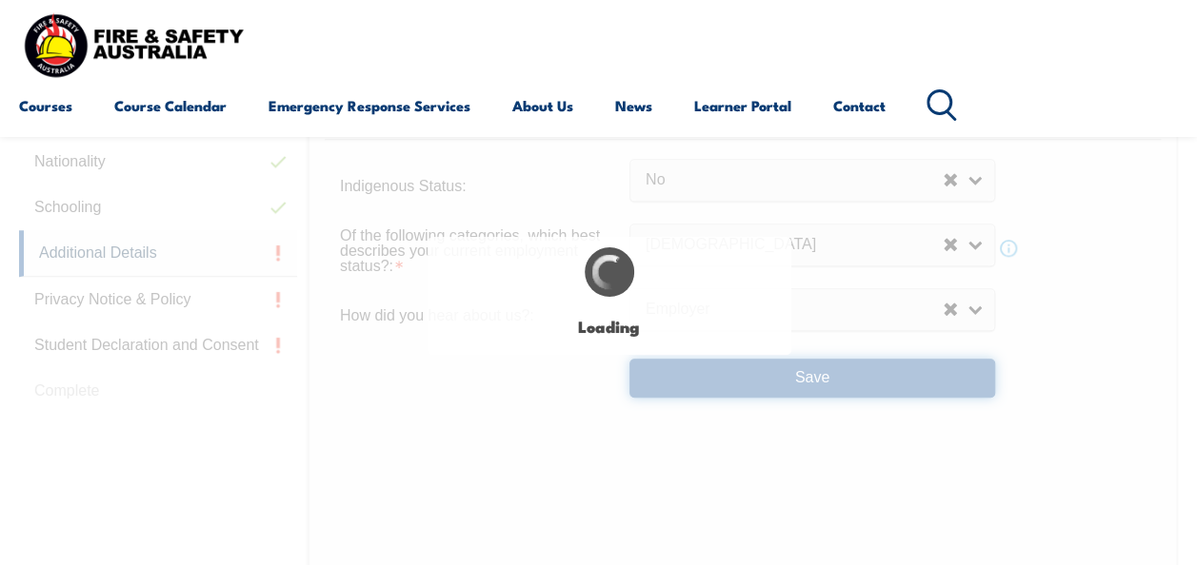
select select "false"
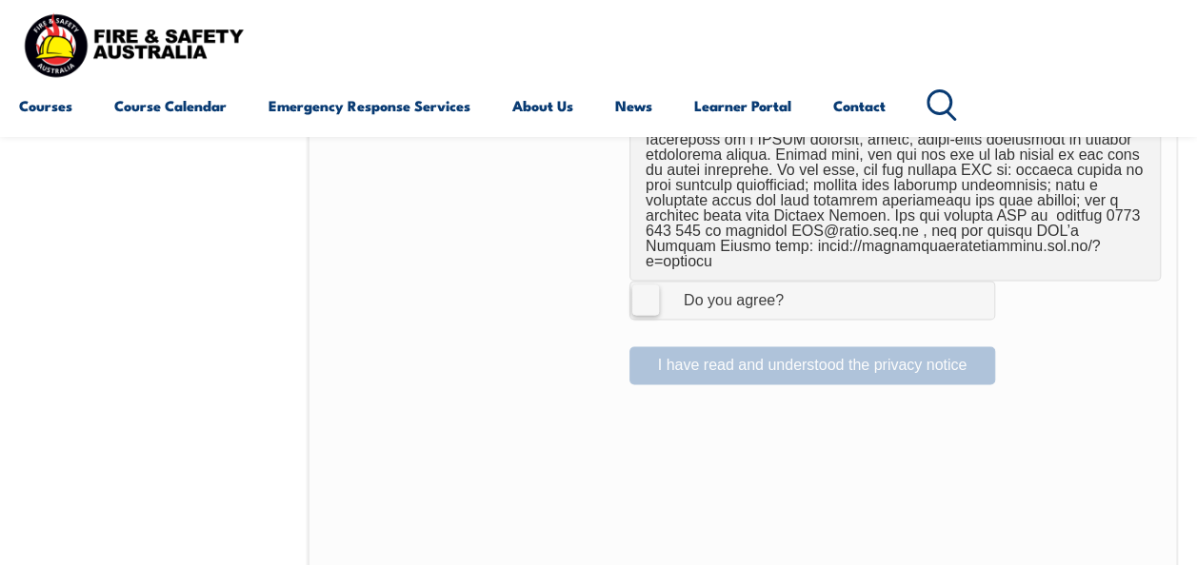
scroll to position [1385, 0]
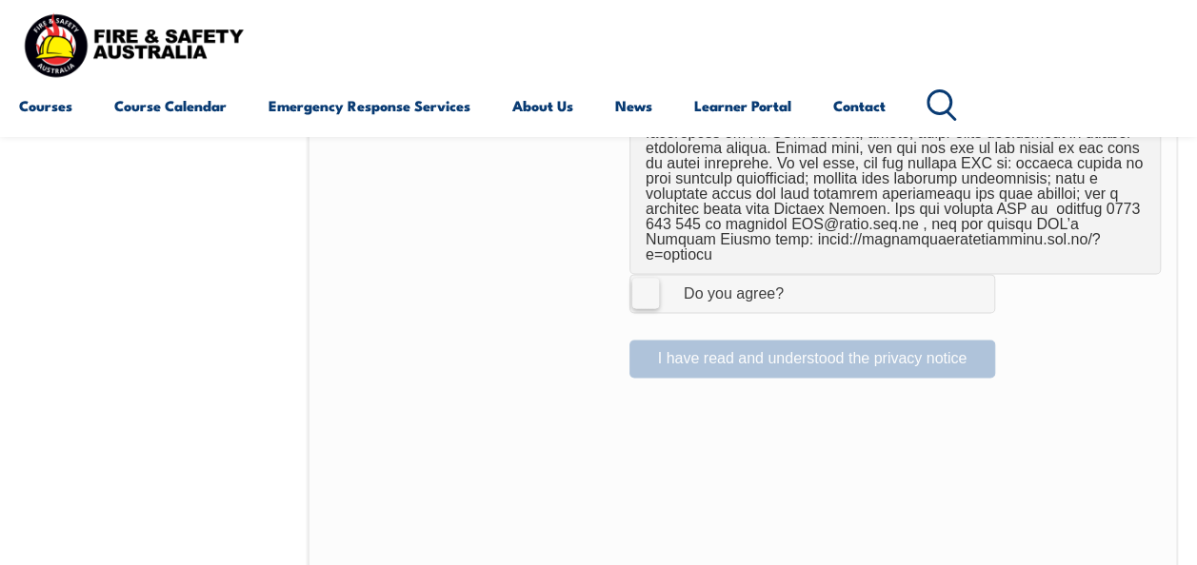
click at [640, 274] on label "I Agree Do you agree?" at bounding box center [812, 293] width 366 height 38
click at [799, 275] on input "I Agree Do you agree?" at bounding box center [815, 293] width 32 height 36
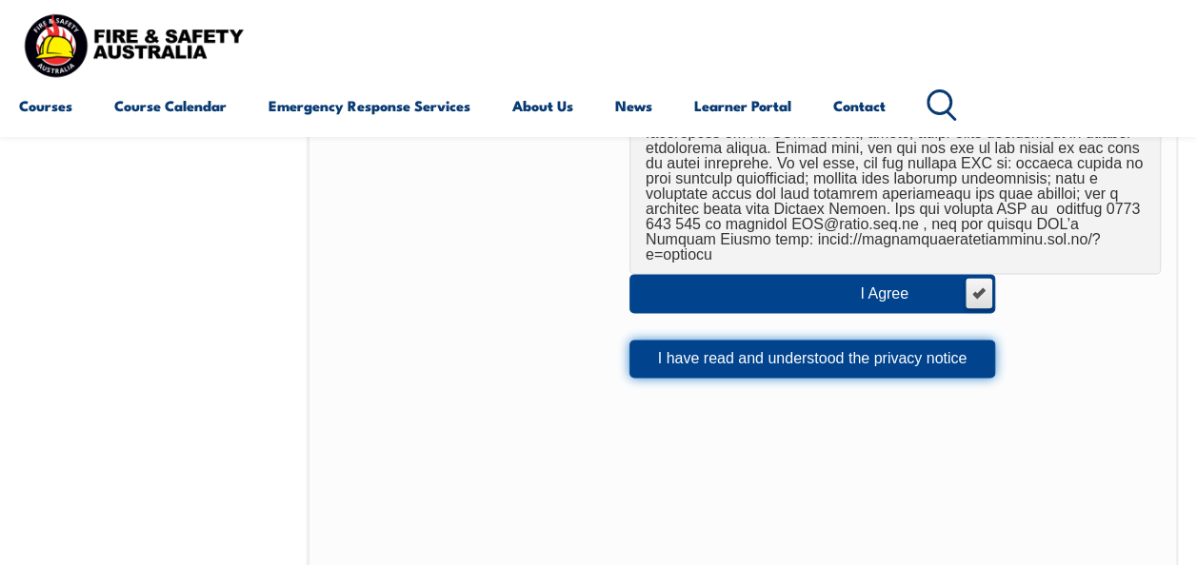
click at [734, 340] on button "I have read and understood the privacy notice" at bounding box center [812, 359] width 366 height 38
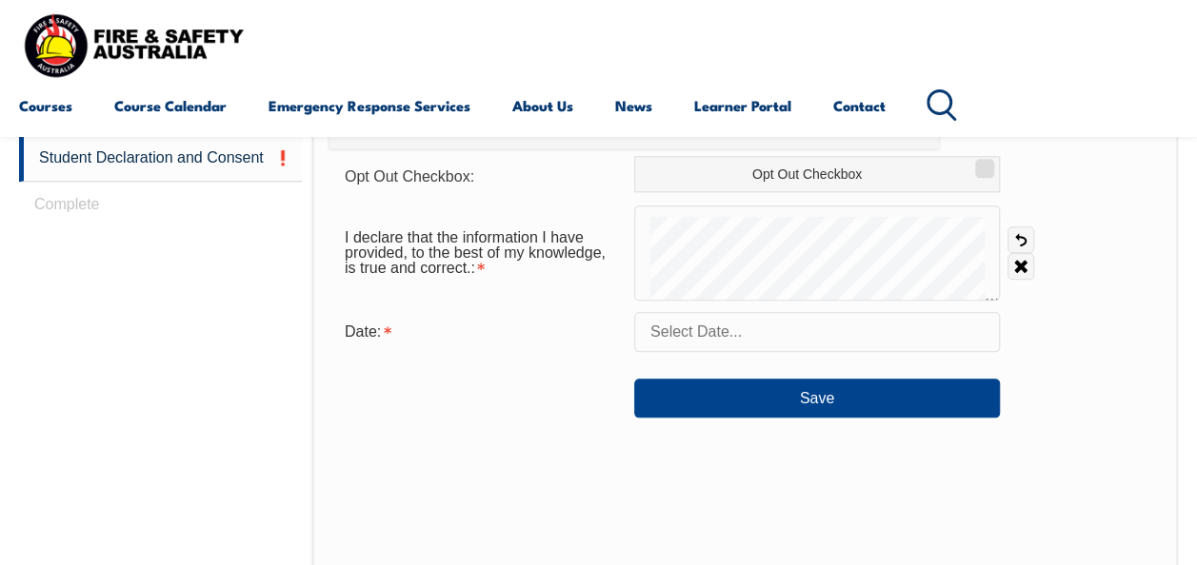
scroll to position [900, 0]
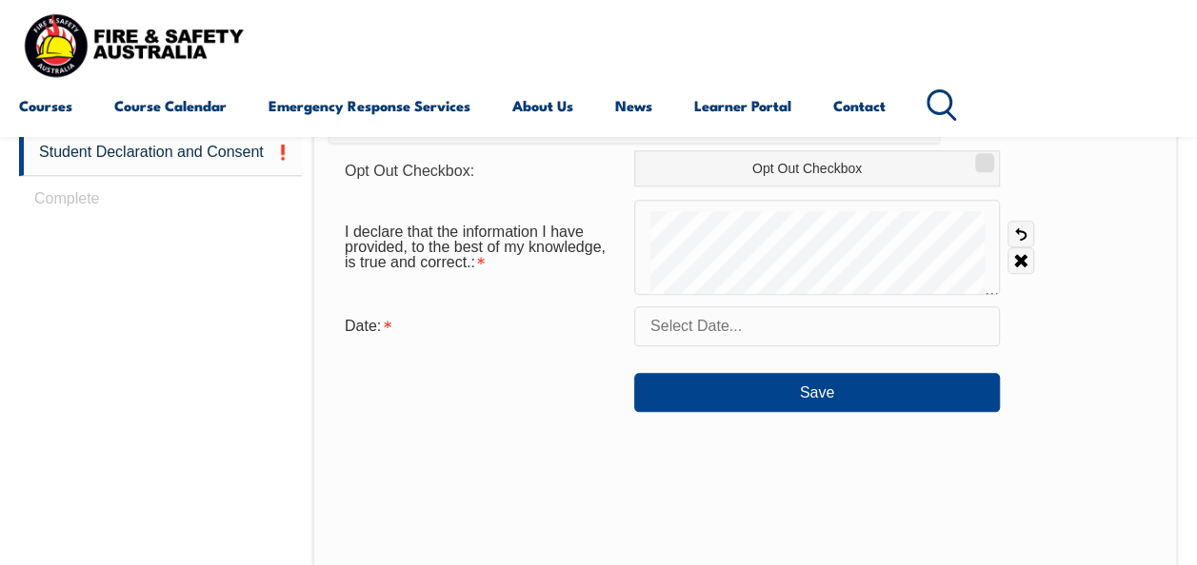
click at [832, 333] on input "text" at bounding box center [817, 327] width 366 height 40
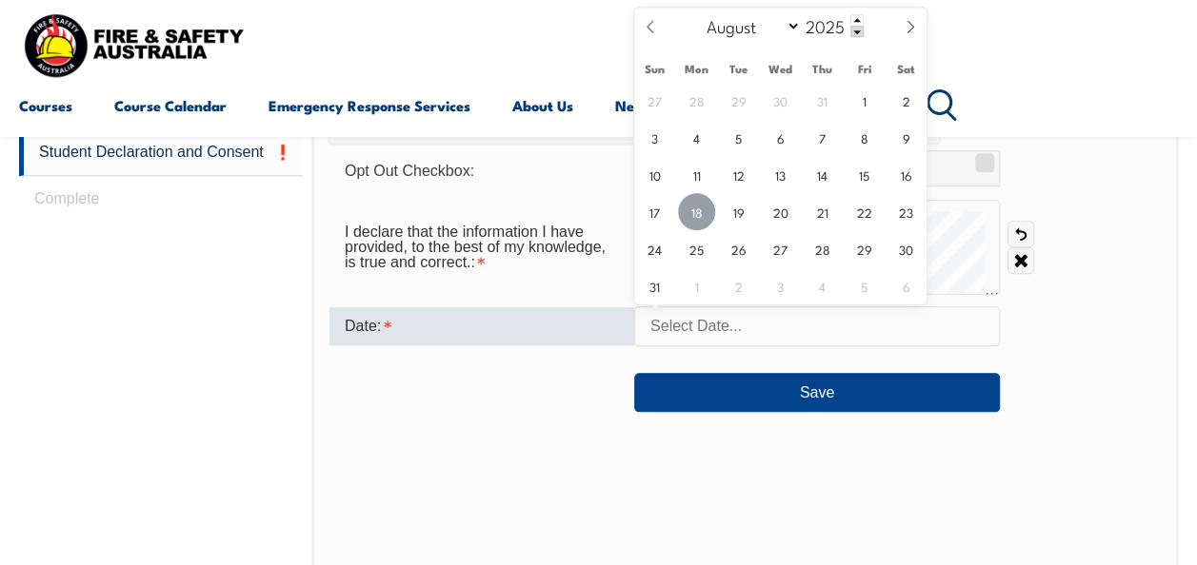
click at [695, 209] on span "18" at bounding box center [696, 211] width 37 height 37
type input "August 18, 2025"
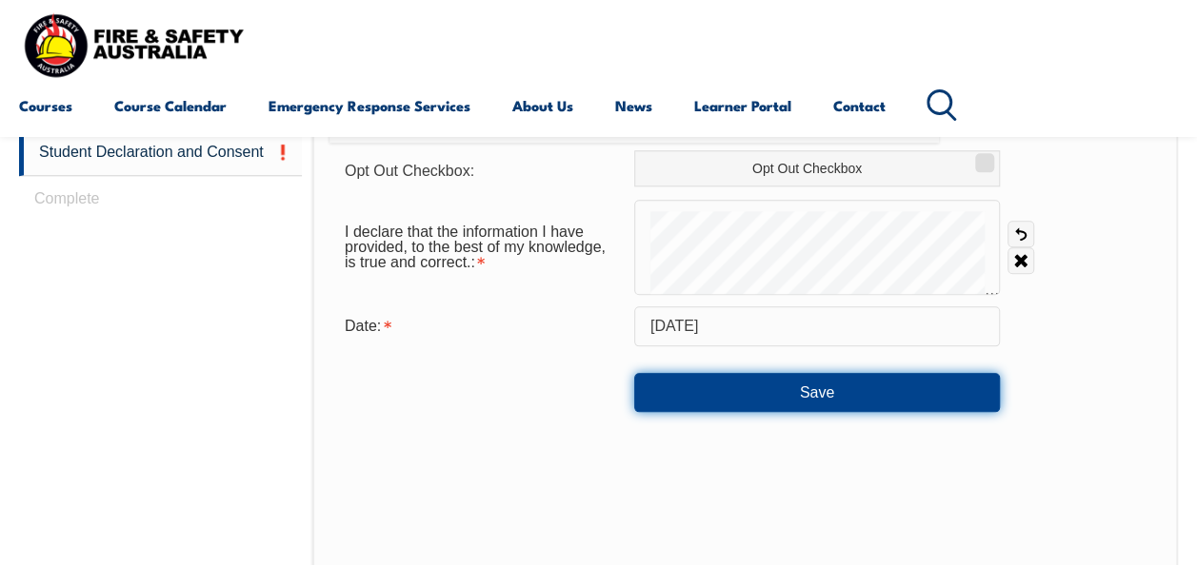
click at [803, 396] on button "Save" at bounding box center [817, 392] width 366 height 38
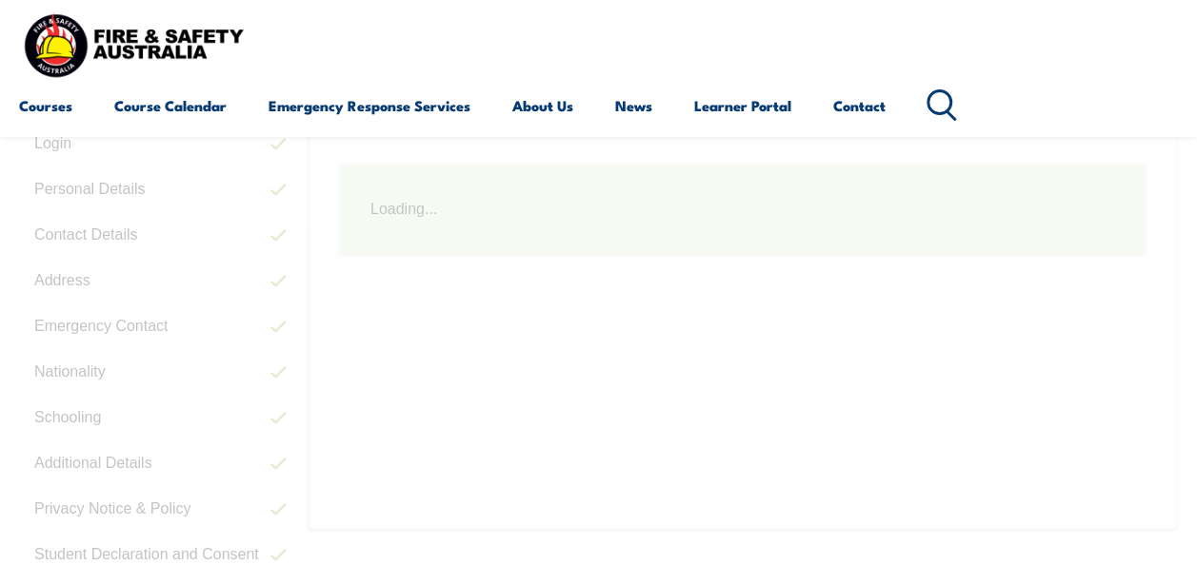
scroll to position [467, 0]
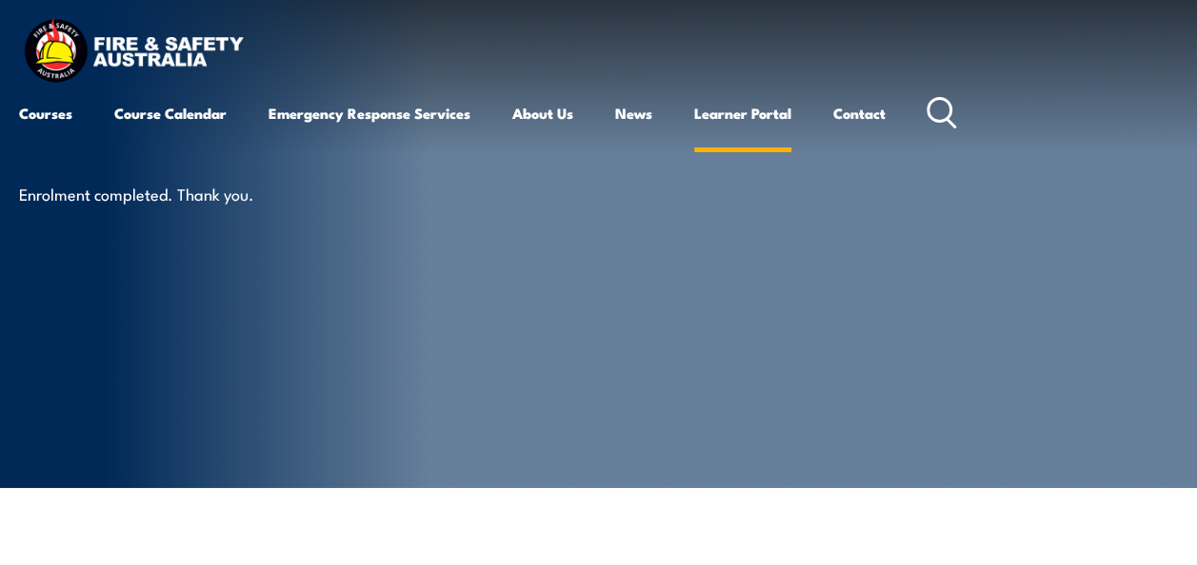
click at [741, 114] on link "Learner Portal" at bounding box center [742, 113] width 97 height 46
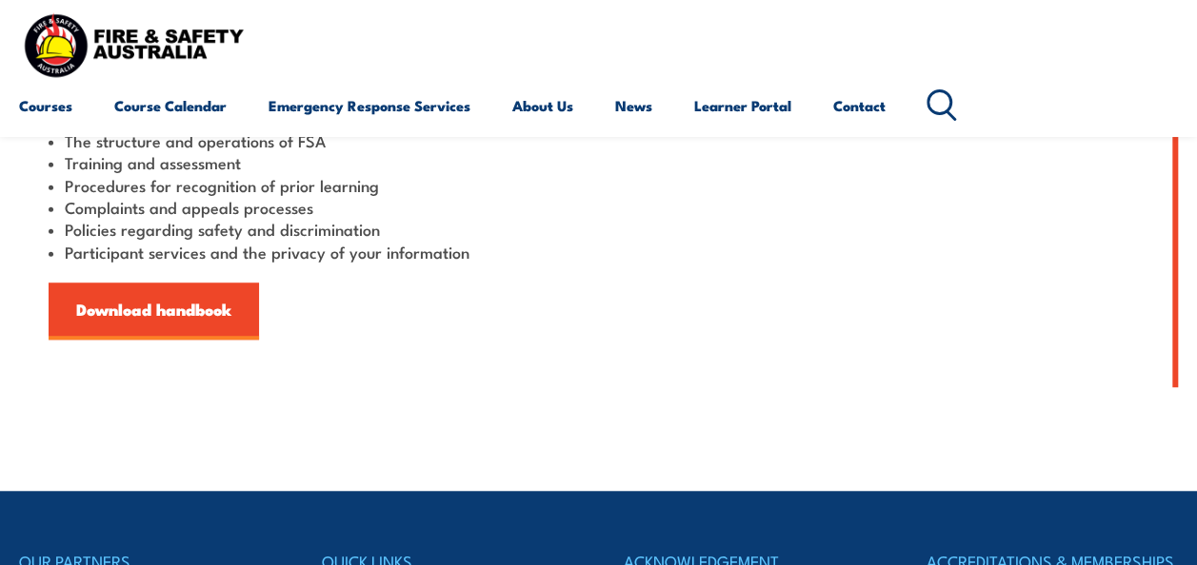
scroll to position [556, 0]
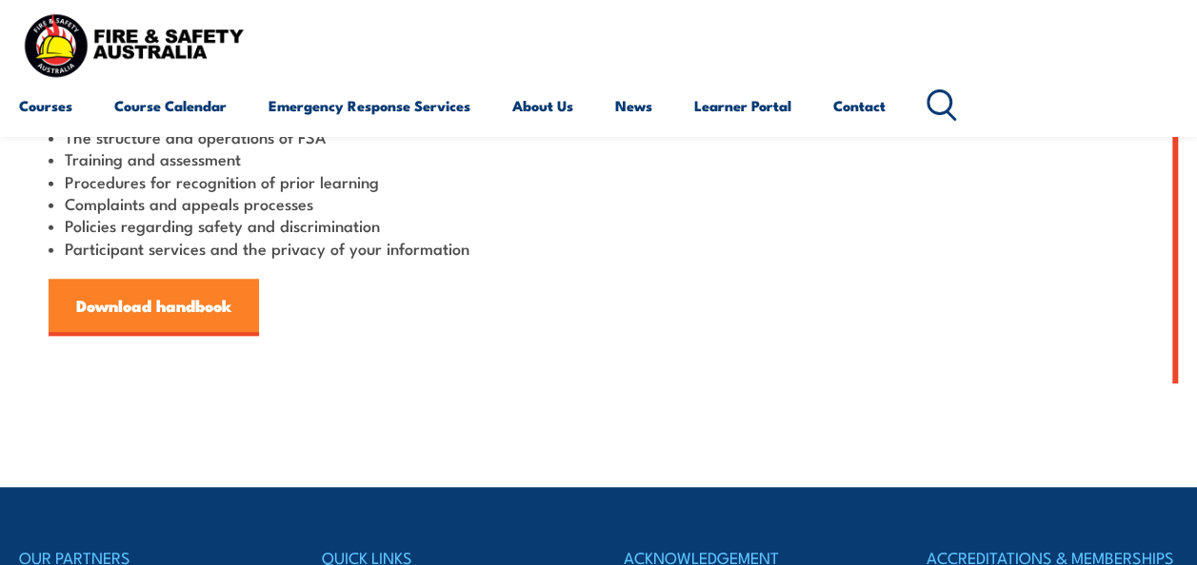
click at [195, 301] on link "Download handbook" at bounding box center [154, 307] width 210 height 57
